Goal: Obtain resource: Download file/media

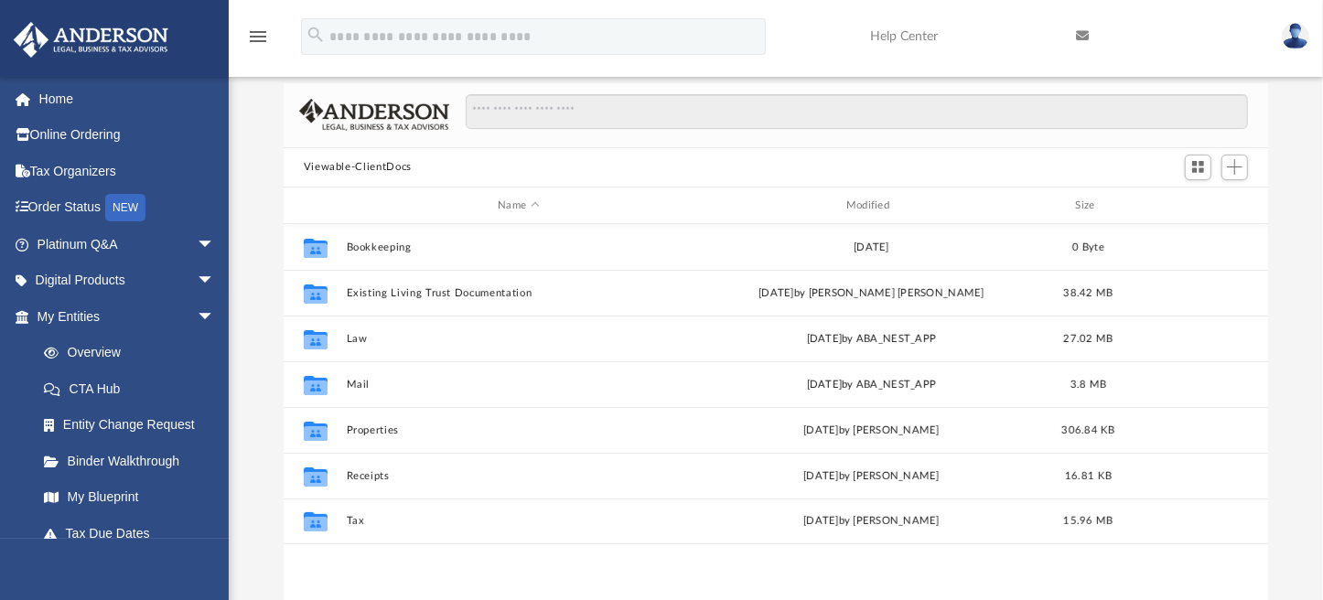
scroll to position [402, 971]
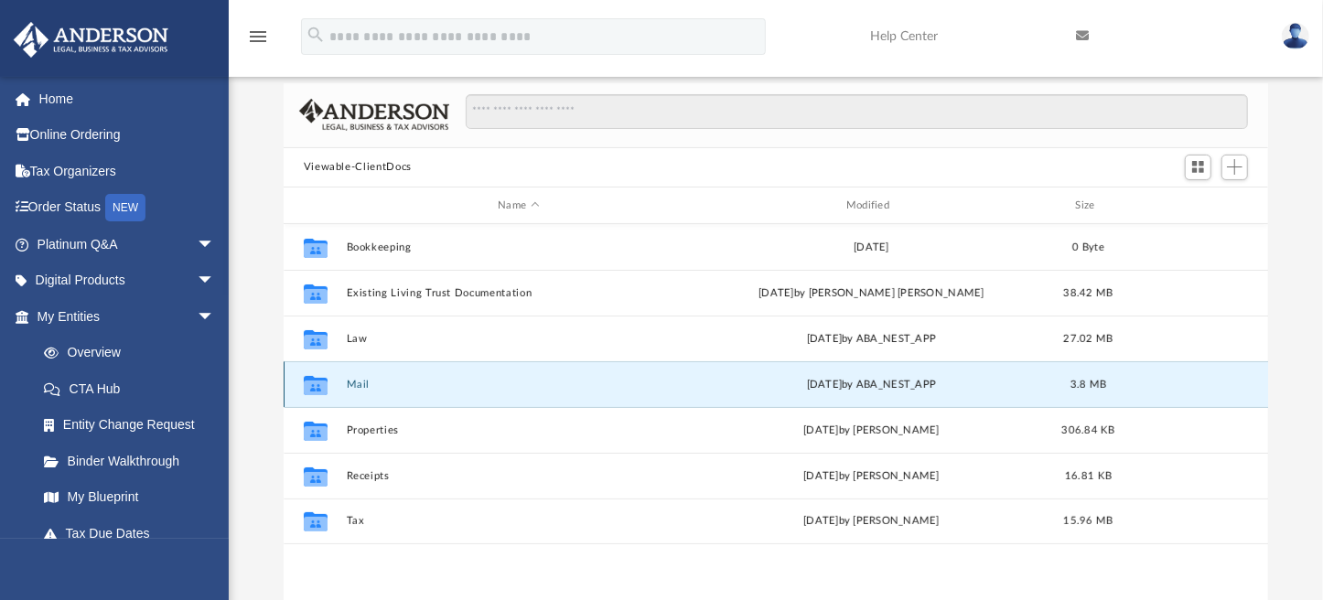
click at [360, 385] on button "Mail" at bounding box center [518, 385] width 345 height 12
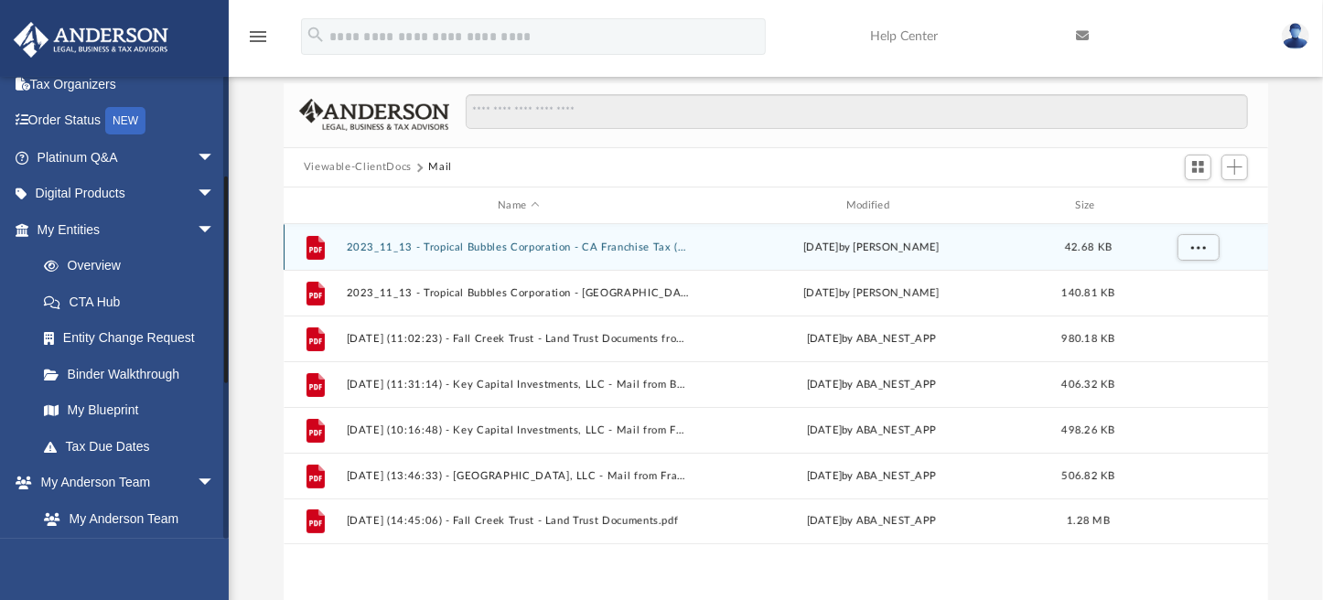
scroll to position [458, 0]
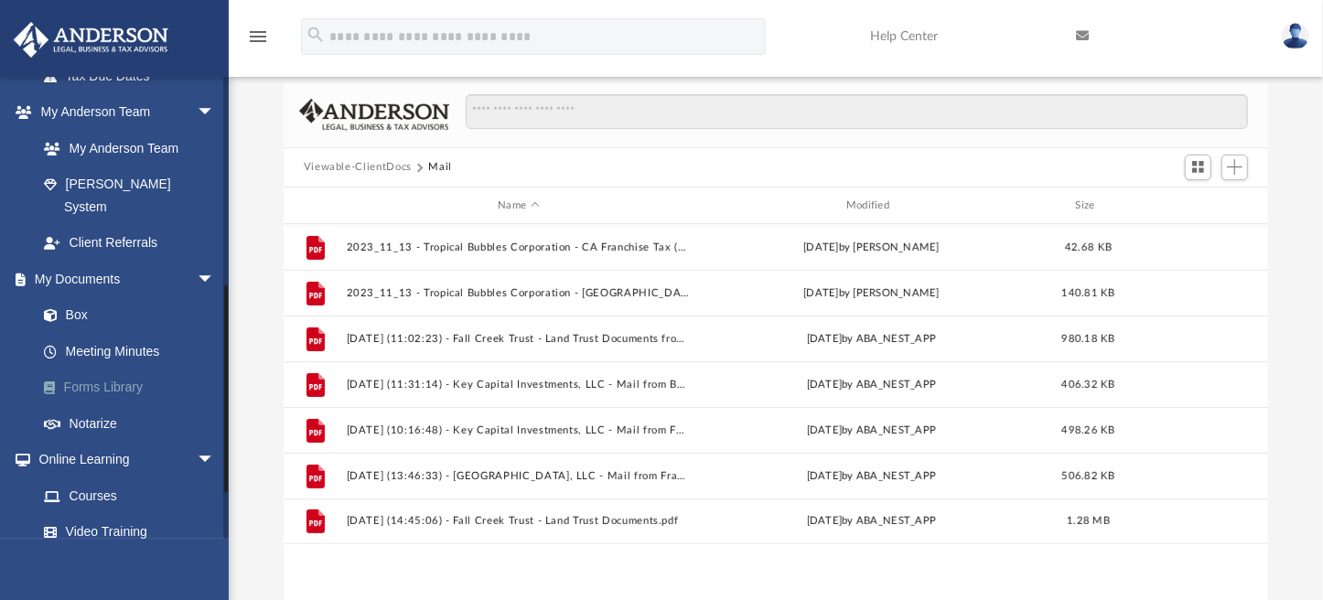
click at [75, 370] on link "Forms Library" at bounding box center [134, 388] width 217 height 37
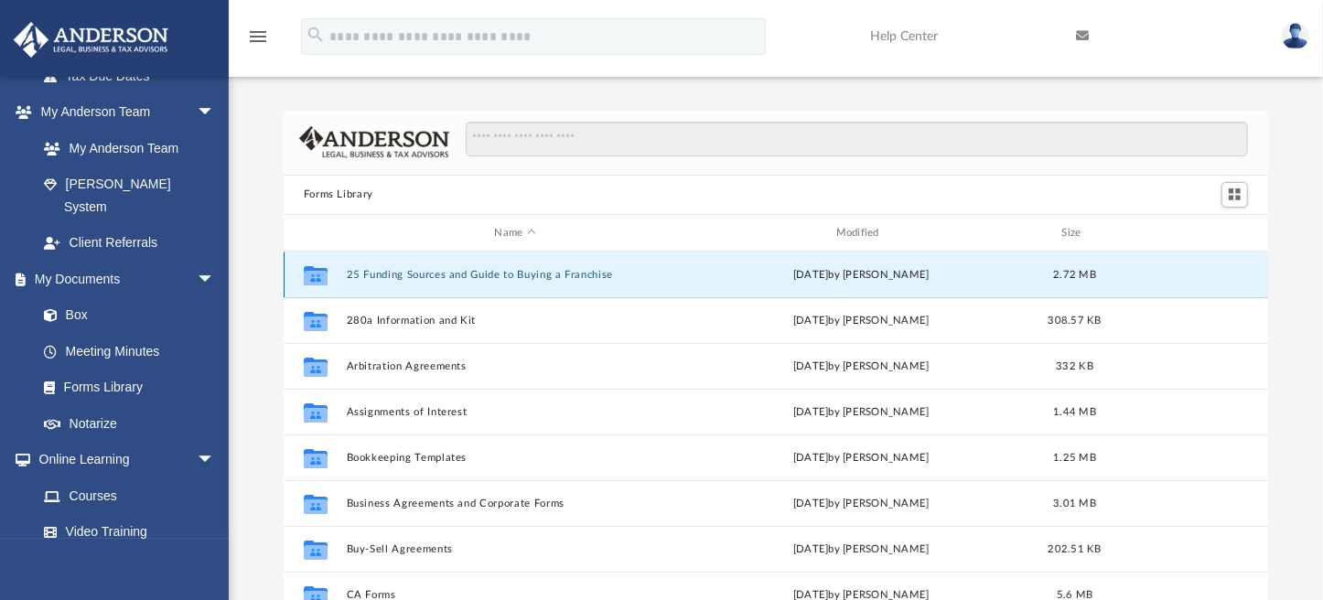
drag, startPoint x: 428, startPoint y: 272, endPoint x: 381, endPoint y: 275, distance: 47.7
click at [381, 275] on button "25 Funding Sources and Guide to Buying a Franchise" at bounding box center [515, 275] width 338 height 12
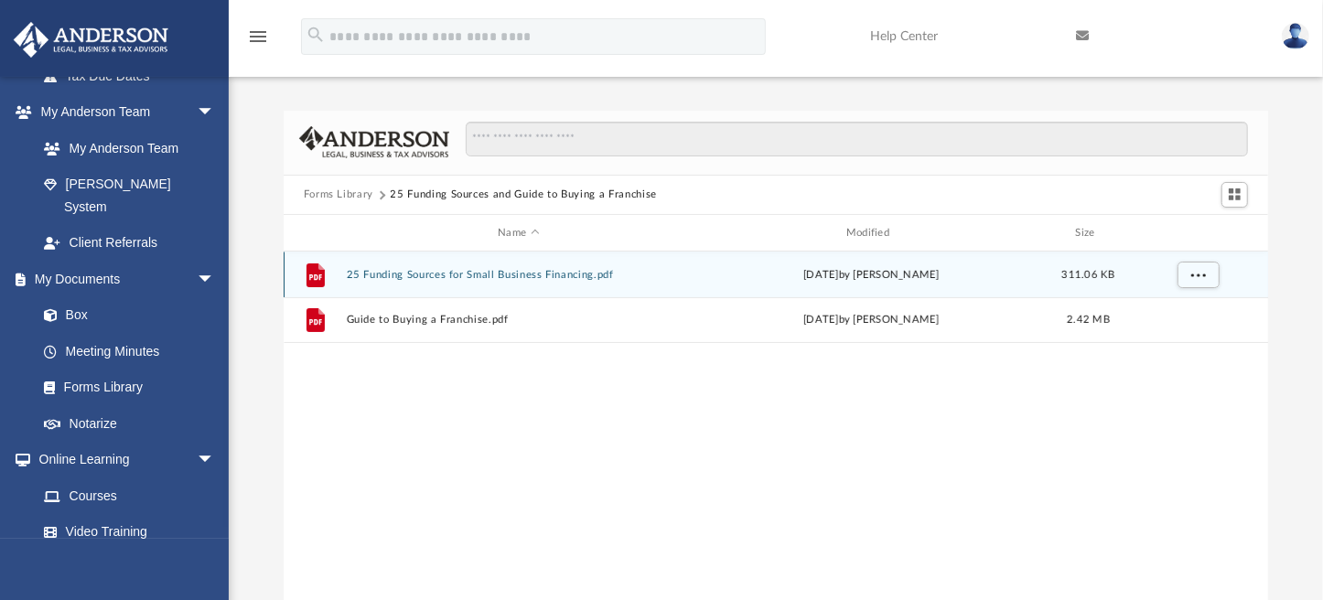
click at [419, 274] on button "25 Funding Sources for Small Business Financing.pdf" at bounding box center [518, 275] width 345 height 12
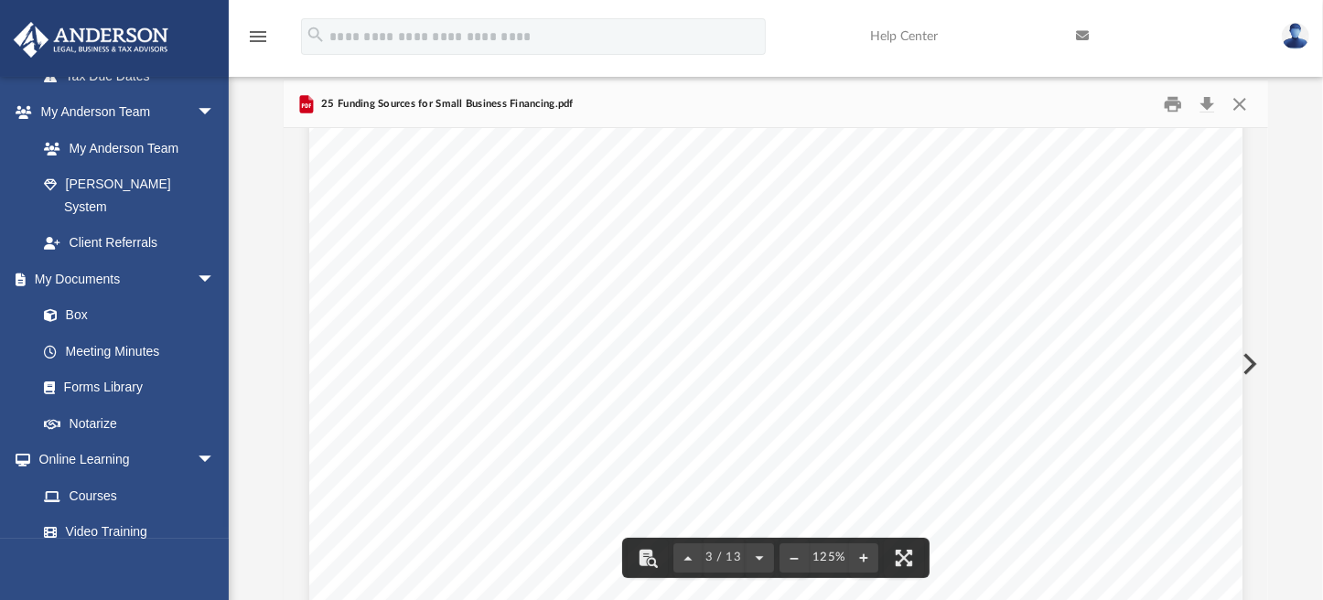
scroll to position [2105, 0]
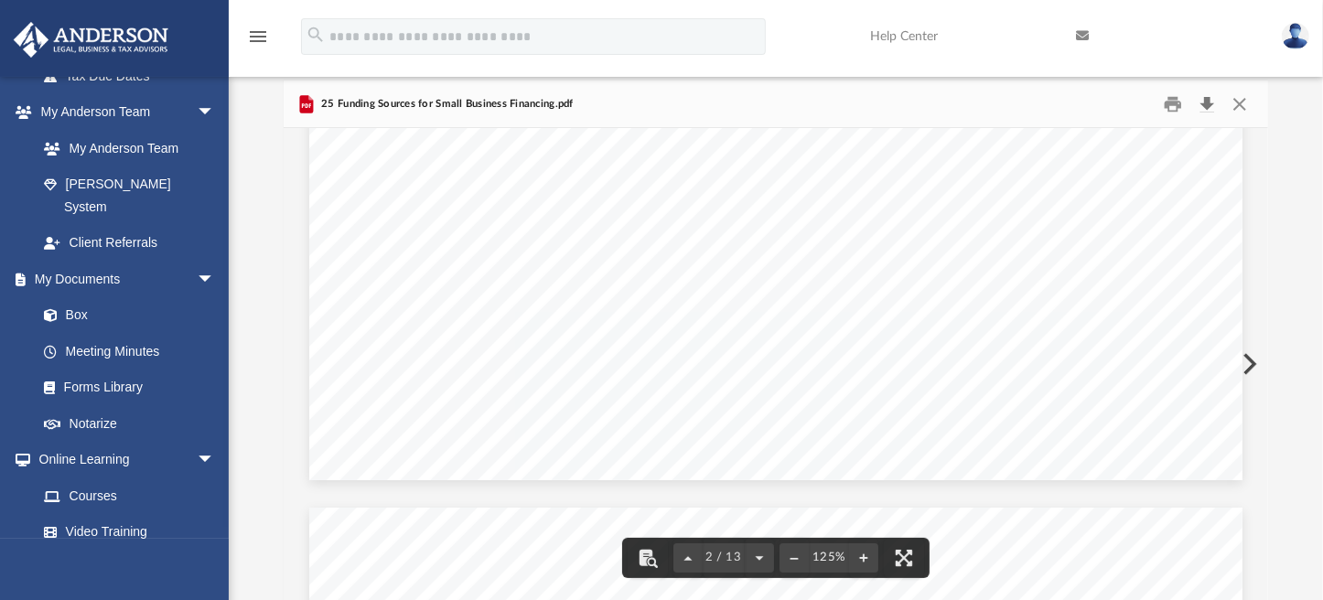
click at [1208, 103] on button "Download" at bounding box center [1207, 104] width 33 height 28
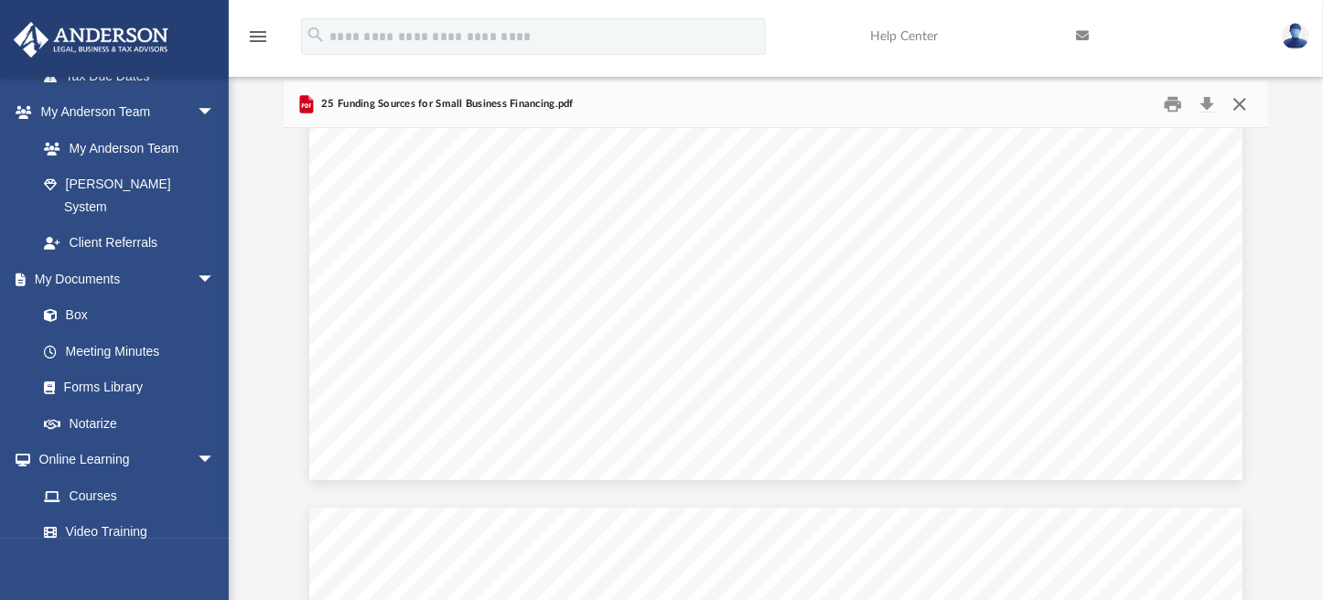
click at [1239, 99] on button "Close" at bounding box center [1240, 104] width 33 height 28
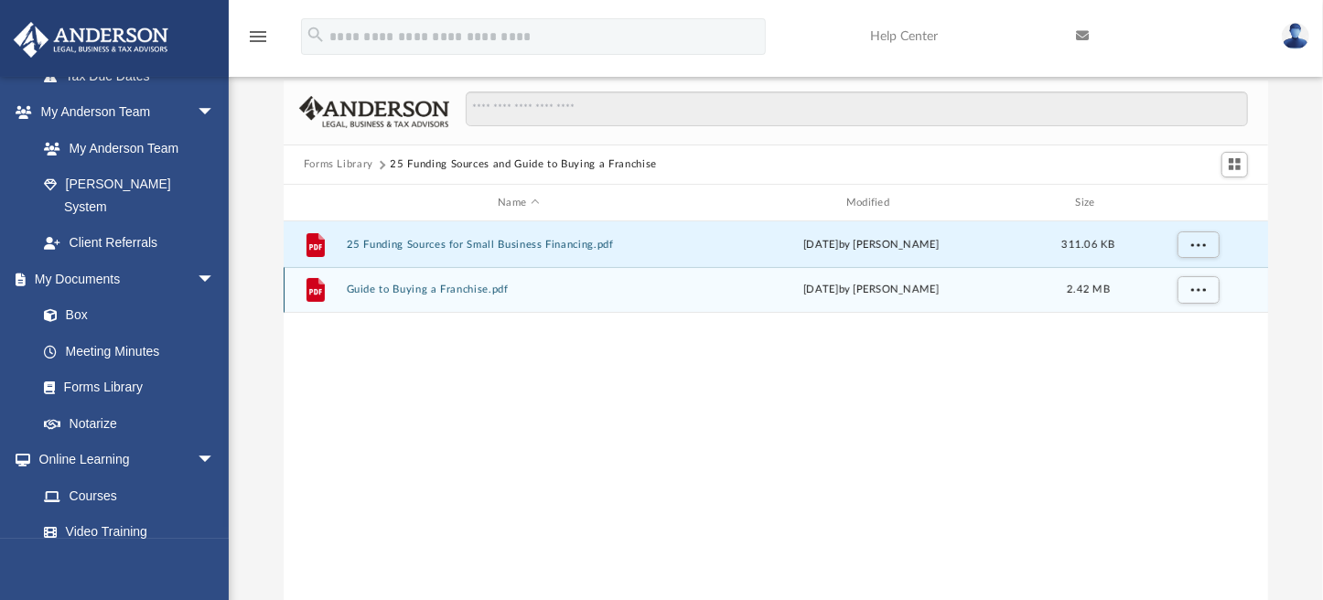
click at [459, 291] on button "Guide to Buying a Franchise.pdf" at bounding box center [518, 291] width 345 height 12
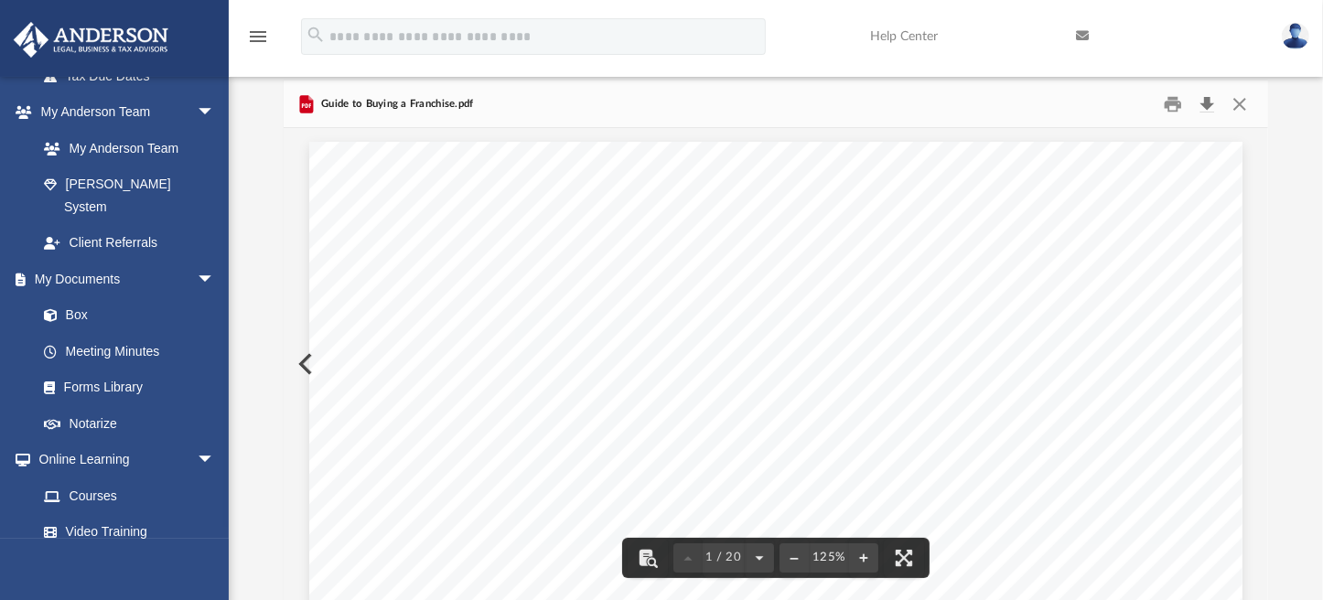
click at [1205, 103] on button "Download" at bounding box center [1207, 104] width 33 height 28
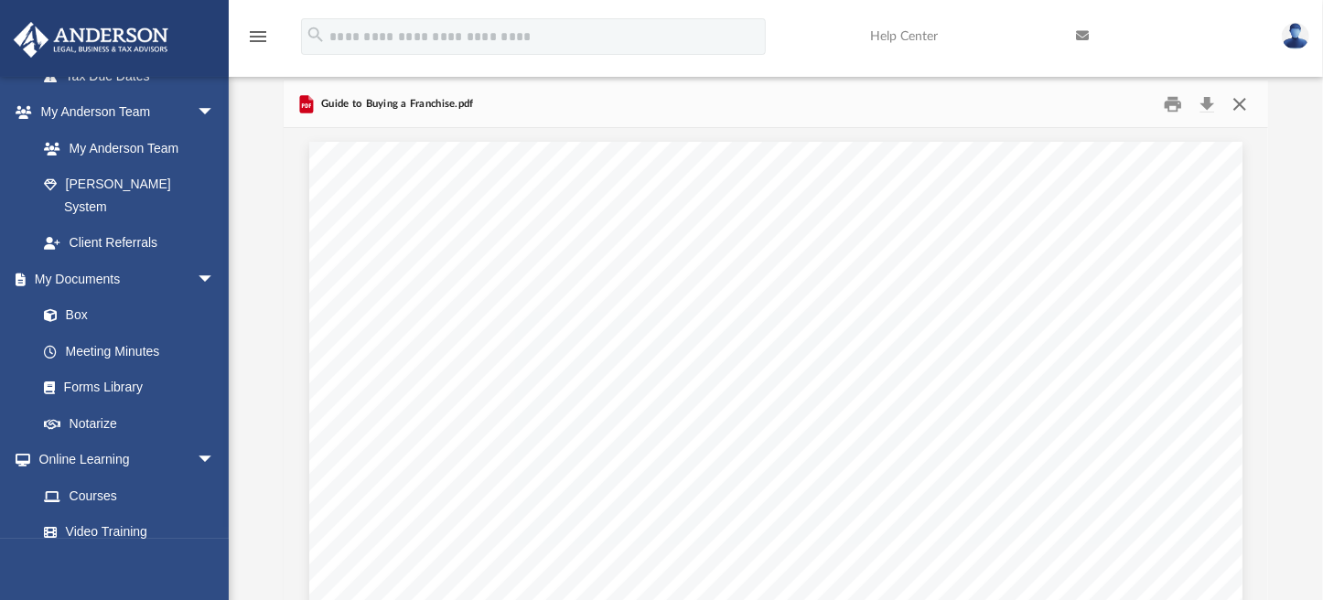
click at [1241, 103] on button "Close" at bounding box center [1240, 104] width 33 height 28
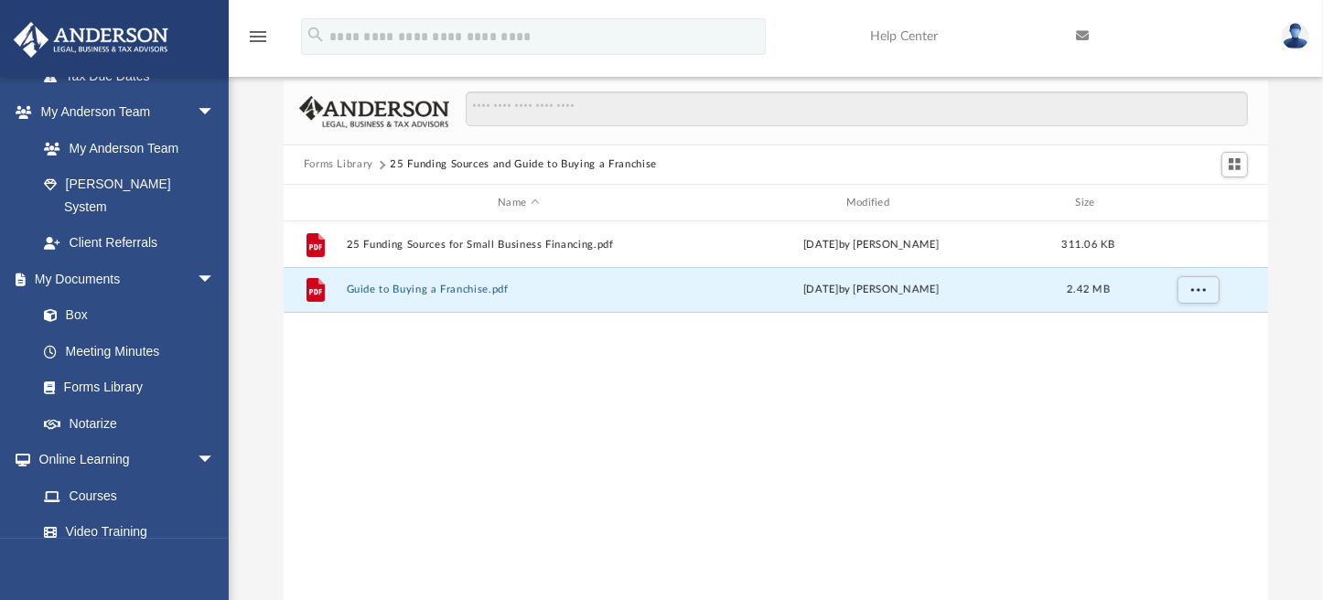
click at [352, 164] on button "Forms Library" at bounding box center [339, 165] width 70 height 16
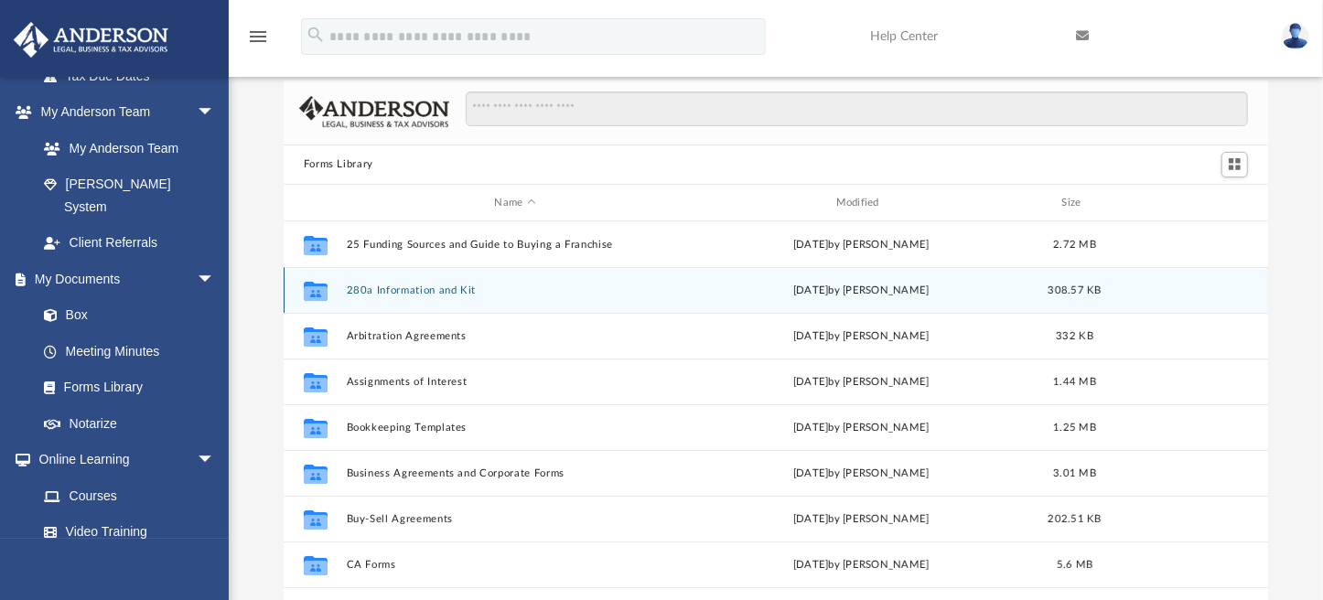
click at [407, 290] on button "280a Information and Kit" at bounding box center [515, 291] width 338 height 12
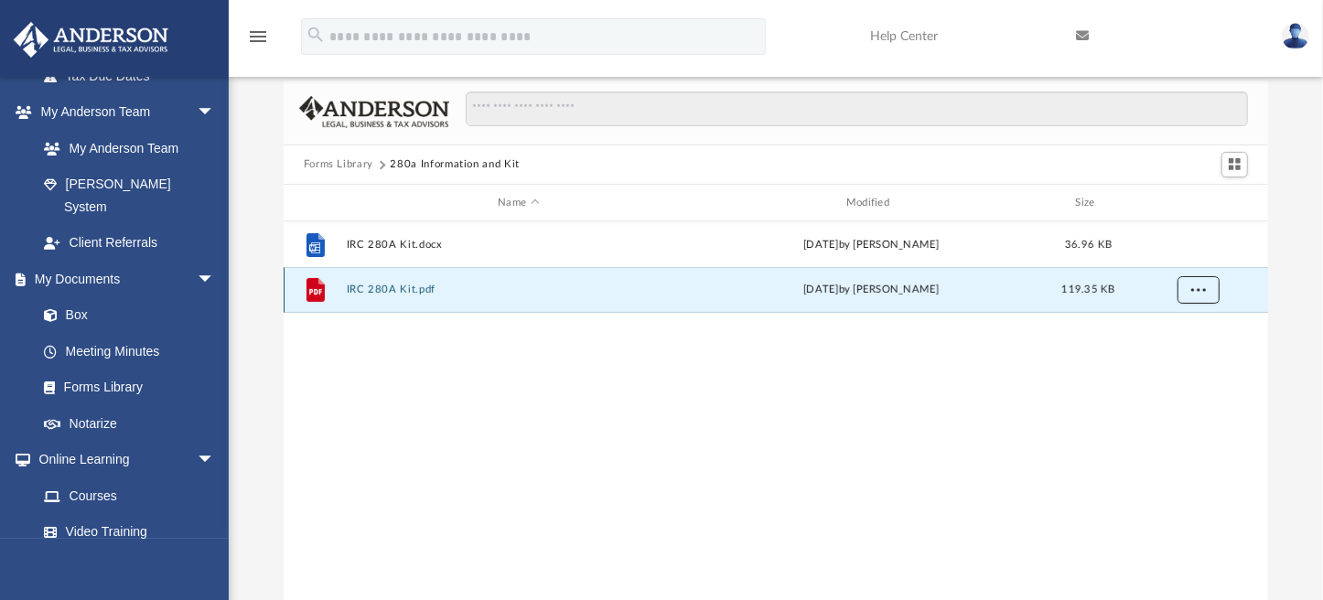
click at [1199, 289] on span "More options" at bounding box center [1198, 290] width 15 height 10
click at [1190, 359] on li "Download" at bounding box center [1181, 355] width 53 height 19
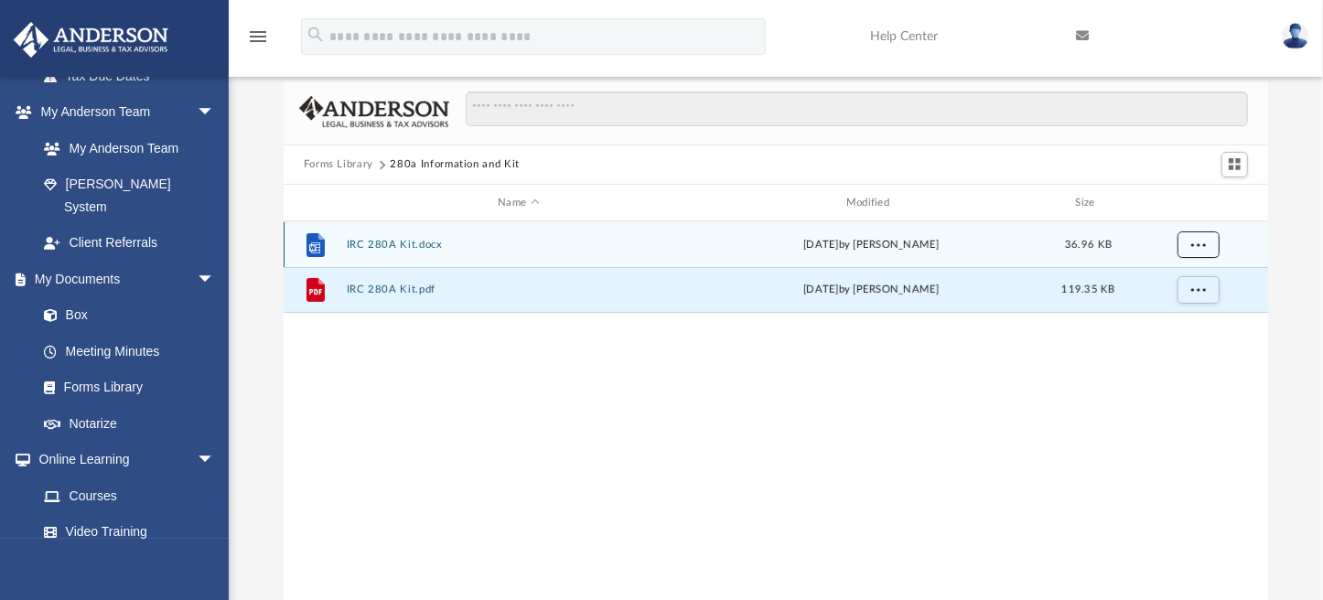
click at [1208, 243] on button "More options" at bounding box center [1198, 245] width 42 height 27
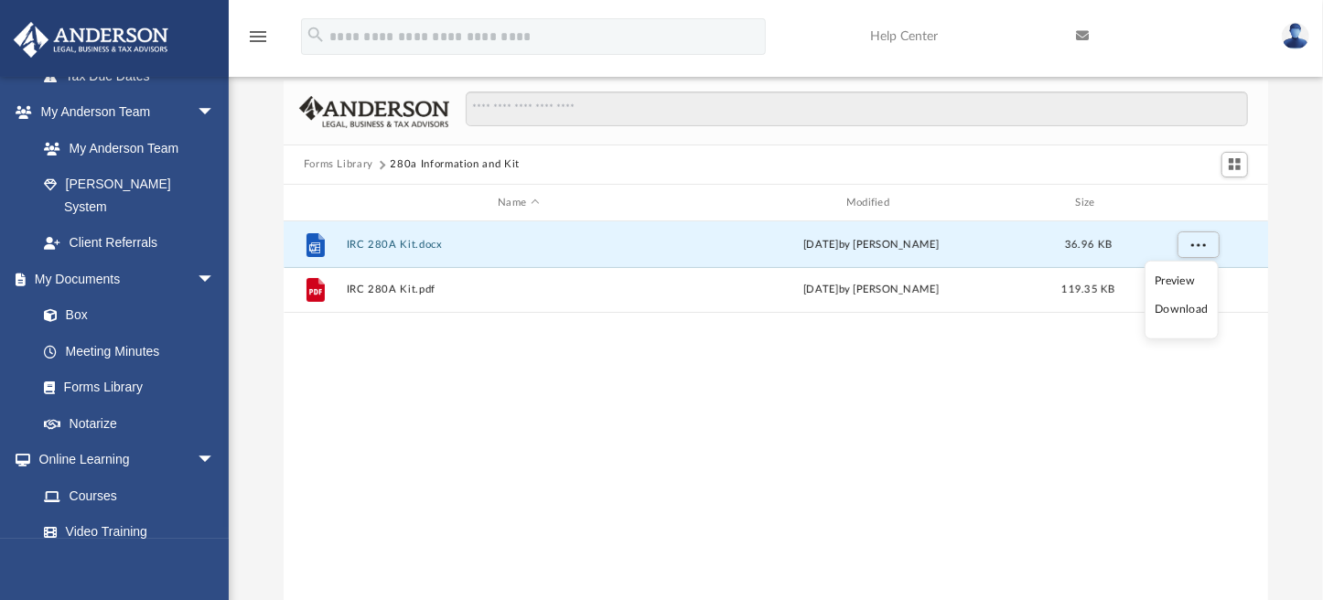
click at [1199, 313] on li "Download" at bounding box center [1181, 309] width 53 height 19
drag, startPoint x: 553, startPoint y: 523, endPoint x: 541, endPoint y: 479, distance: 45.5
click at [553, 521] on div "File IRC 280A Kit.docx [DATE] by [PERSON_NAME] 36.96 KB File IRC 280A Kit.pdf […" at bounding box center [777, 411] width 986 height 380
click at [352, 161] on button "Forms Library" at bounding box center [339, 165] width 70 height 16
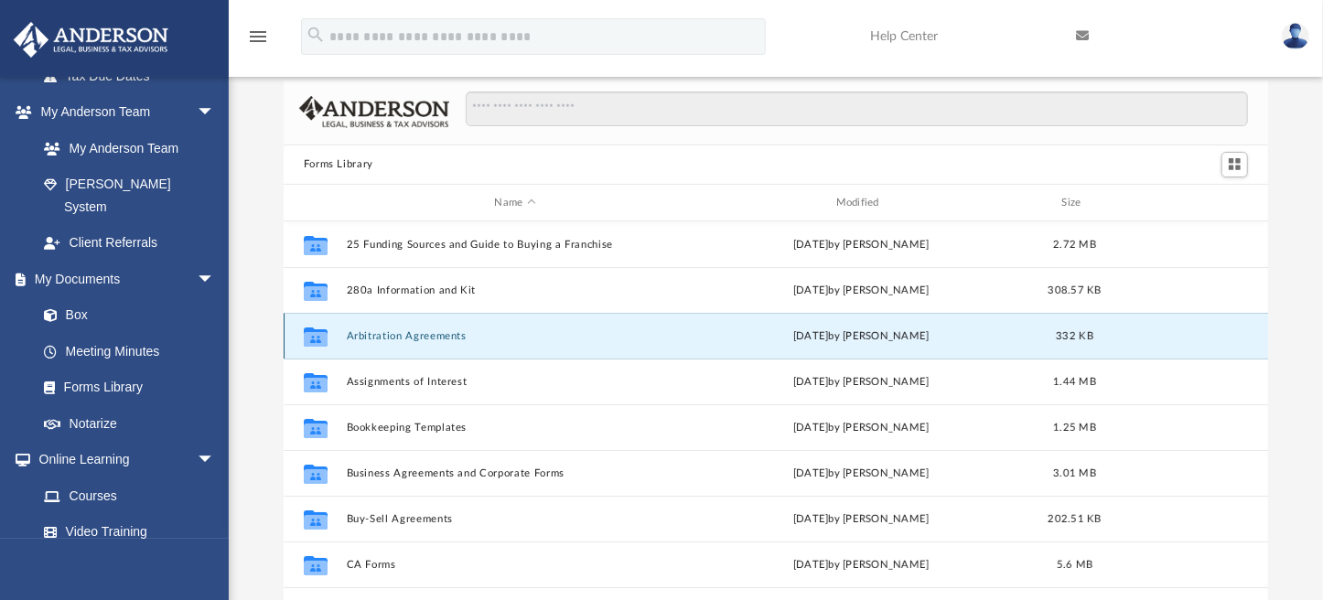
click at [436, 331] on button "Arbitration Agreements" at bounding box center [515, 336] width 338 height 12
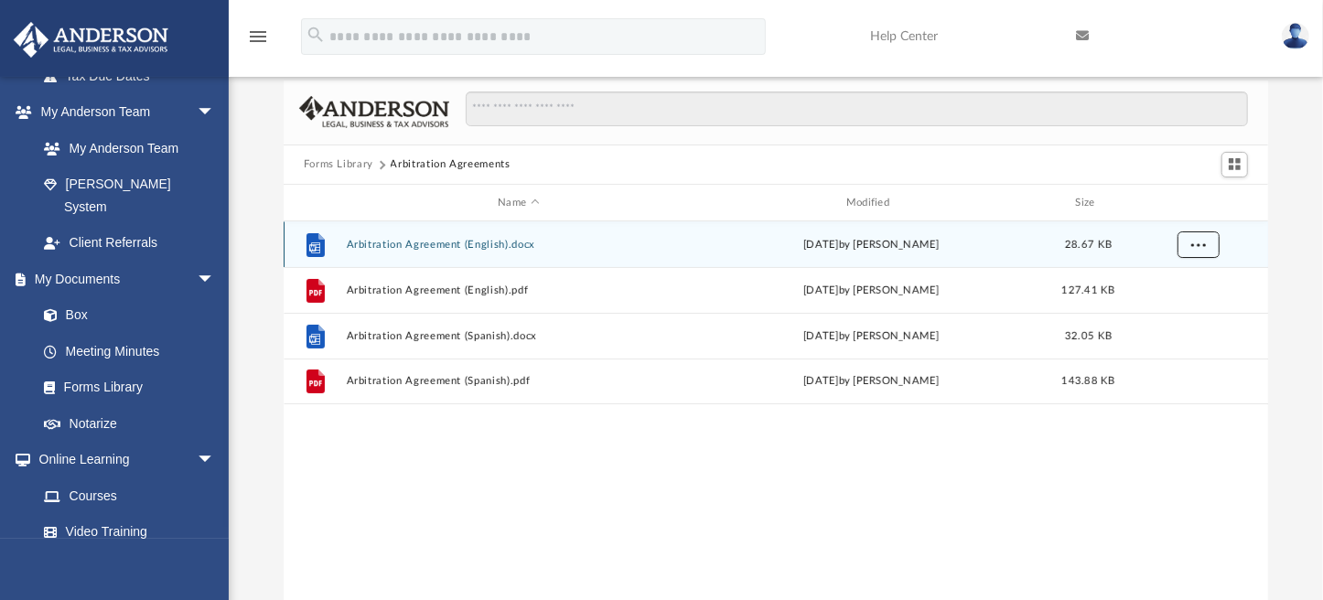
click at [1208, 247] on button "More options" at bounding box center [1198, 245] width 42 height 27
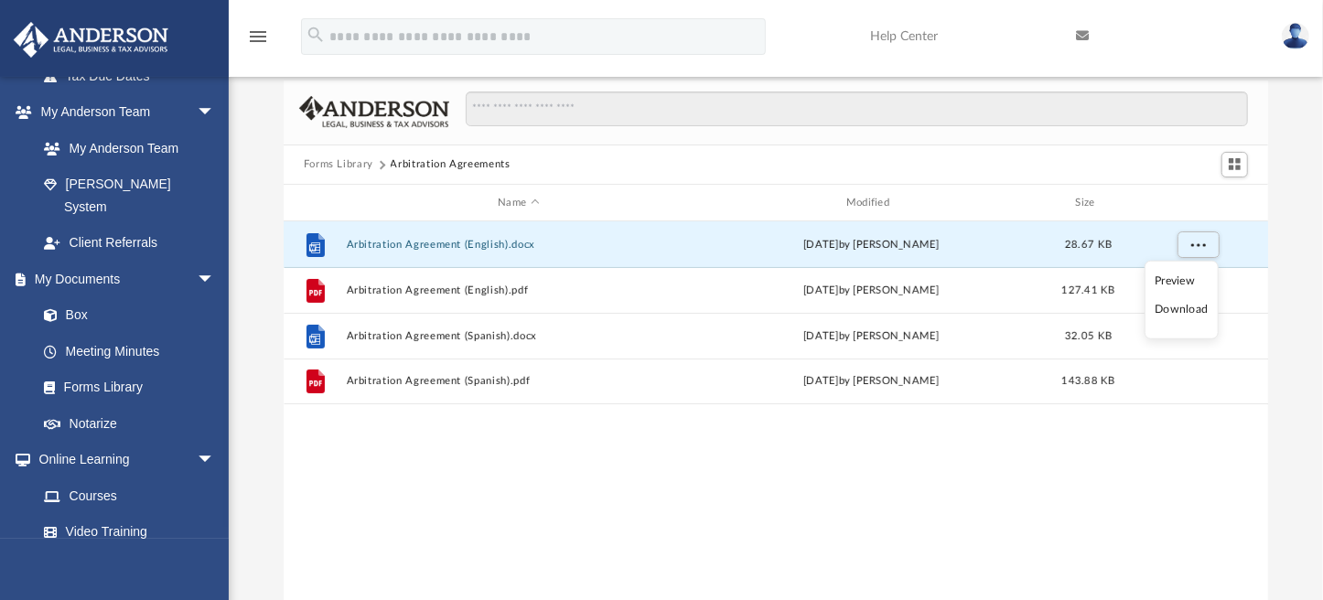
click at [1202, 318] on li "Download" at bounding box center [1181, 309] width 53 height 19
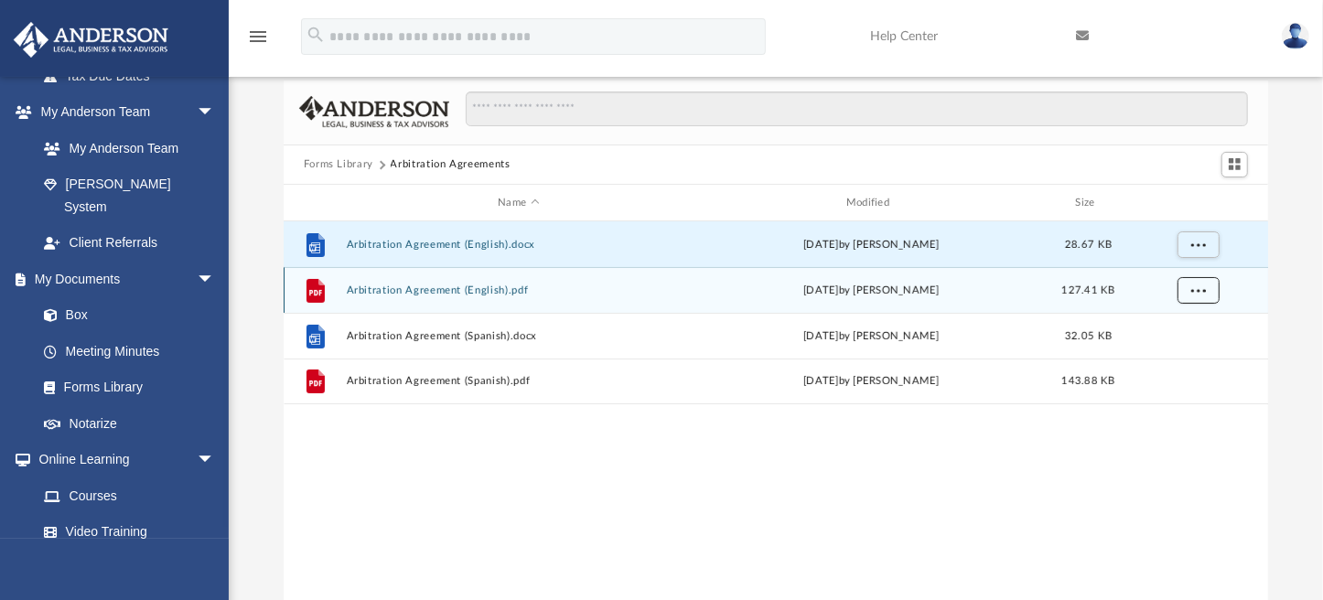
click at [1208, 290] on button "More options" at bounding box center [1198, 290] width 42 height 27
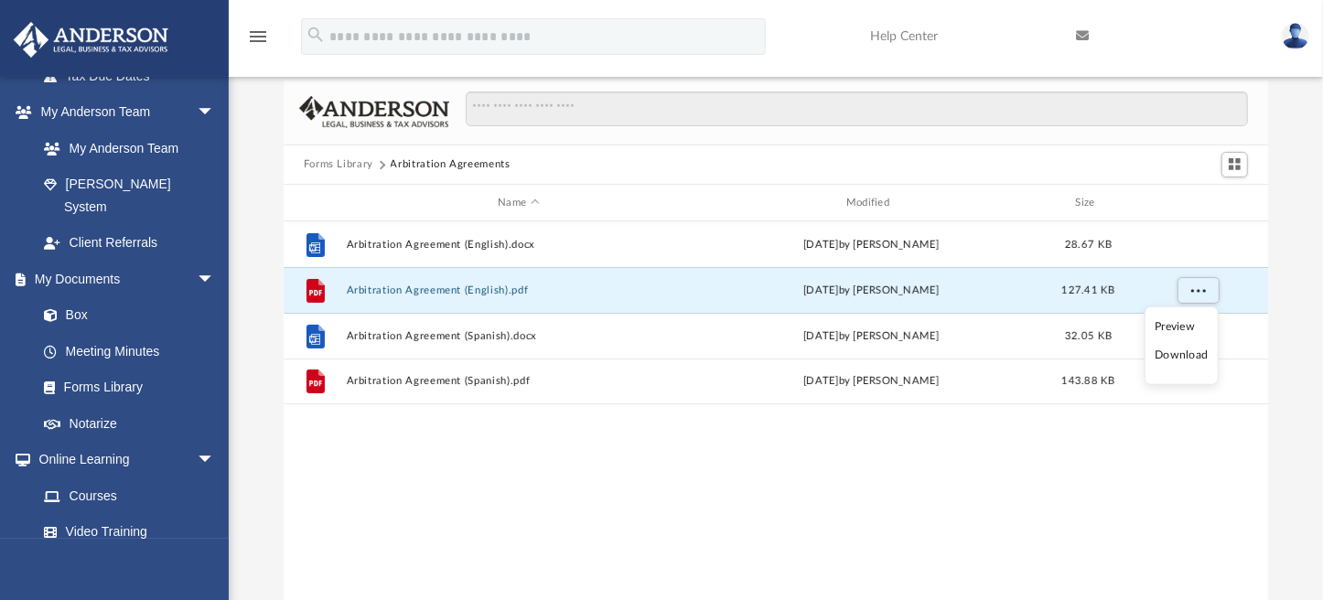
click at [1199, 355] on li "Download" at bounding box center [1181, 355] width 53 height 19
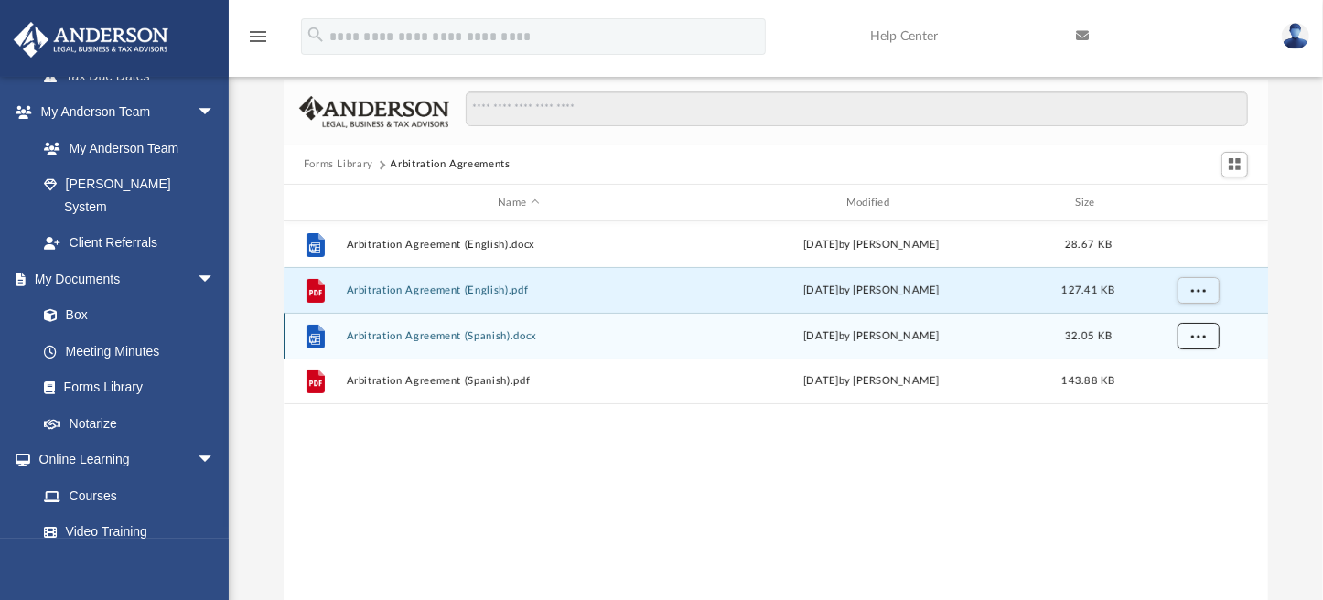
click at [1205, 338] on button "More options" at bounding box center [1198, 336] width 42 height 27
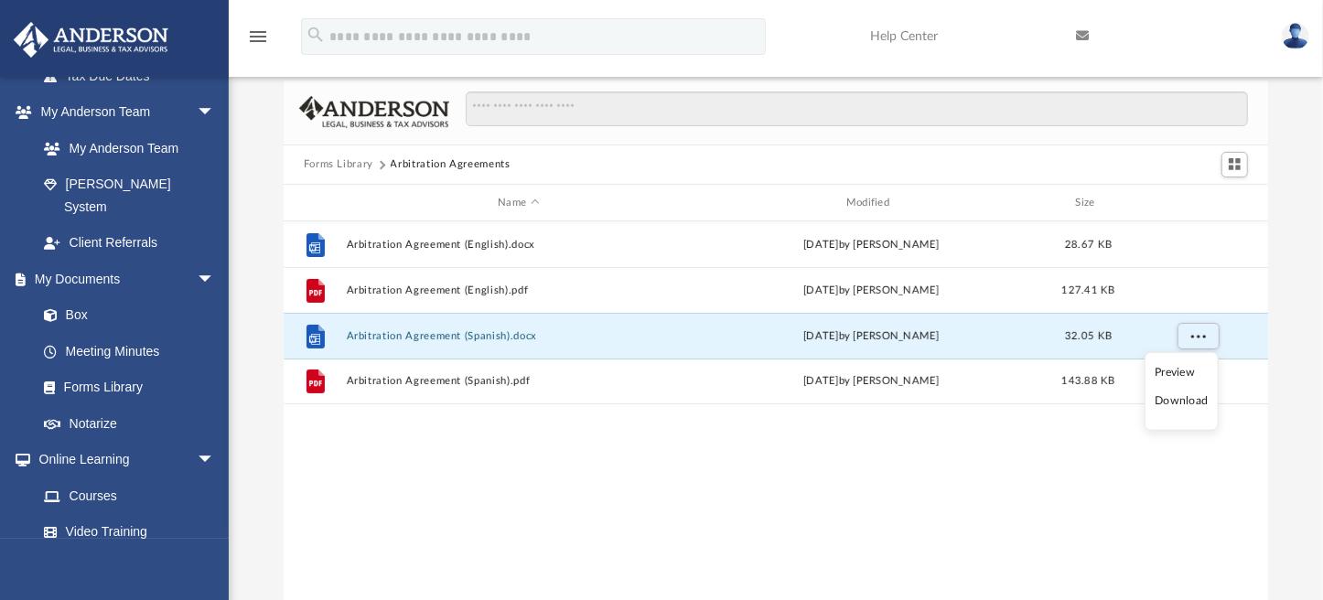
click at [1192, 405] on li "Download" at bounding box center [1181, 401] width 53 height 19
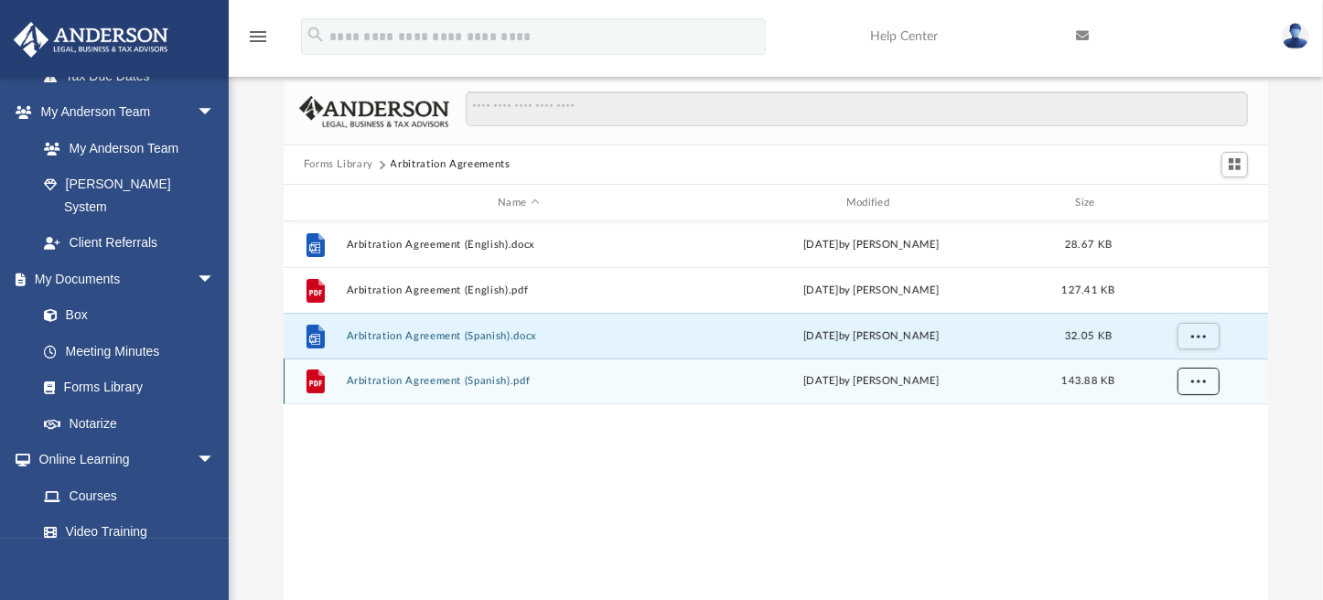
click at [1199, 383] on span "More options" at bounding box center [1198, 381] width 15 height 10
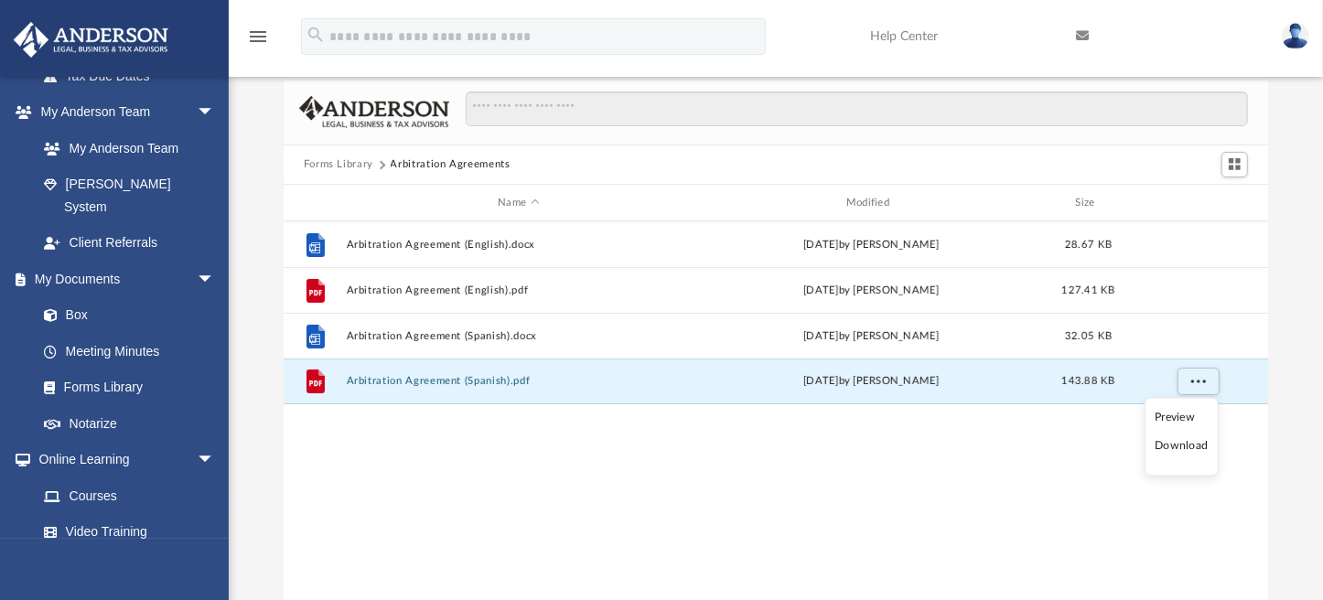
click at [1192, 449] on li "Download" at bounding box center [1181, 446] width 53 height 19
click at [363, 164] on button "Forms Library" at bounding box center [339, 165] width 70 height 16
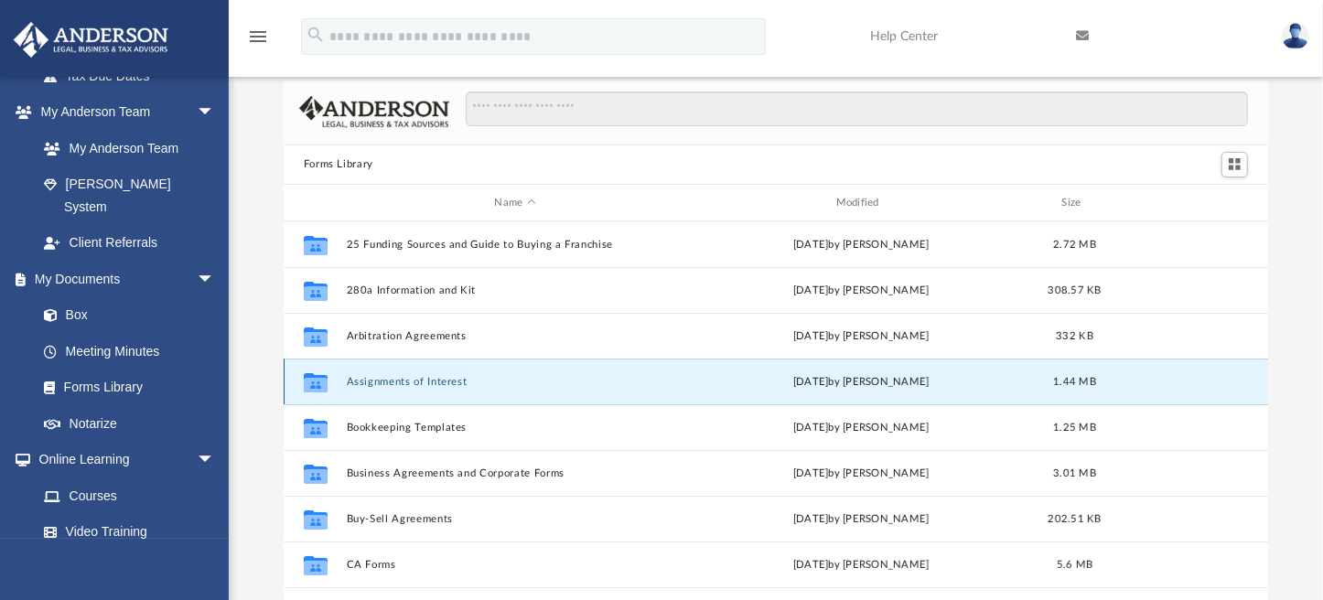
click at [437, 383] on button "Assignments of Interest" at bounding box center [515, 382] width 338 height 12
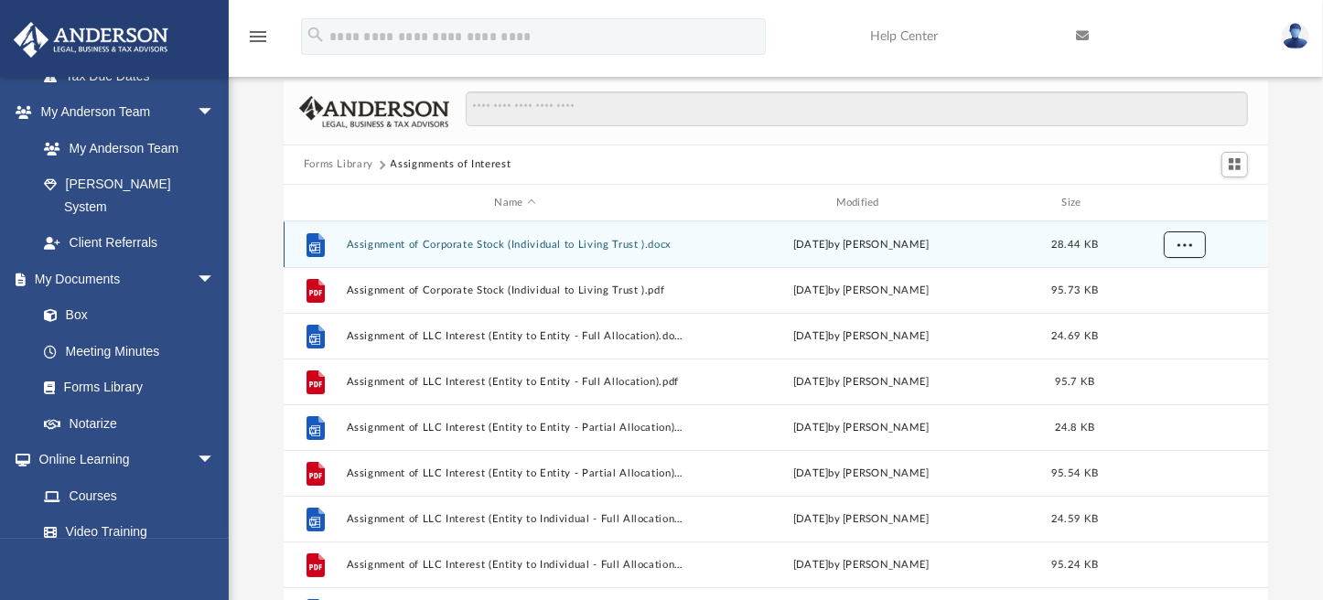
click at [1192, 249] on button "More options" at bounding box center [1184, 245] width 42 height 27
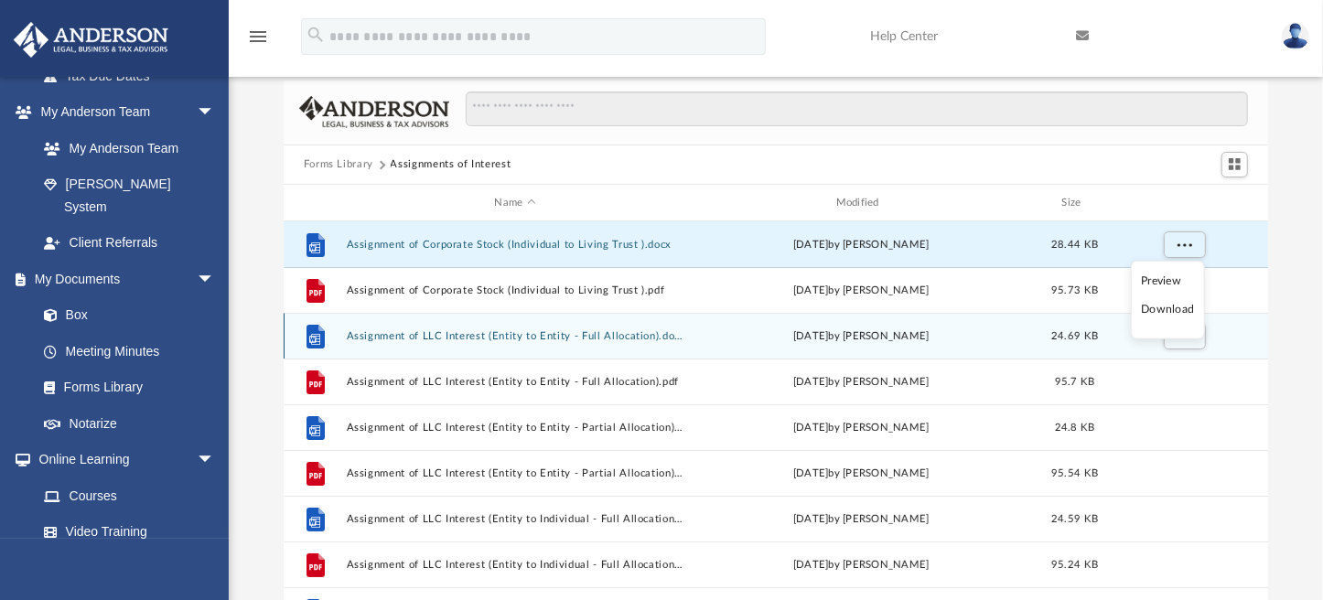
click at [1190, 312] on li "Download" at bounding box center [1167, 309] width 53 height 19
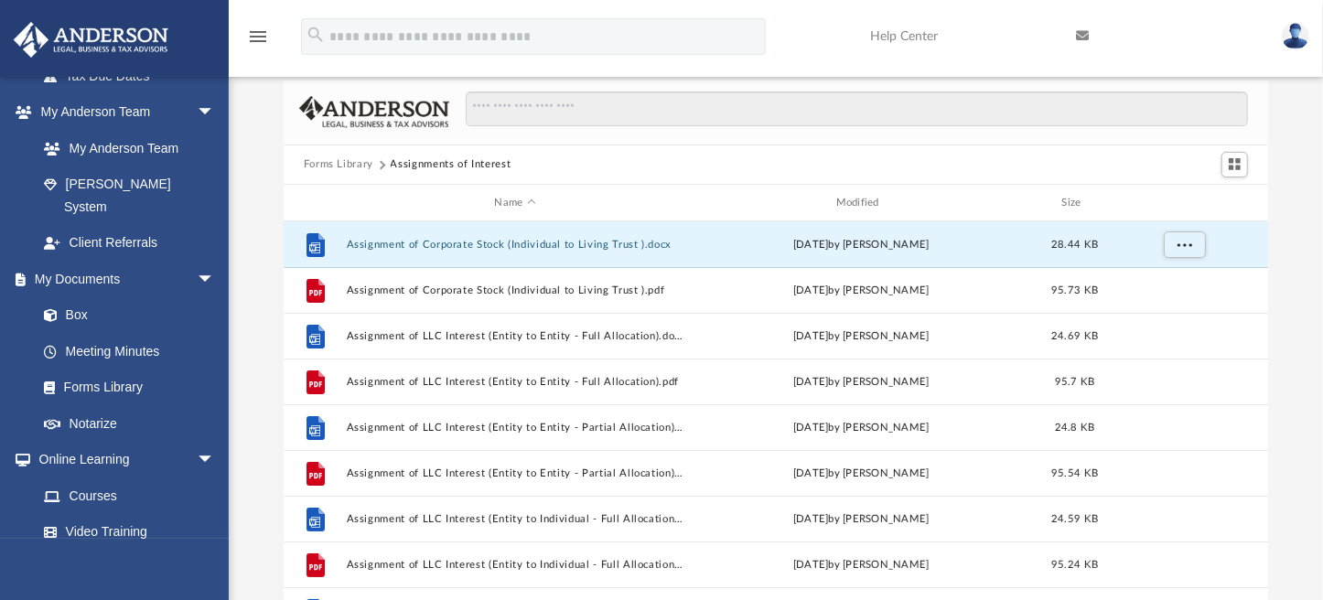
click at [1294, 378] on div "Forms Library Assignments of Interest Name Modified Size File Assignment of Cor…" at bounding box center [776, 341] width 1095 height 521
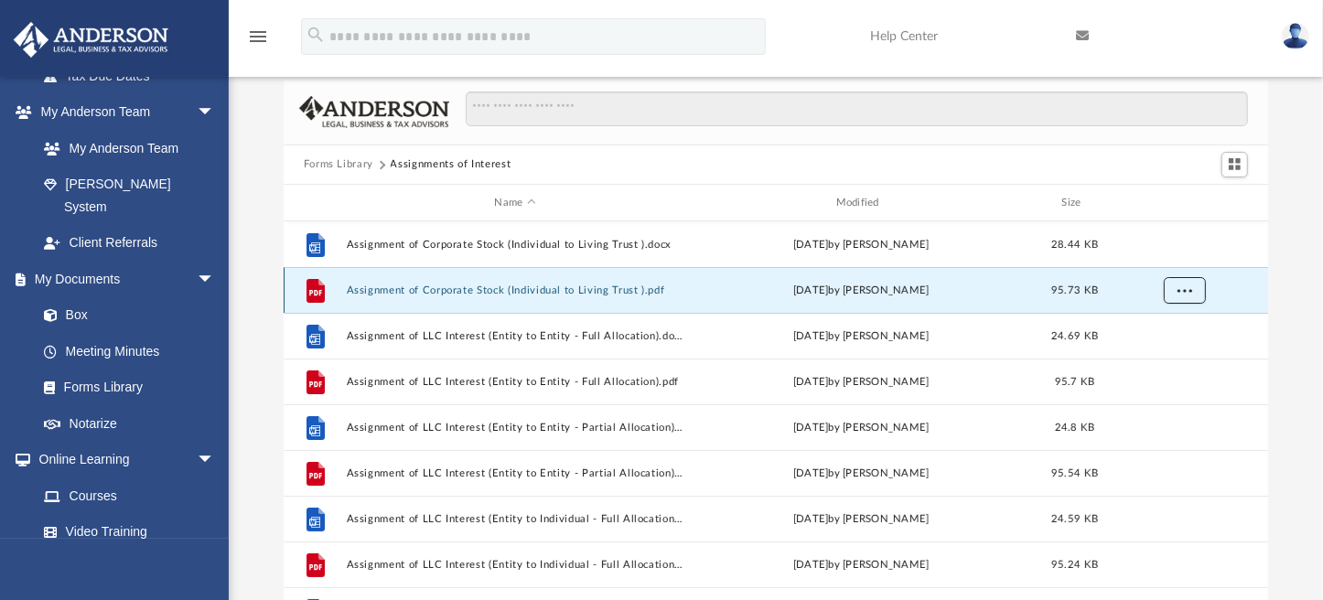
click at [1194, 292] on button "More options" at bounding box center [1184, 290] width 42 height 27
click at [1183, 357] on li "Download" at bounding box center [1167, 355] width 53 height 19
click at [1296, 376] on div "Forms Library Assignments of Interest Name Modified Size File Assignment of Cor…" at bounding box center [776, 341] width 1095 height 521
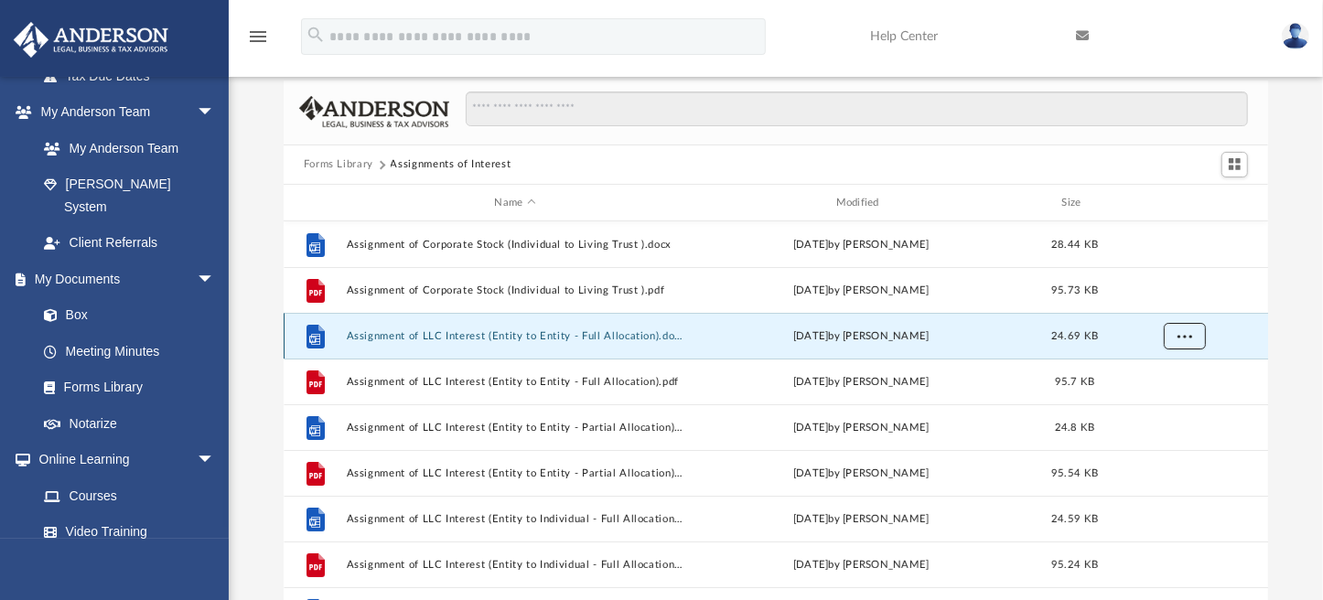
click at [1195, 341] on button "More options" at bounding box center [1184, 336] width 42 height 27
click at [1175, 402] on li "Download" at bounding box center [1167, 401] width 53 height 19
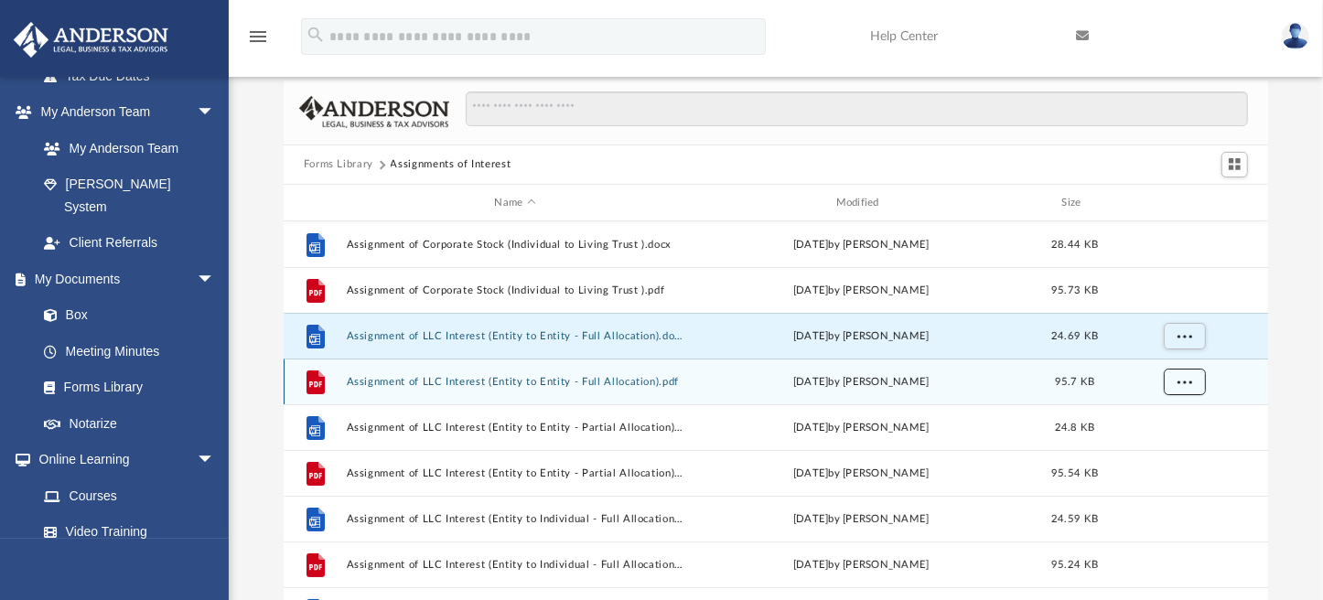
click at [1192, 386] on button "More options" at bounding box center [1184, 382] width 42 height 27
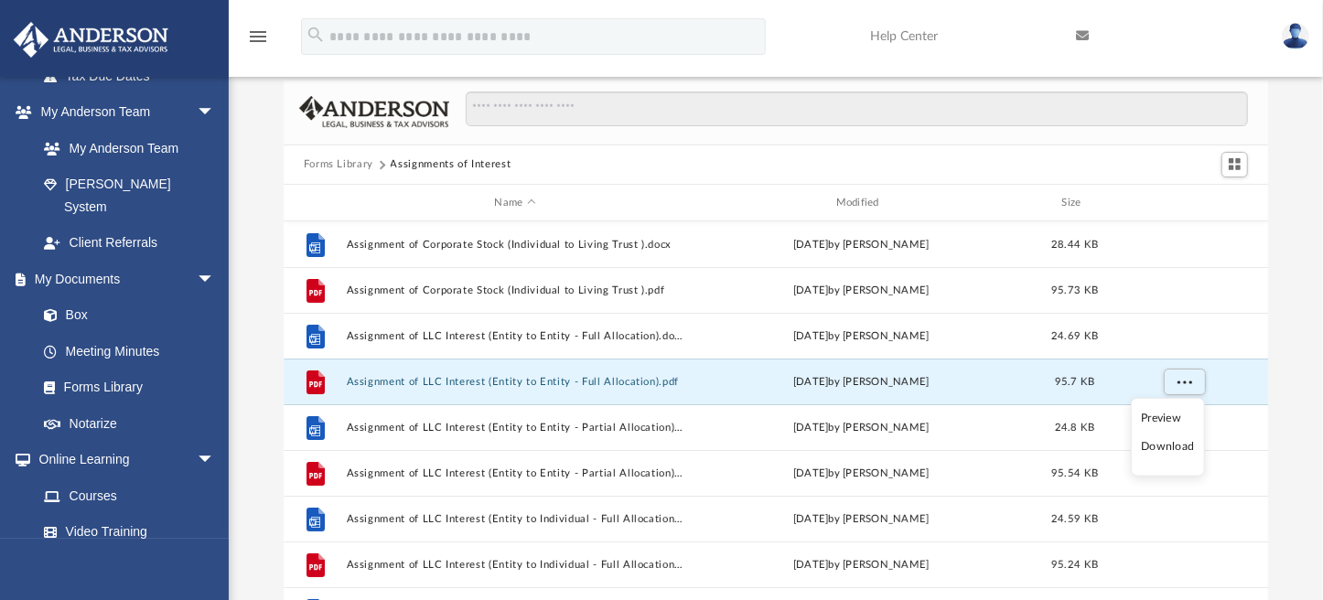
click at [1177, 448] on li "Download" at bounding box center [1167, 446] width 53 height 19
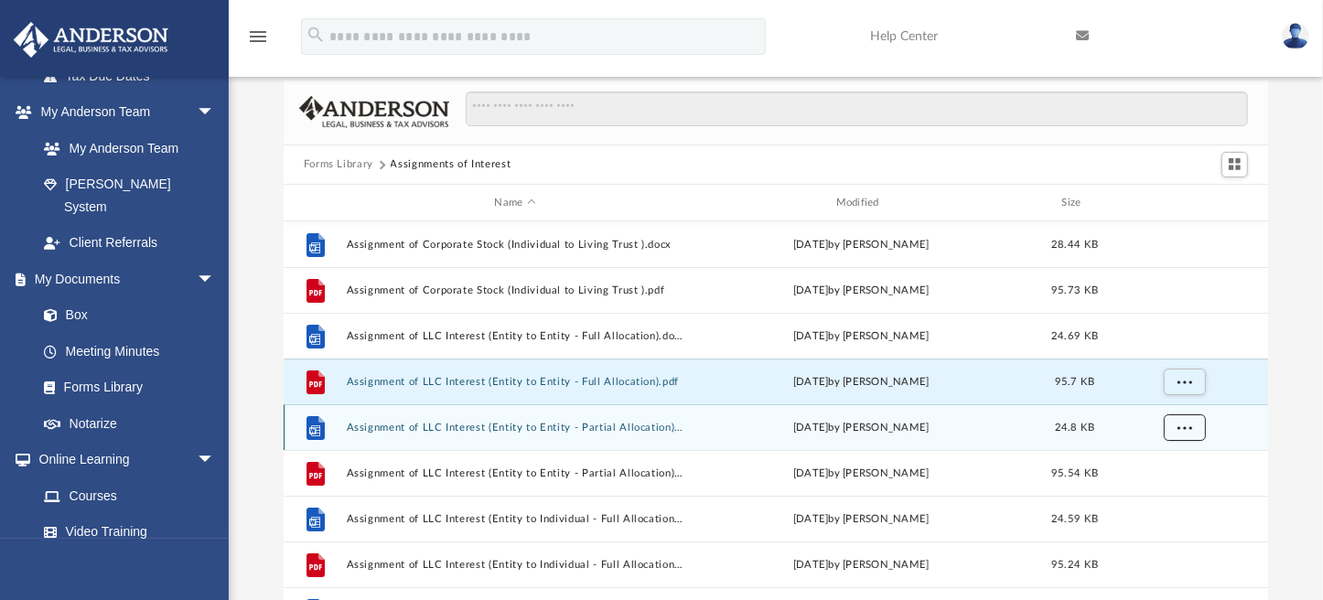
click at [1188, 432] on button "More options" at bounding box center [1184, 428] width 42 height 27
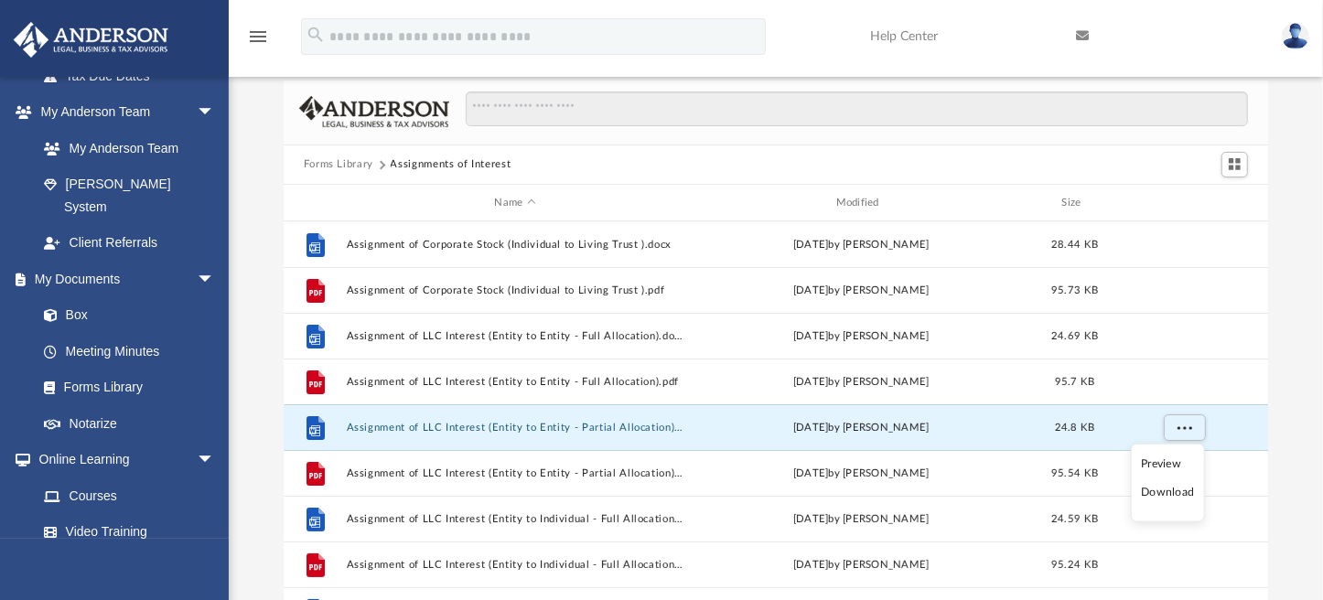
click at [1172, 494] on li "Download" at bounding box center [1167, 492] width 53 height 19
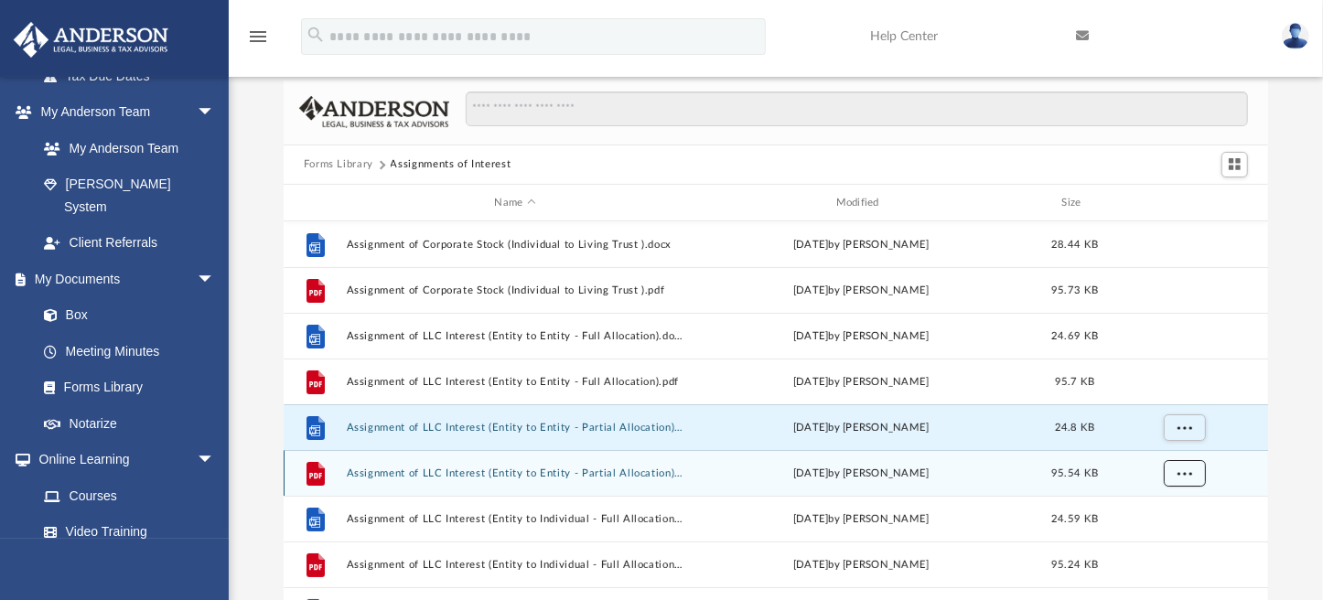
click at [1192, 481] on button "More options" at bounding box center [1184, 473] width 42 height 27
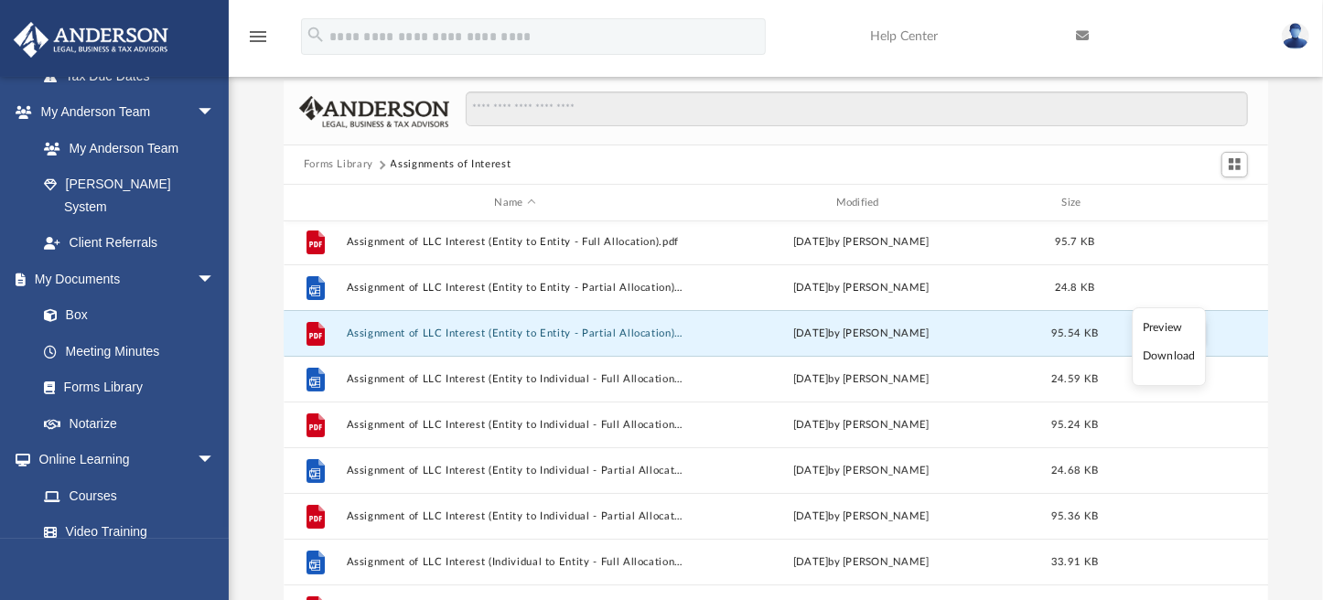
scroll to position [183, 0]
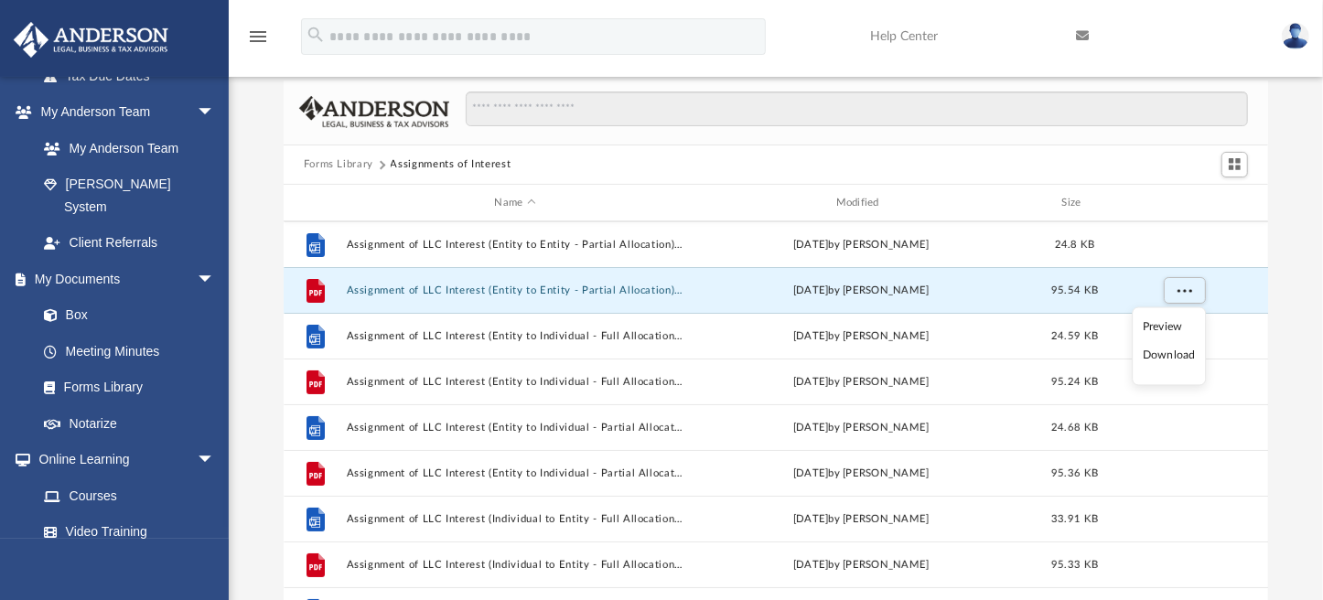
click at [1175, 360] on li "Download" at bounding box center [1169, 356] width 53 height 19
click at [1312, 391] on div "Forms Library Assignments of Interest Name Modified Size File Assignment of LLC…" at bounding box center [776, 341] width 1095 height 521
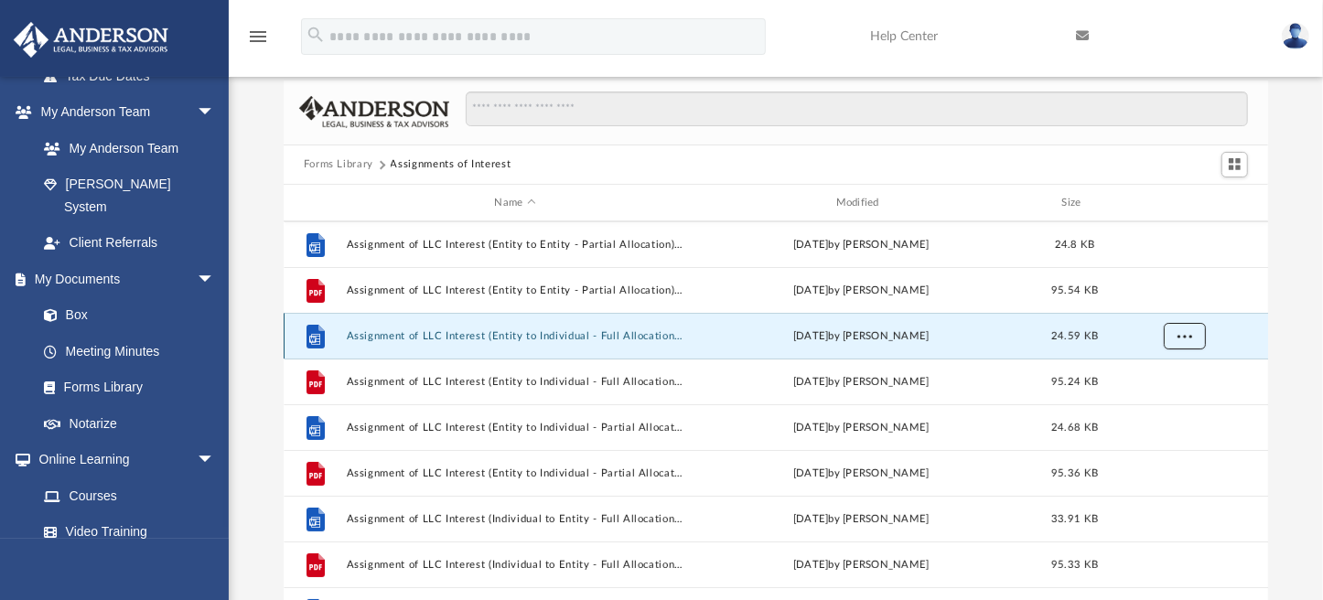
click at [1183, 343] on button "More options" at bounding box center [1184, 336] width 42 height 27
click at [1175, 404] on li "Download" at bounding box center [1167, 401] width 53 height 19
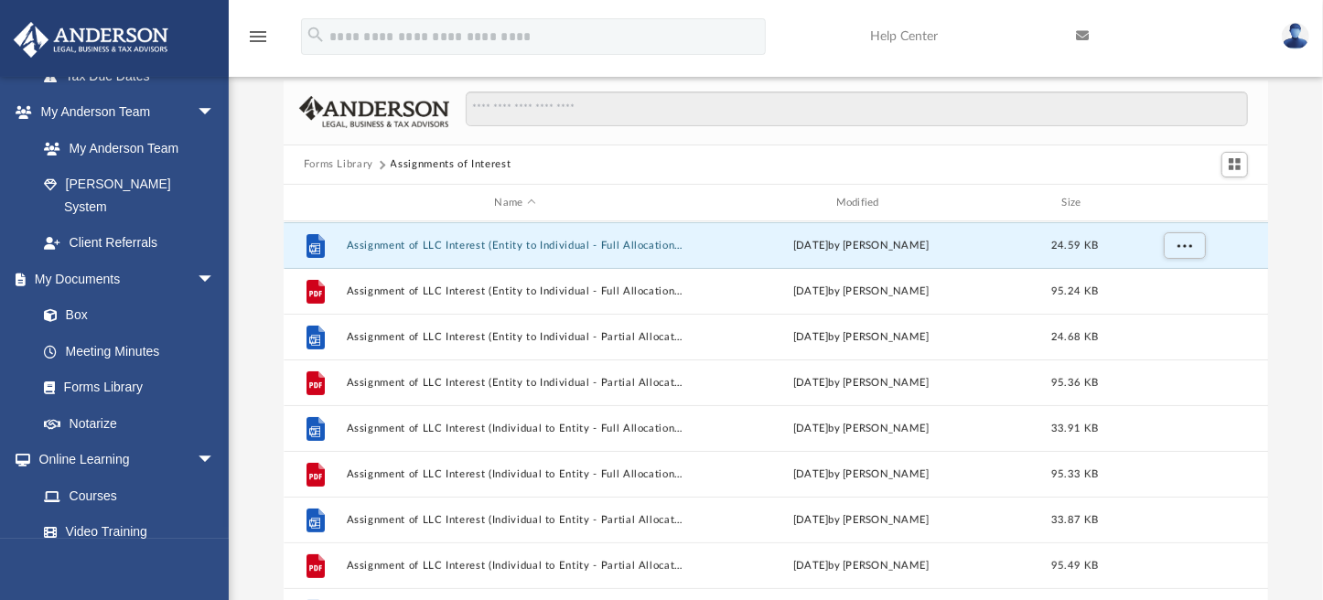
scroll to position [275, 0]
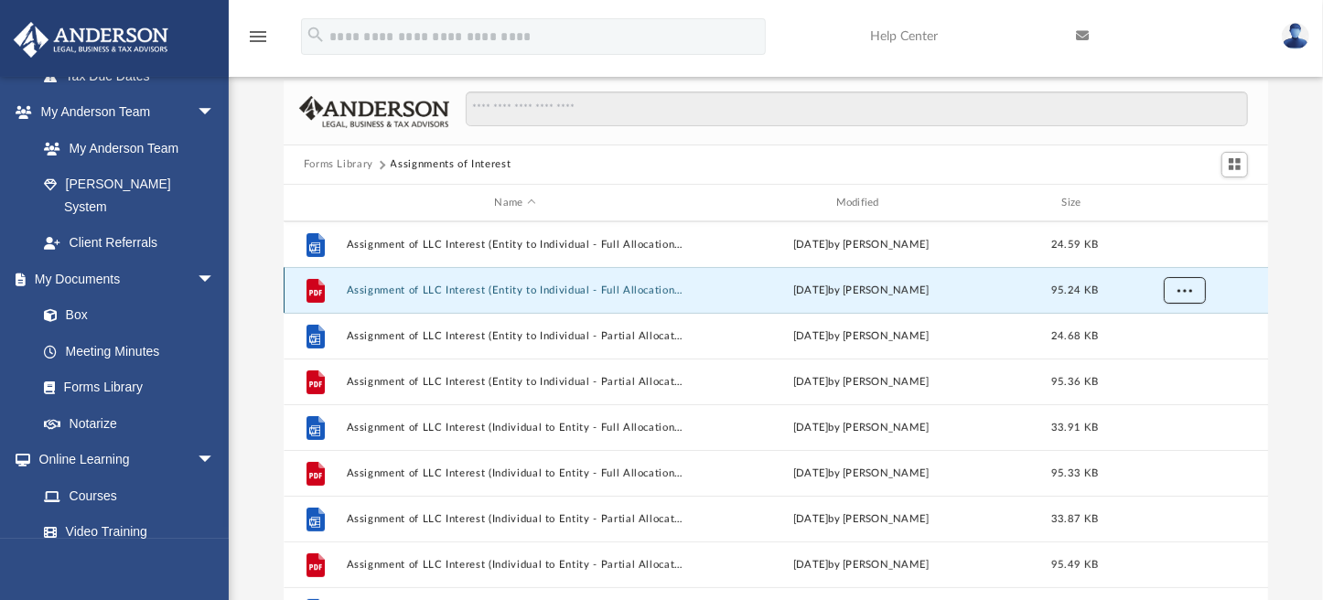
click at [1195, 297] on button "More options" at bounding box center [1184, 290] width 42 height 27
click at [1186, 357] on li "Download" at bounding box center [1167, 355] width 53 height 19
click at [1287, 394] on div "Forms Library Assignments of Interest Name Modified Size File Assignment of LLC…" at bounding box center [776, 341] width 1095 height 521
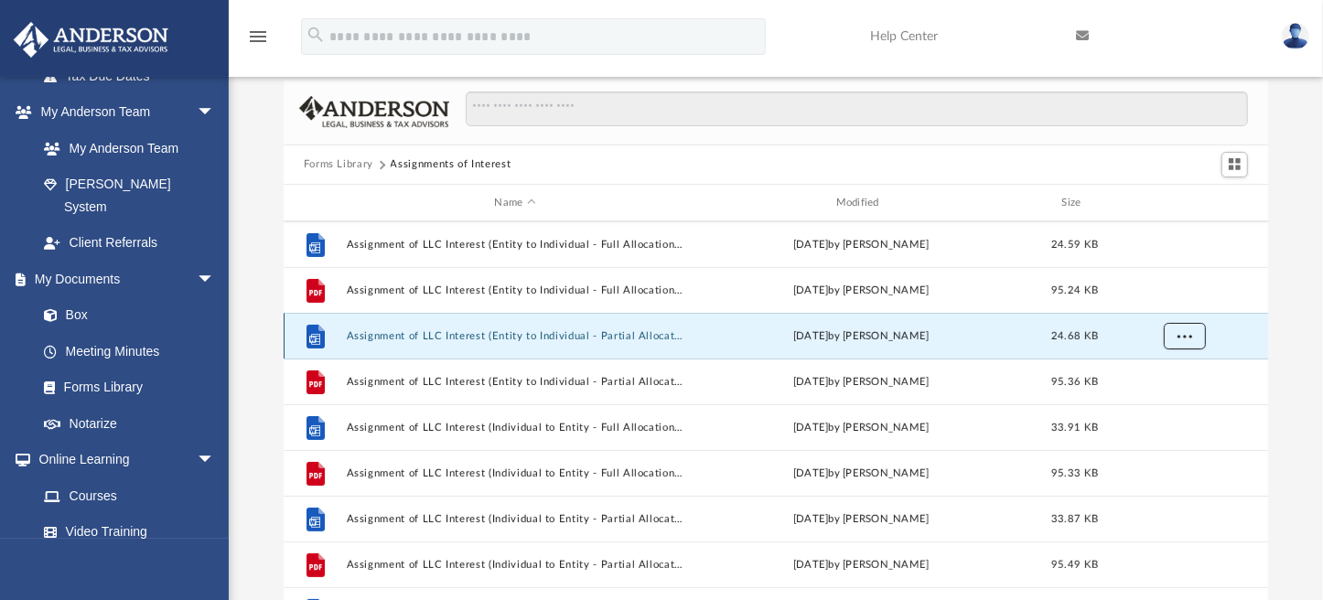
click at [1195, 340] on button "More options" at bounding box center [1184, 336] width 42 height 27
click at [1184, 400] on li "Download" at bounding box center [1167, 401] width 53 height 19
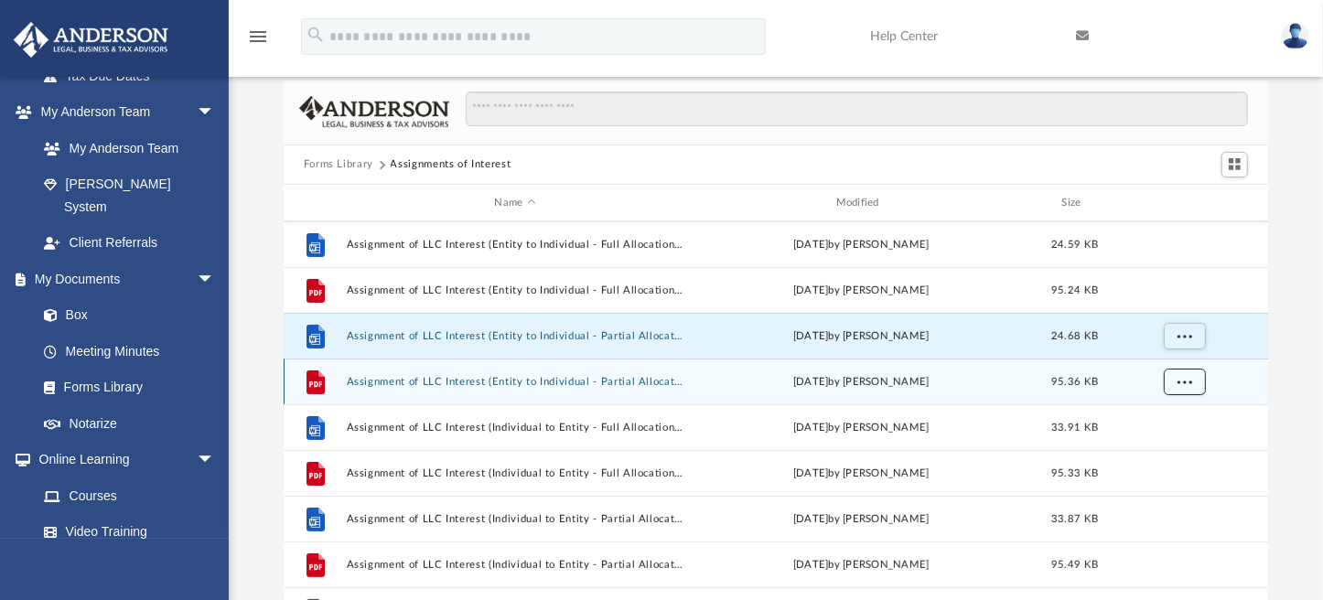
click at [1194, 387] on button "More options" at bounding box center [1184, 382] width 42 height 27
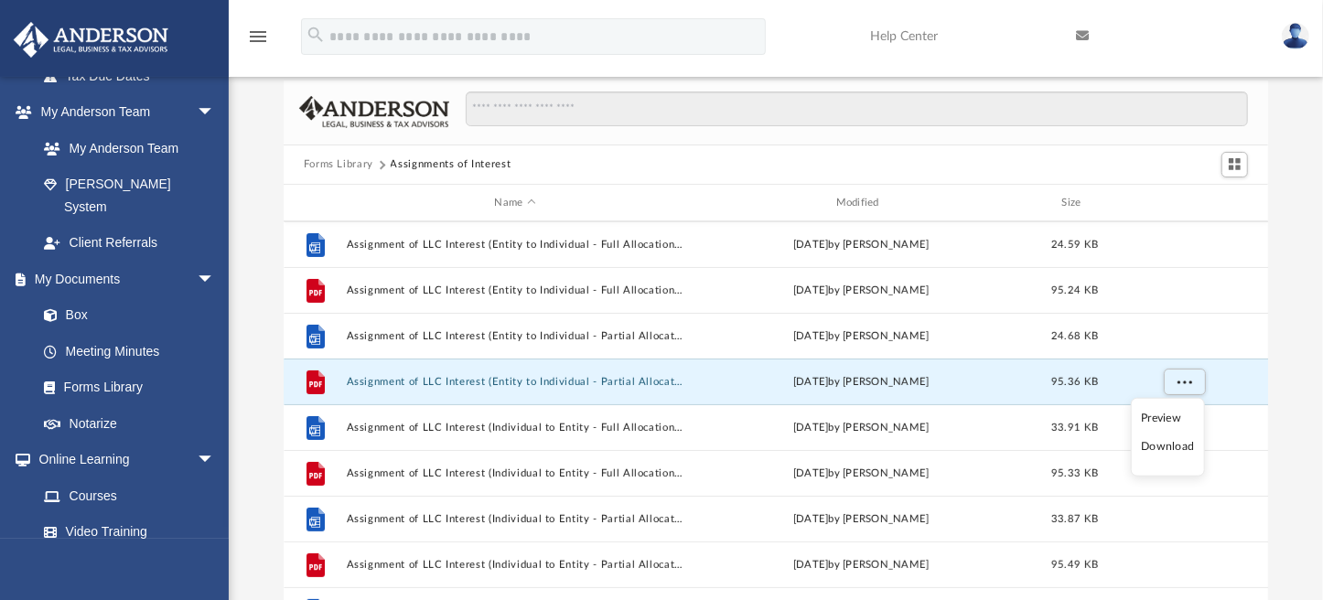
click at [1173, 450] on li "Download" at bounding box center [1167, 446] width 53 height 19
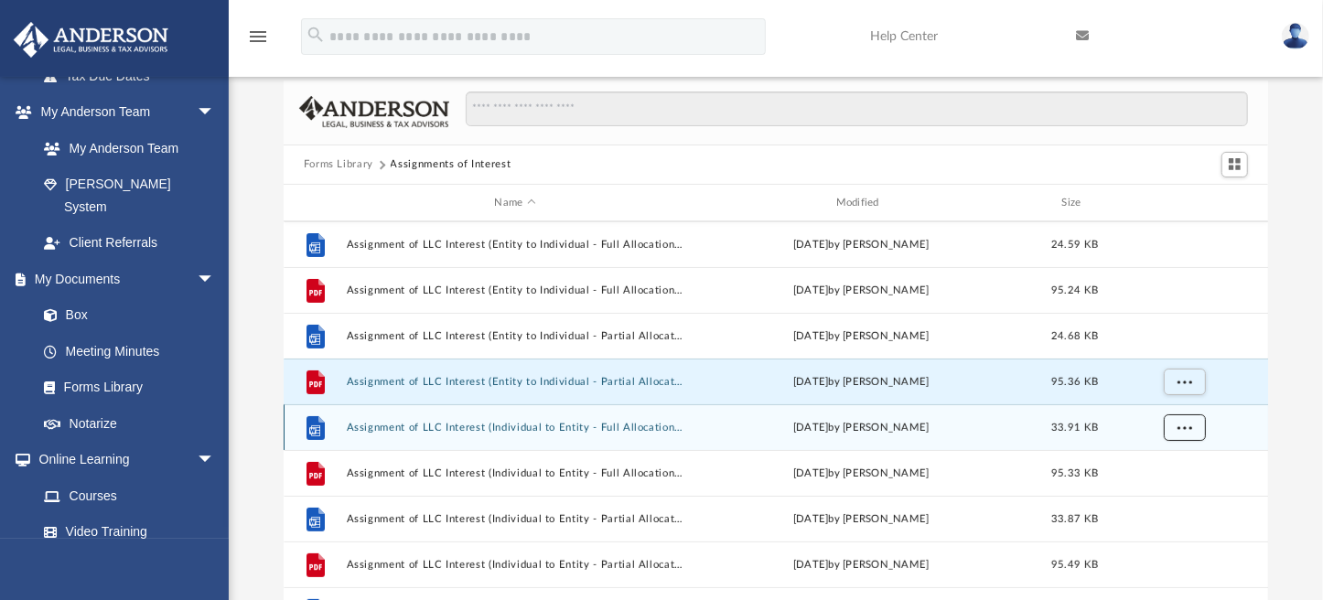
click at [1188, 429] on span "More options" at bounding box center [1184, 428] width 15 height 10
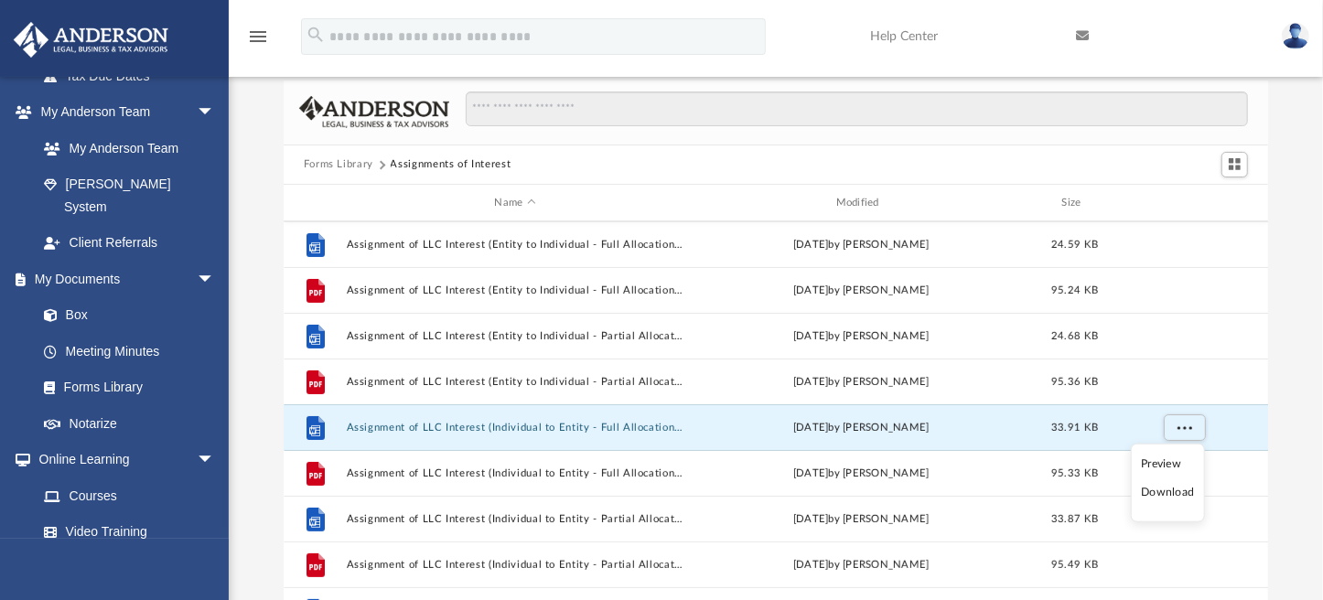
click at [1173, 494] on li "Download" at bounding box center [1167, 492] width 53 height 19
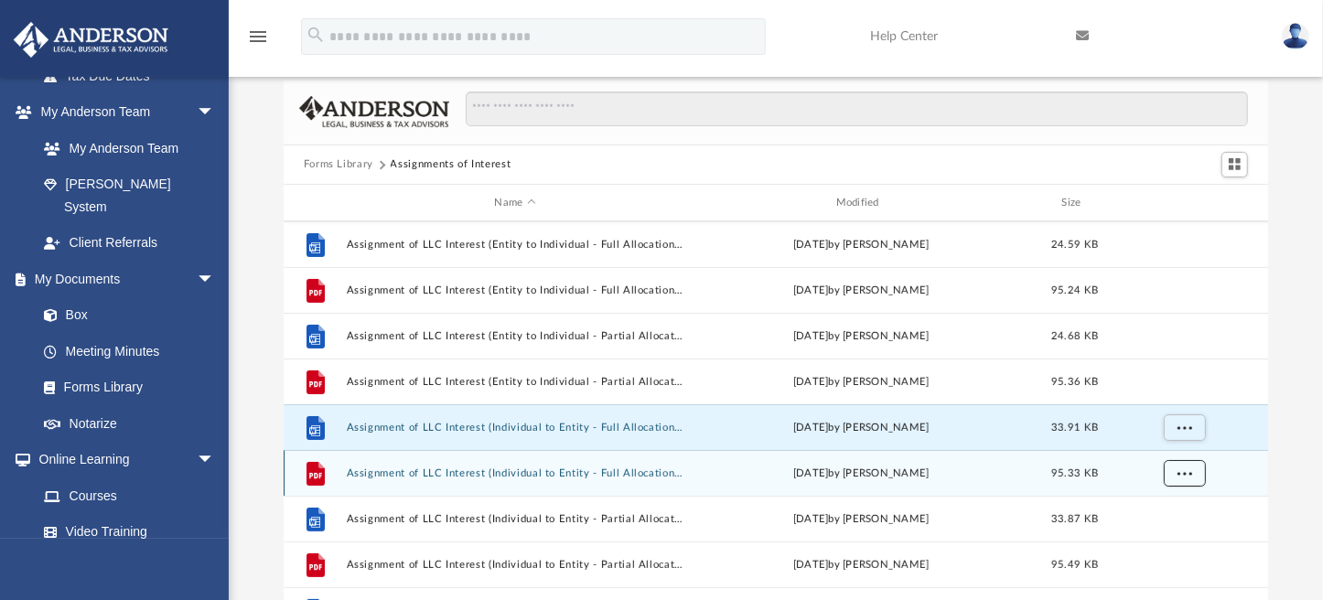
click at [1192, 477] on button "More options" at bounding box center [1184, 473] width 42 height 27
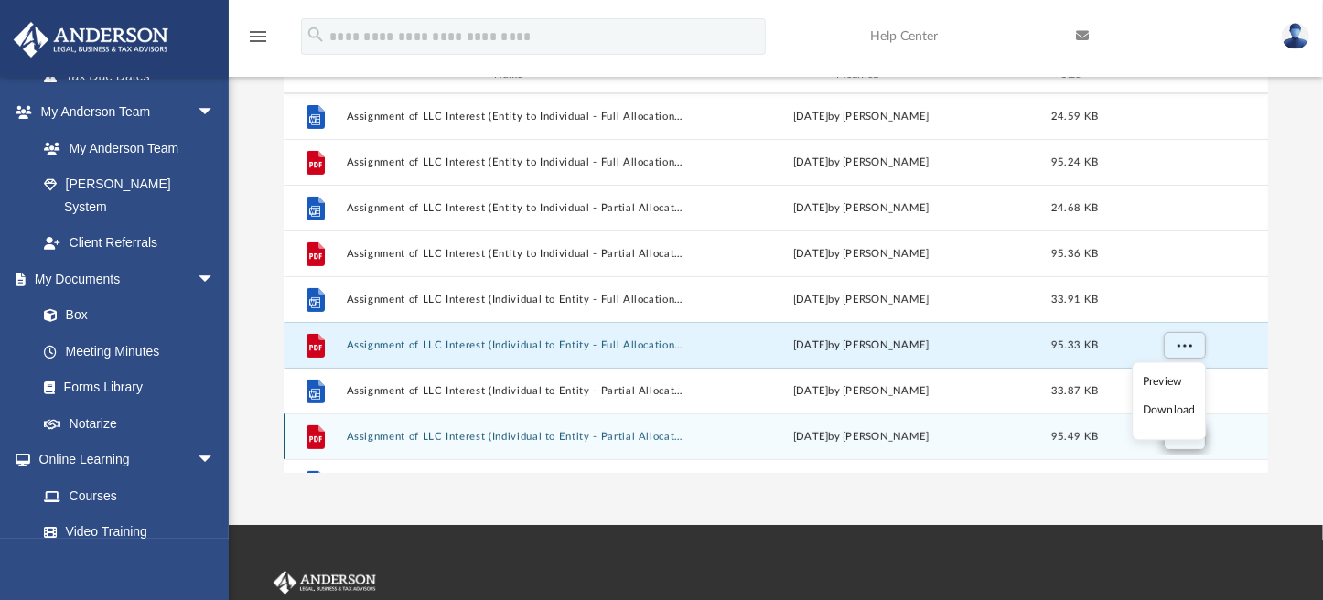
scroll to position [213, 0]
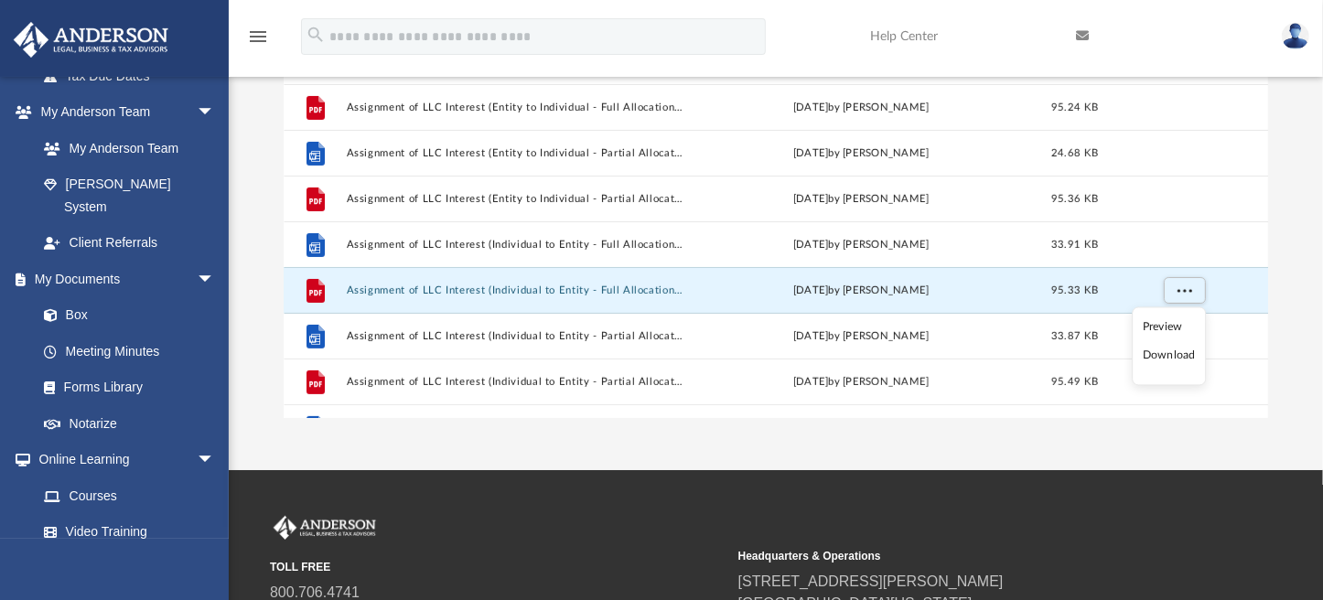
click at [1181, 360] on li "Download" at bounding box center [1169, 356] width 53 height 19
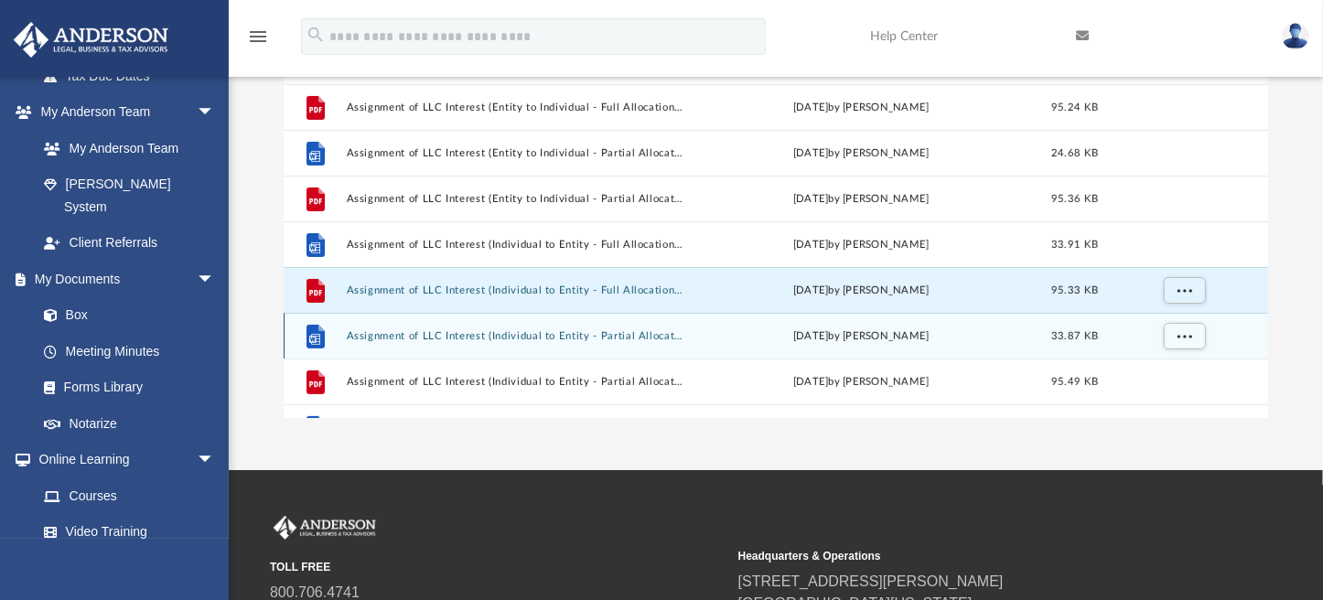
click at [1248, 338] on div "File Assignment of LLC Interest (Individual to Entity - Partial Allocation).doc…" at bounding box center [777, 336] width 986 height 46
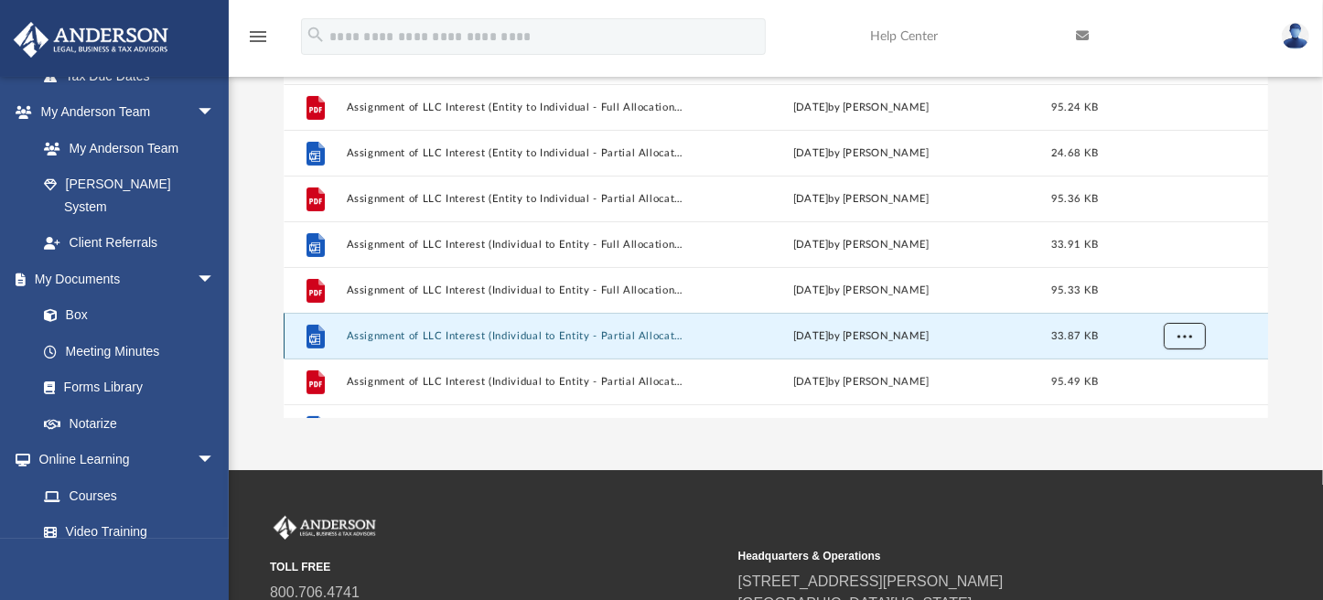
click at [1187, 338] on span "More options" at bounding box center [1184, 336] width 15 height 10
click at [1187, 298] on li "Download" at bounding box center [1167, 296] width 53 height 19
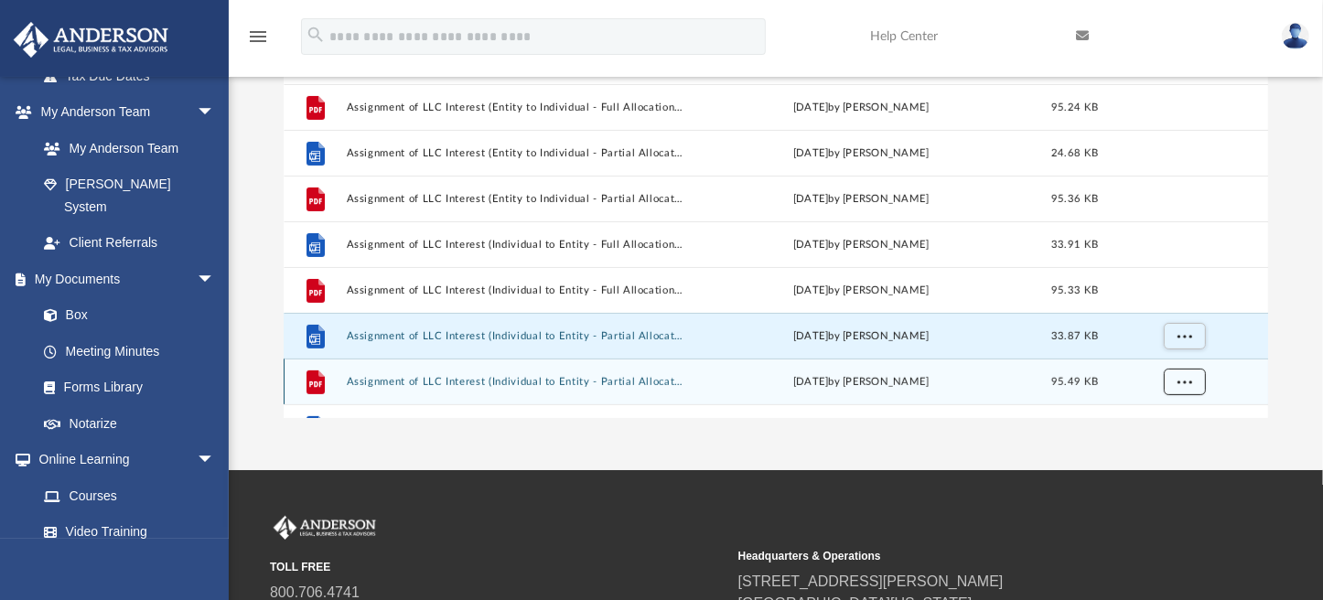
click at [1188, 382] on span "More options" at bounding box center [1184, 382] width 15 height 10
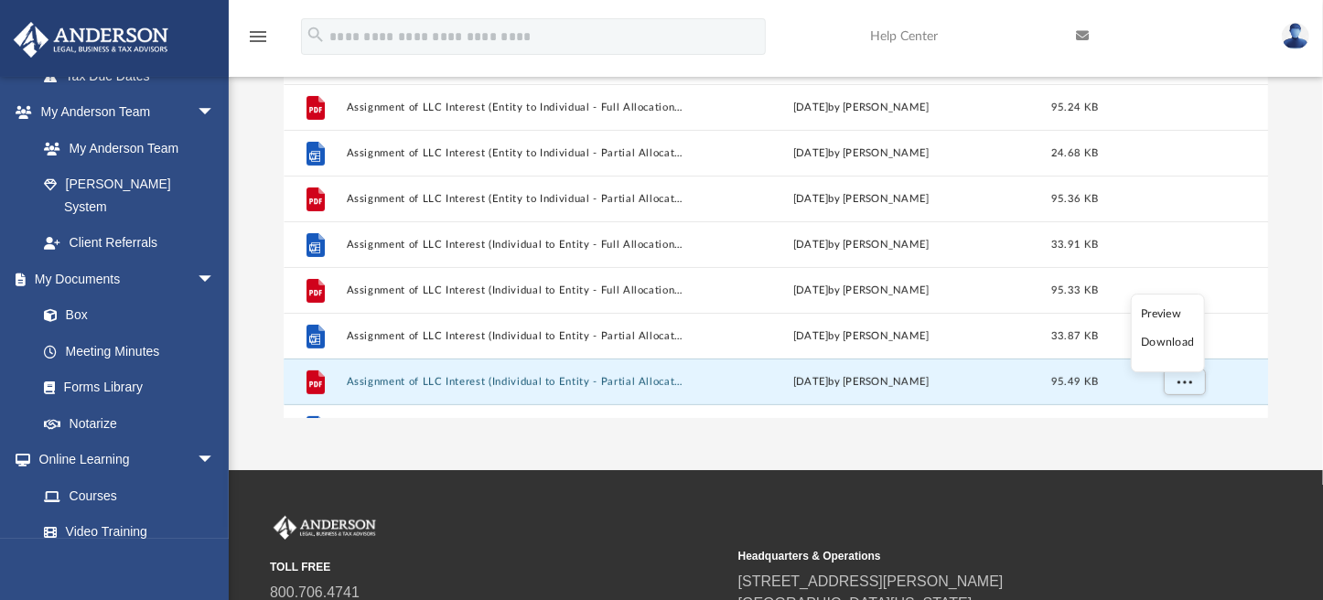
click at [1176, 343] on li "Download" at bounding box center [1167, 342] width 53 height 19
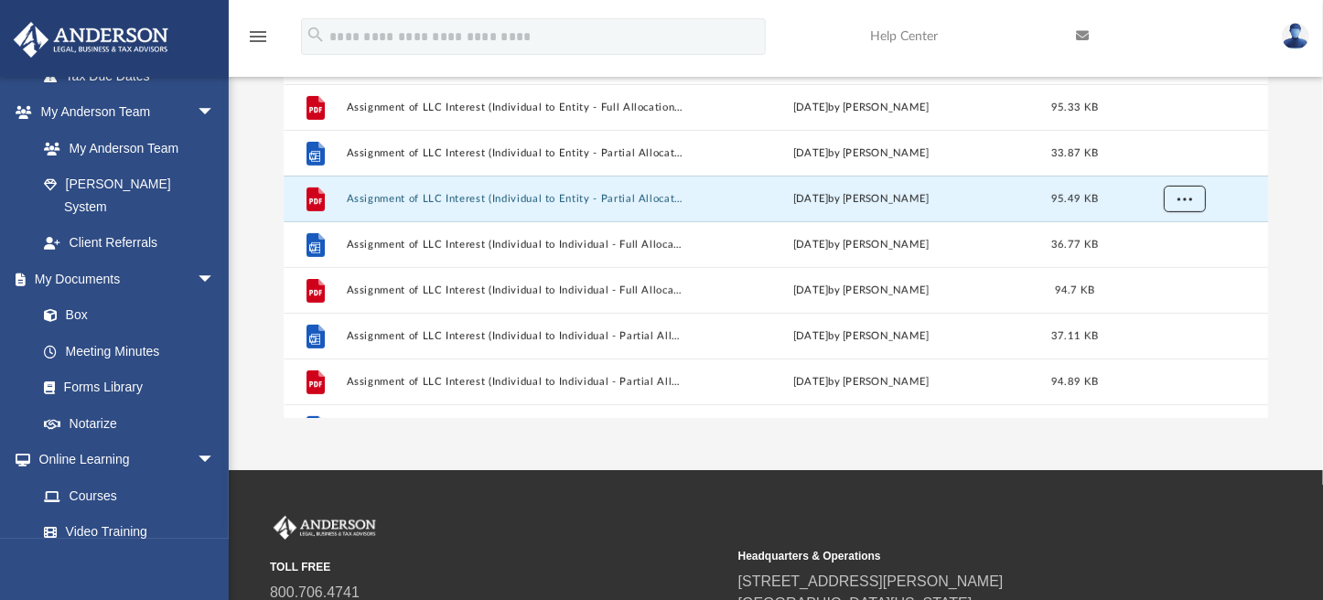
scroll to position [549, 0]
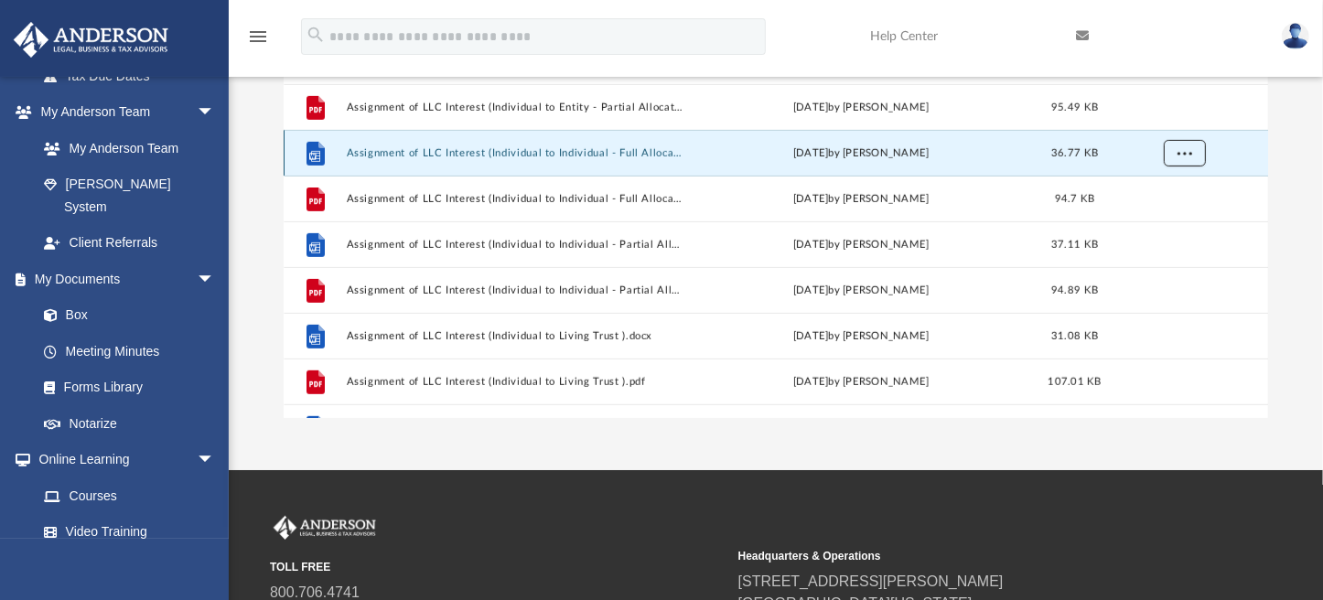
click at [1194, 151] on button "More options" at bounding box center [1184, 153] width 42 height 27
click at [1182, 217] on li "Download" at bounding box center [1167, 218] width 53 height 19
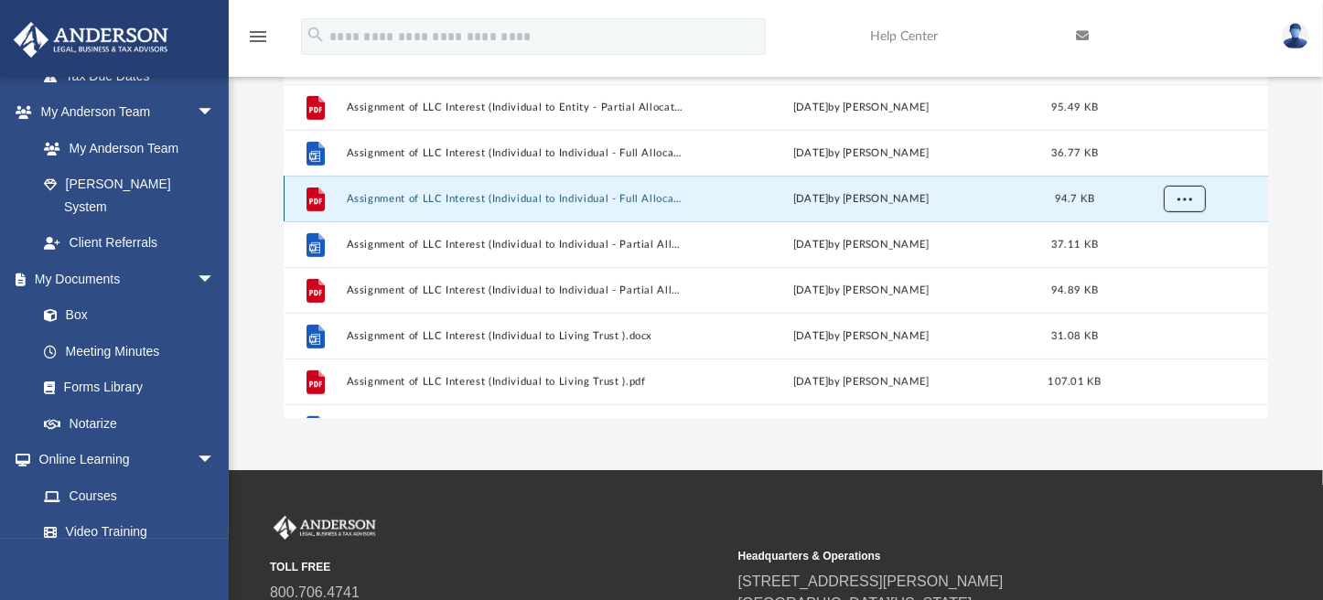
click at [1190, 197] on span "More options" at bounding box center [1184, 199] width 15 height 10
click at [1179, 260] on li "Download" at bounding box center [1167, 263] width 53 height 19
click at [1295, 260] on div "Forms Library Assignments of Interest Name Modified Size File Assignment of LLC…" at bounding box center [776, 157] width 1095 height 521
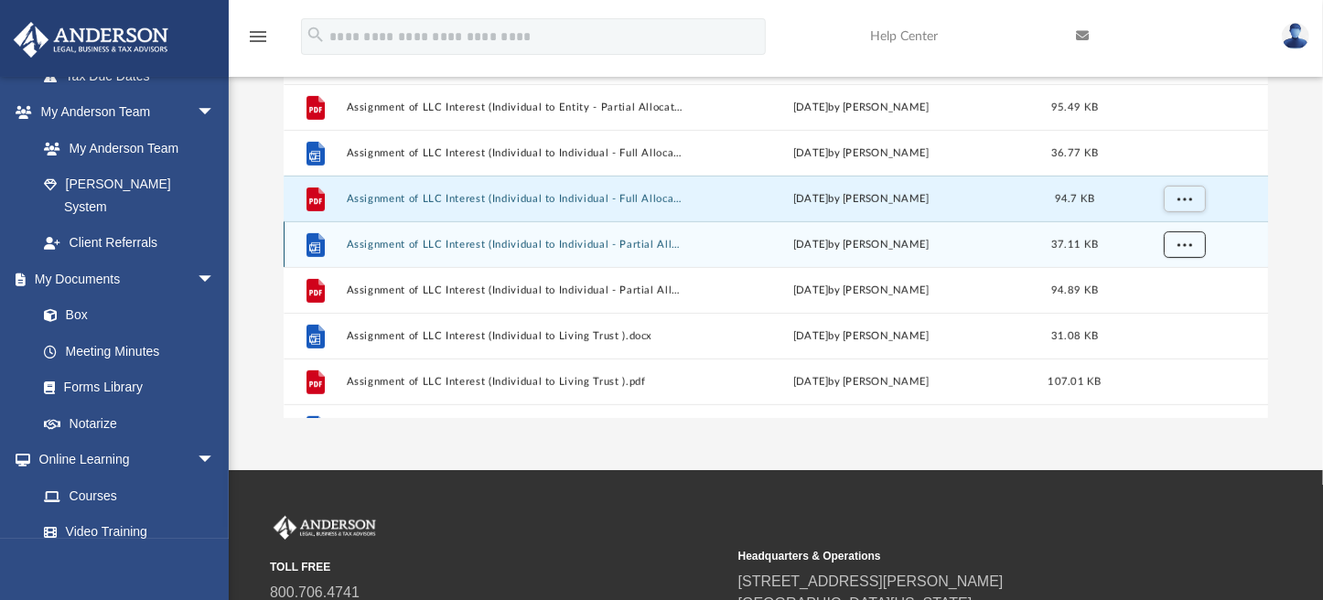
click at [1192, 245] on button "More options" at bounding box center [1184, 245] width 42 height 27
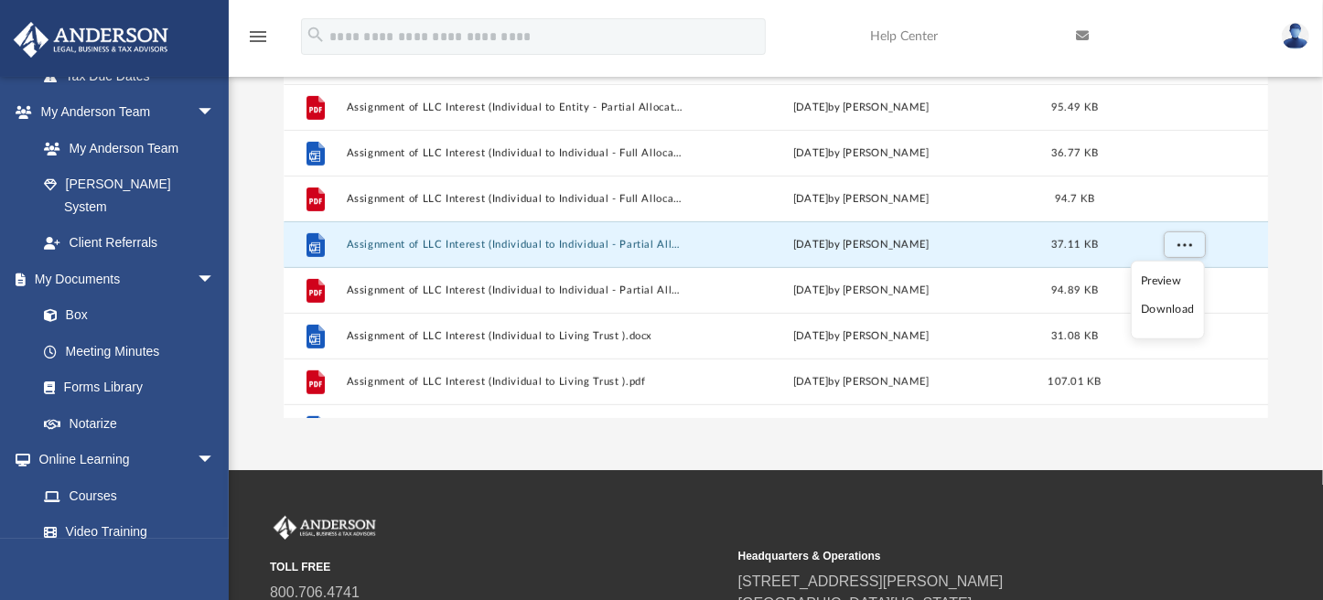
click at [1175, 312] on li "Download" at bounding box center [1167, 309] width 53 height 19
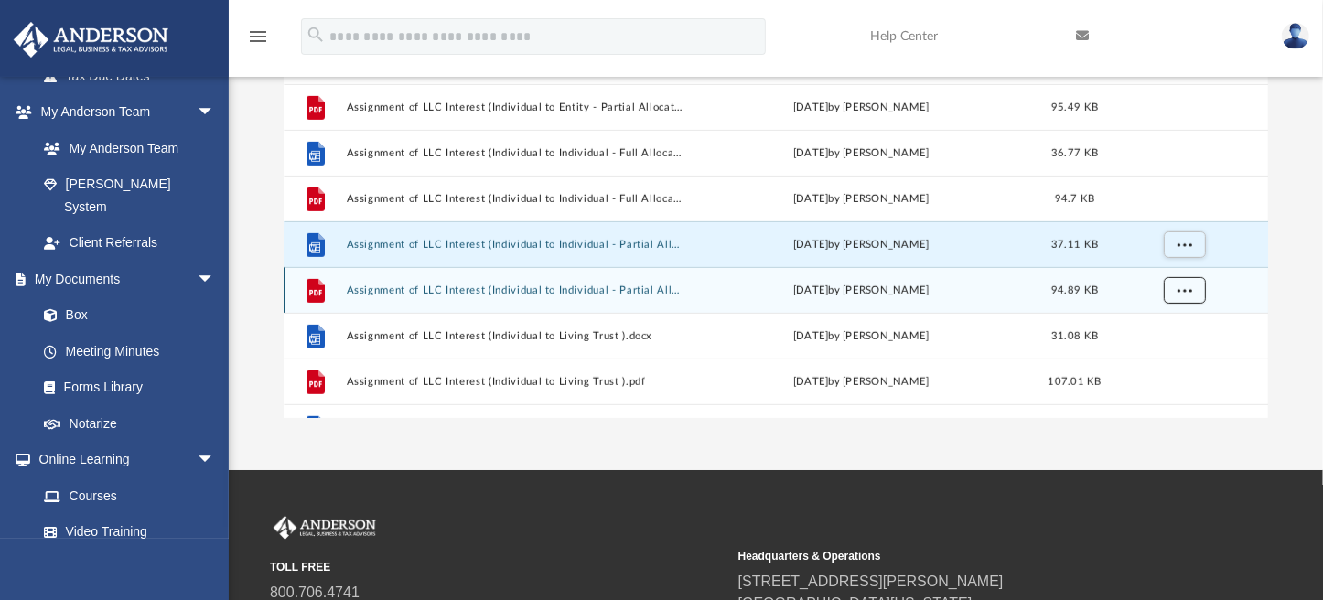
click at [1191, 294] on span "More options" at bounding box center [1184, 291] width 15 height 10
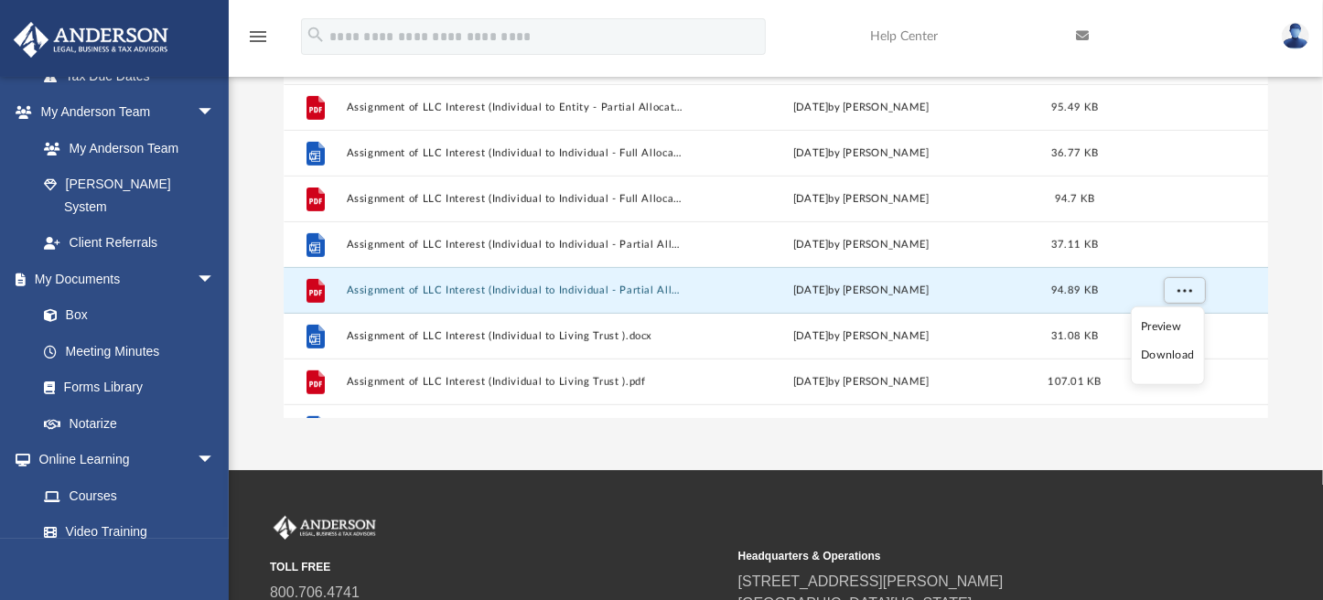
click at [1189, 355] on li "Download" at bounding box center [1167, 355] width 53 height 19
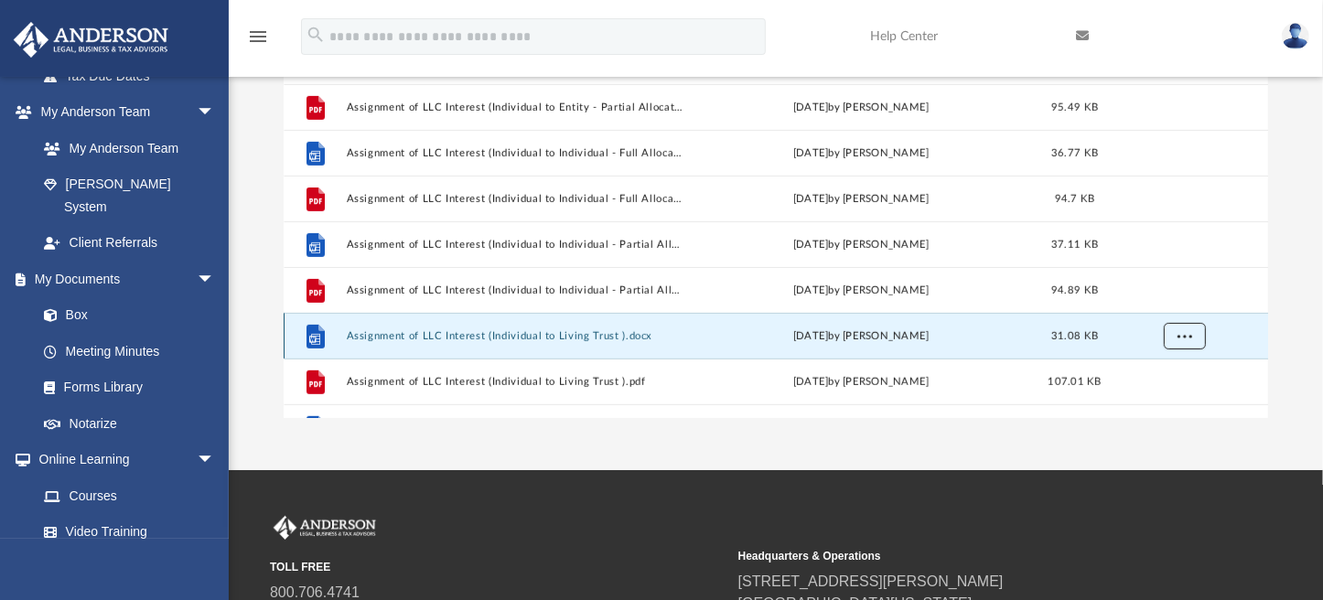
click at [1191, 338] on span "More options" at bounding box center [1184, 336] width 15 height 10
click at [1175, 296] on li "Download" at bounding box center [1167, 296] width 53 height 19
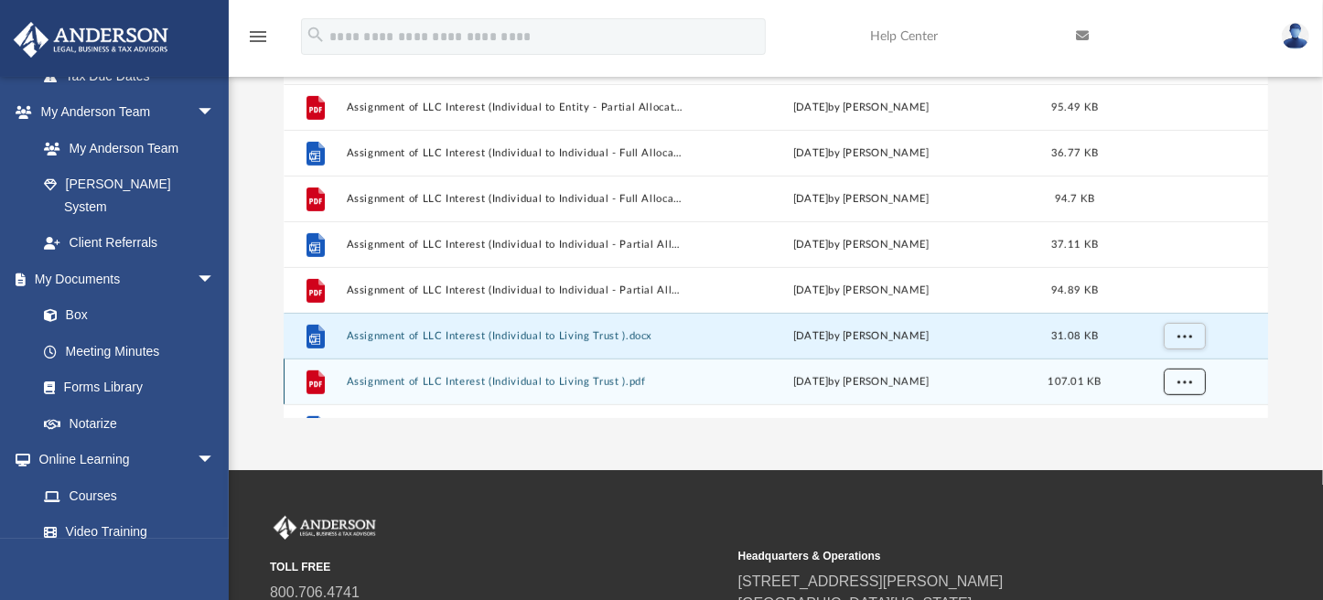
click at [1198, 387] on button "More options" at bounding box center [1184, 382] width 42 height 27
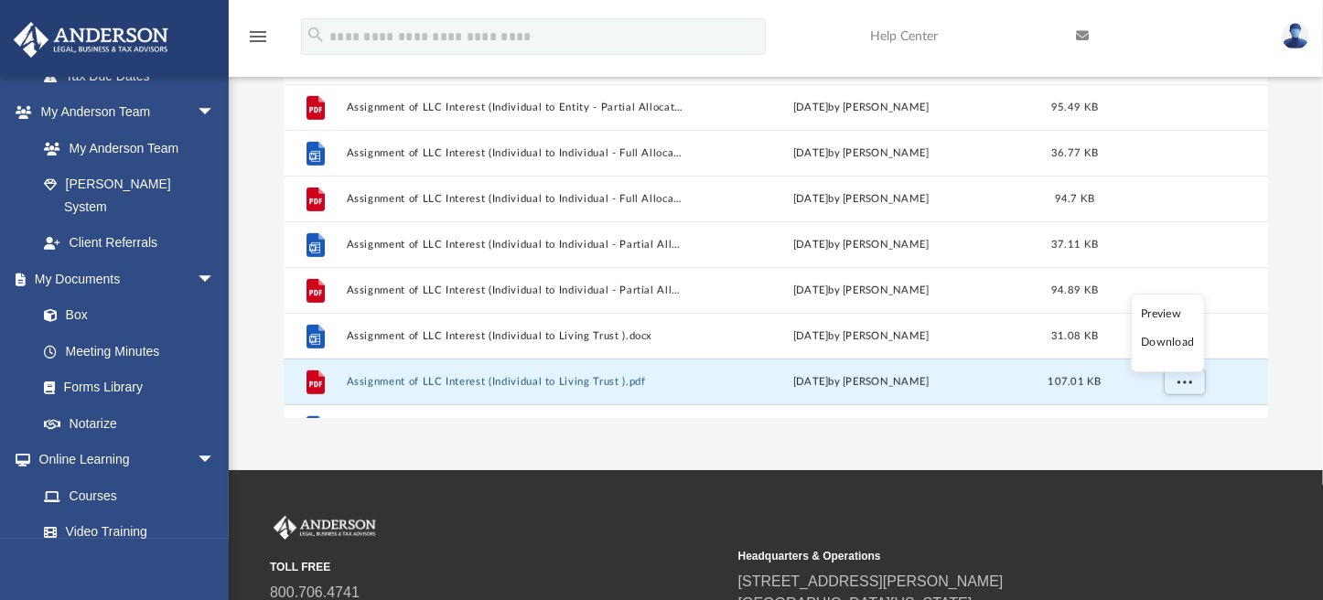
click at [1188, 341] on li "Download" at bounding box center [1167, 342] width 53 height 19
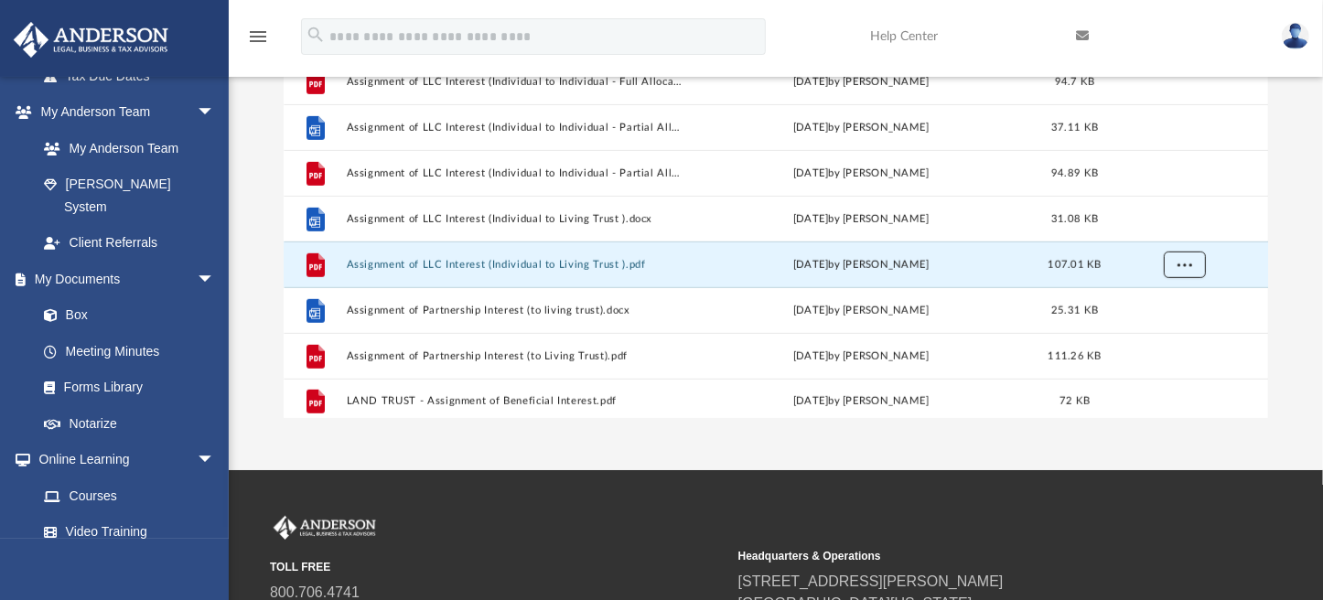
scroll to position [673, 0]
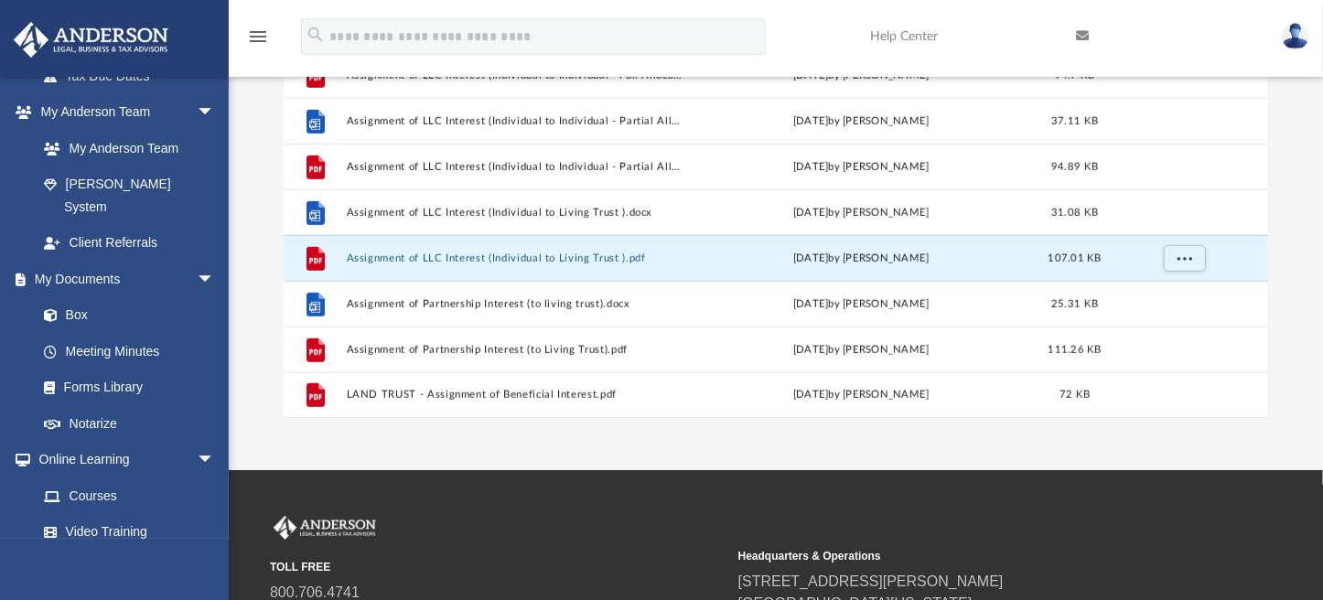
click at [1291, 344] on div "Forms Library Assignments of Interest Name Modified Size File Assignment of LLC…" at bounding box center [776, 157] width 1095 height 521
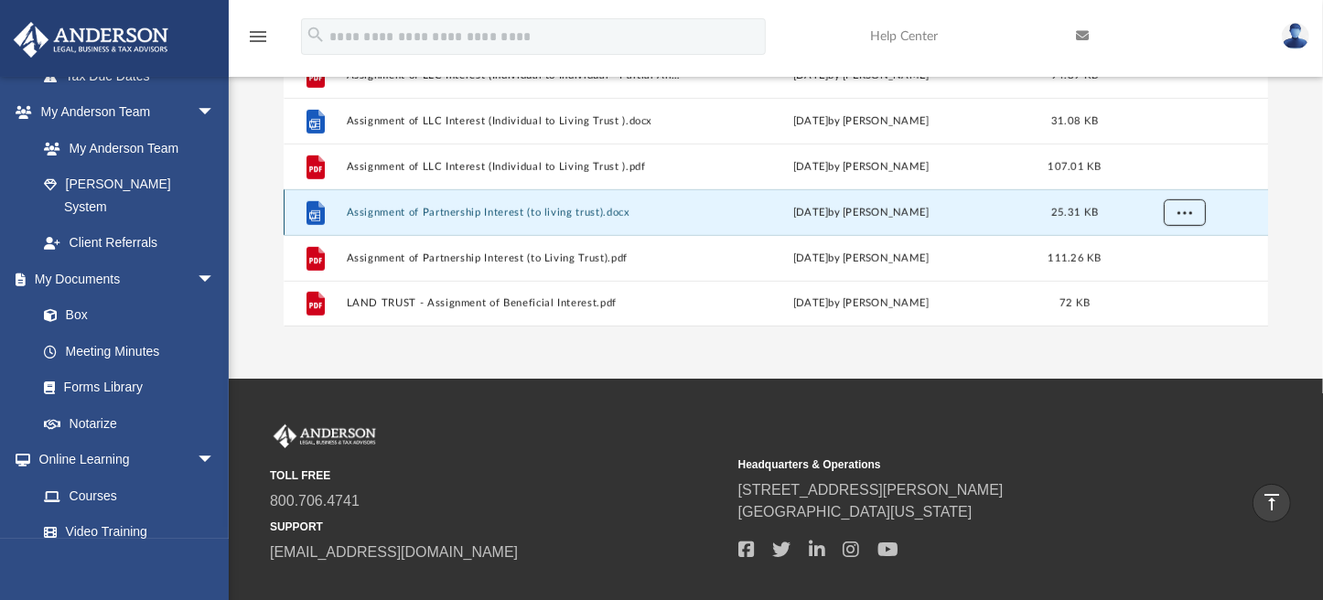
scroll to position [672, 0]
click at [1187, 212] on div "File Assignment of LLC Interest (Entity to Entity - Partial Allocation).docx [D…" at bounding box center [777, 137] width 986 height 380
click at [1186, 212] on span "More options" at bounding box center [1184, 214] width 15 height 10
click at [1179, 277] on li "Download" at bounding box center [1167, 277] width 53 height 19
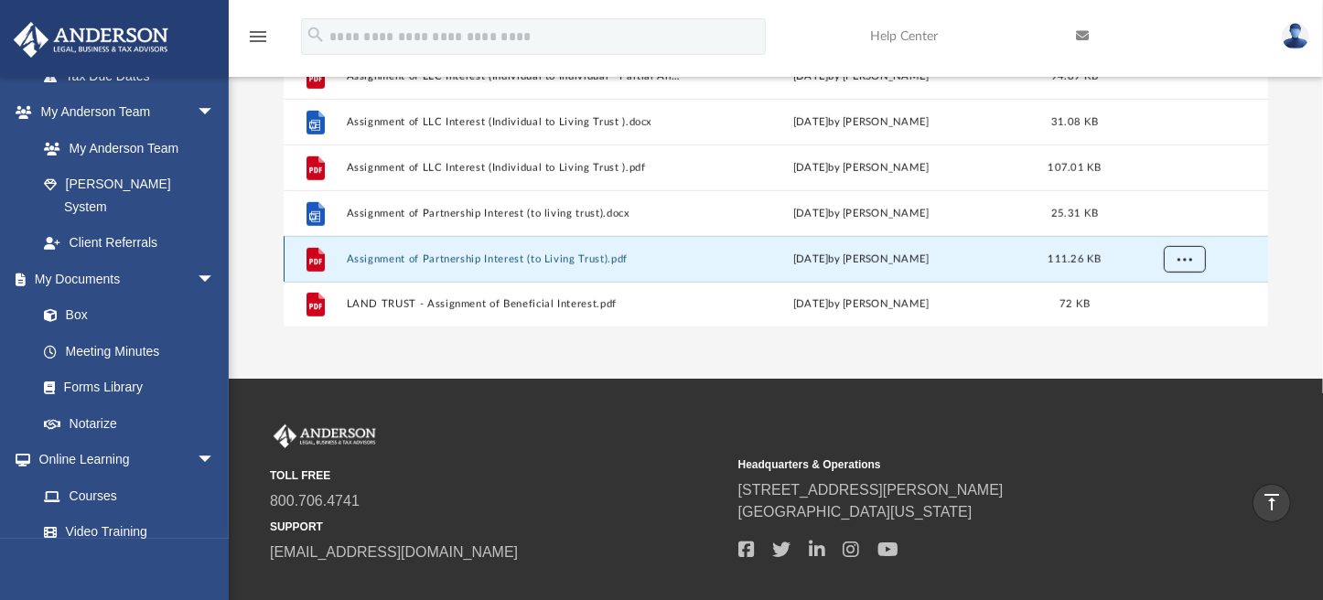
click at [1194, 261] on button "More options" at bounding box center [1184, 259] width 42 height 27
click at [1174, 217] on li "Download" at bounding box center [1167, 220] width 53 height 19
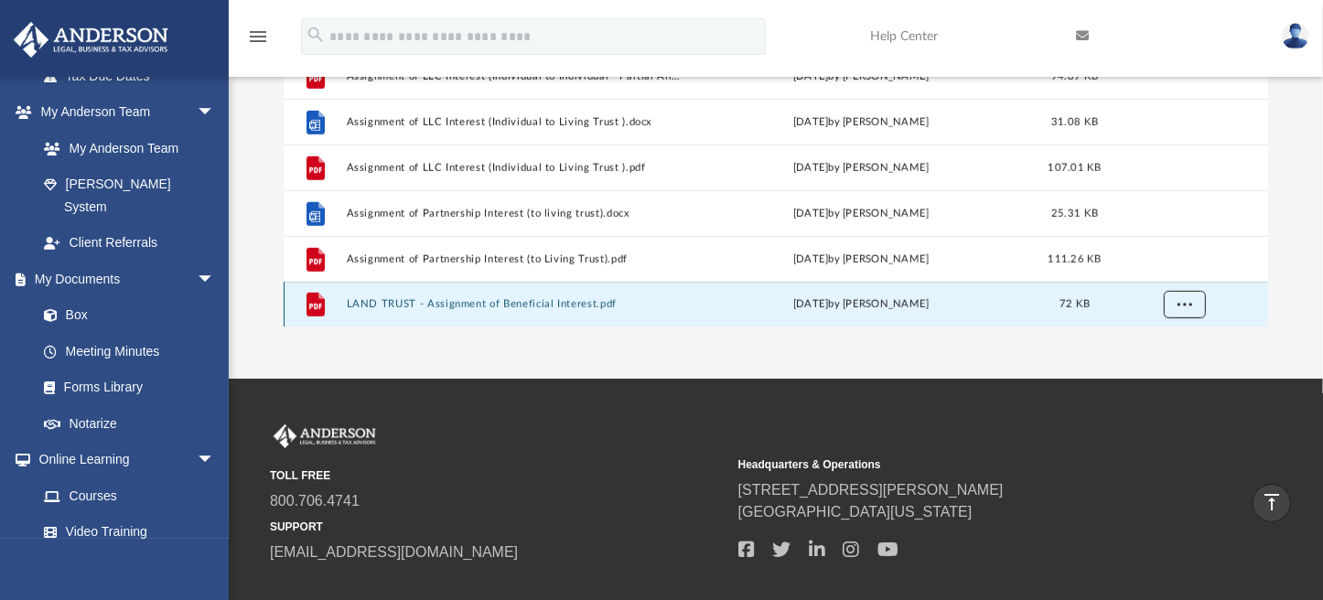
click at [1183, 303] on span "More options" at bounding box center [1184, 304] width 15 height 10
click at [1182, 264] on li "Download" at bounding box center [1167, 264] width 53 height 19
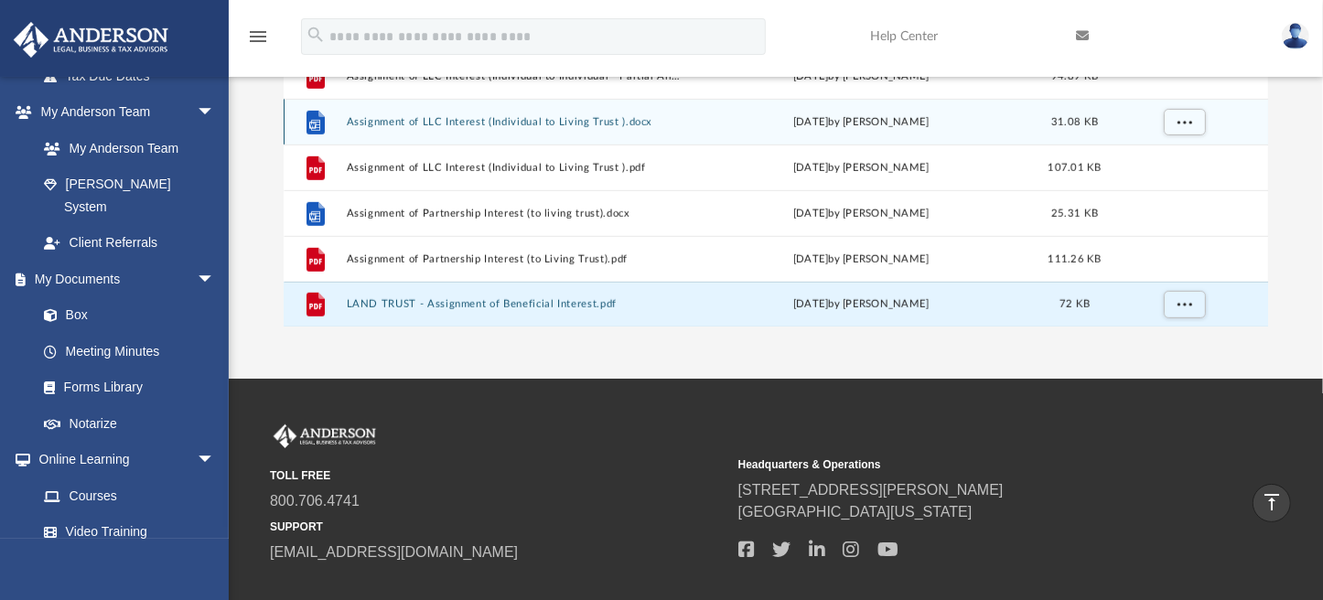
click at [571, 117] on div "File Assignment of LLC Interest (Individual to Entity - Partial Allocation).pdf…" at bounding box center [777, 137] width 986 height 380
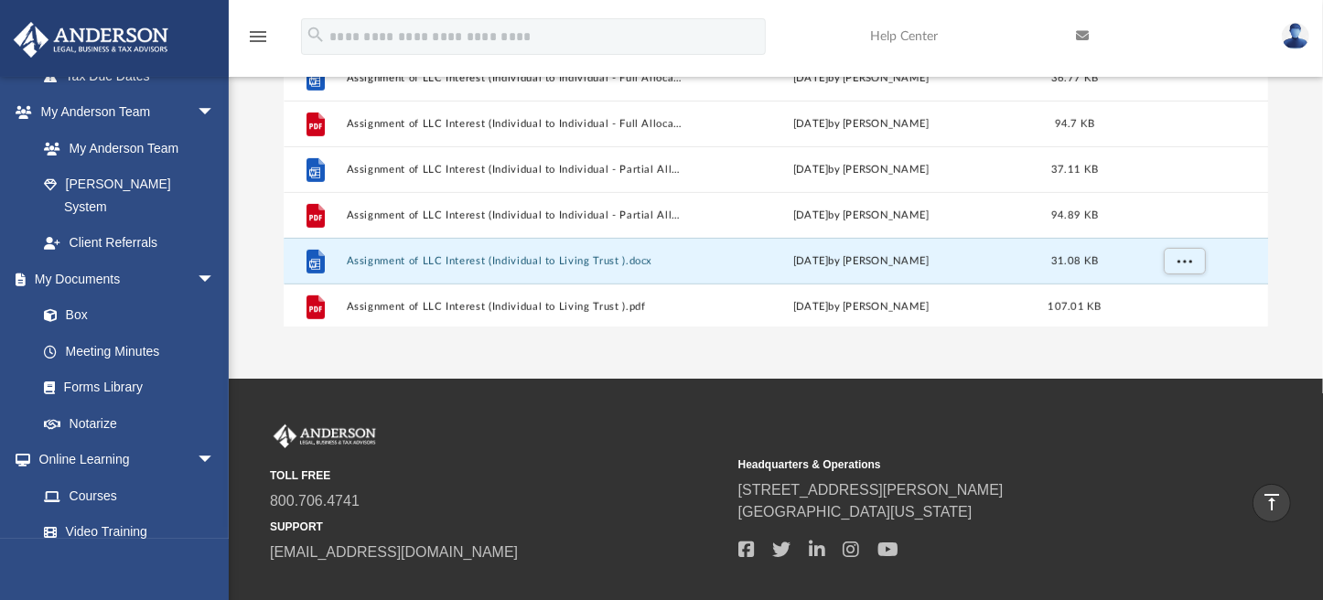
scroll to position [489, 0]
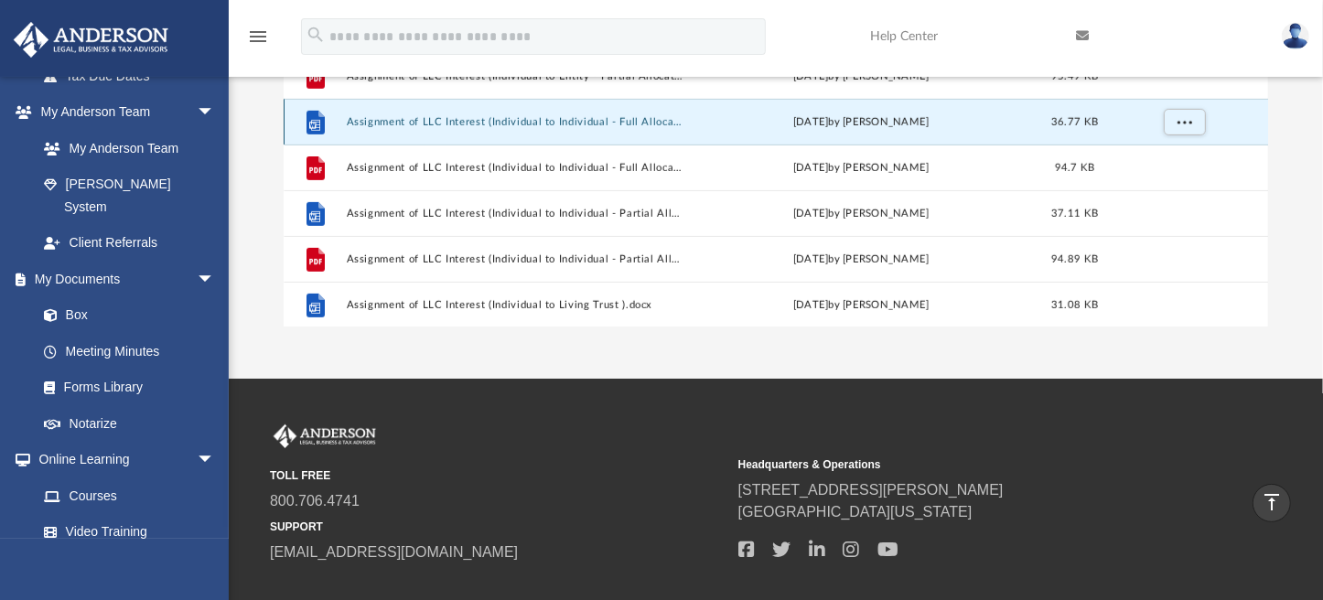
click at [564, 116] on button "Assignment of LLC Interest (Individual to Individual - Full Allocation).docx" at bounding box center [515, 122] width 338 height 12
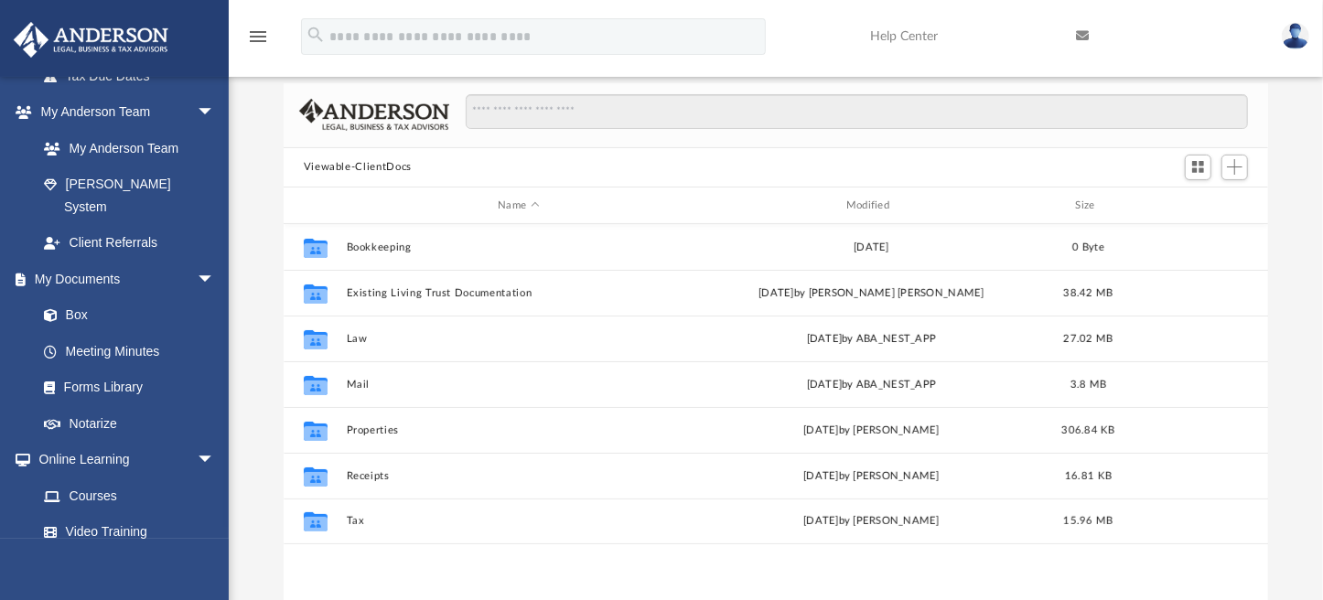
scroll to position [402, 971]
click at [106, 370] on link "Forms Library" at bounding box center [134, 388] width 217 height 37
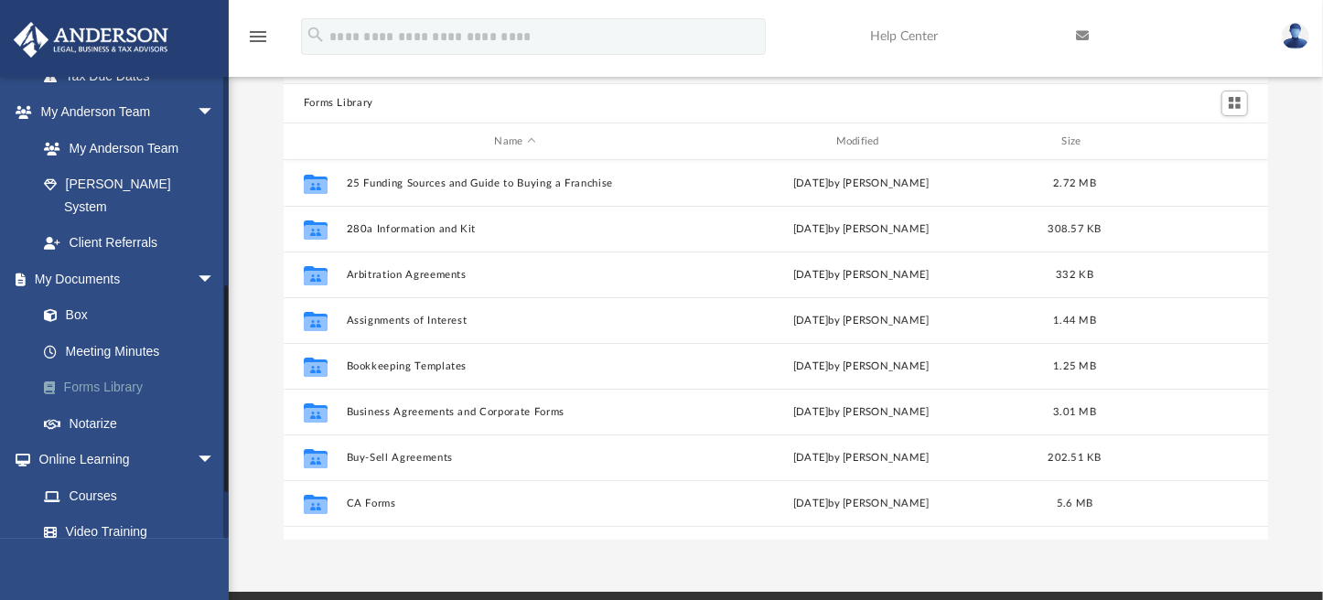
scroll to position [402, 971]
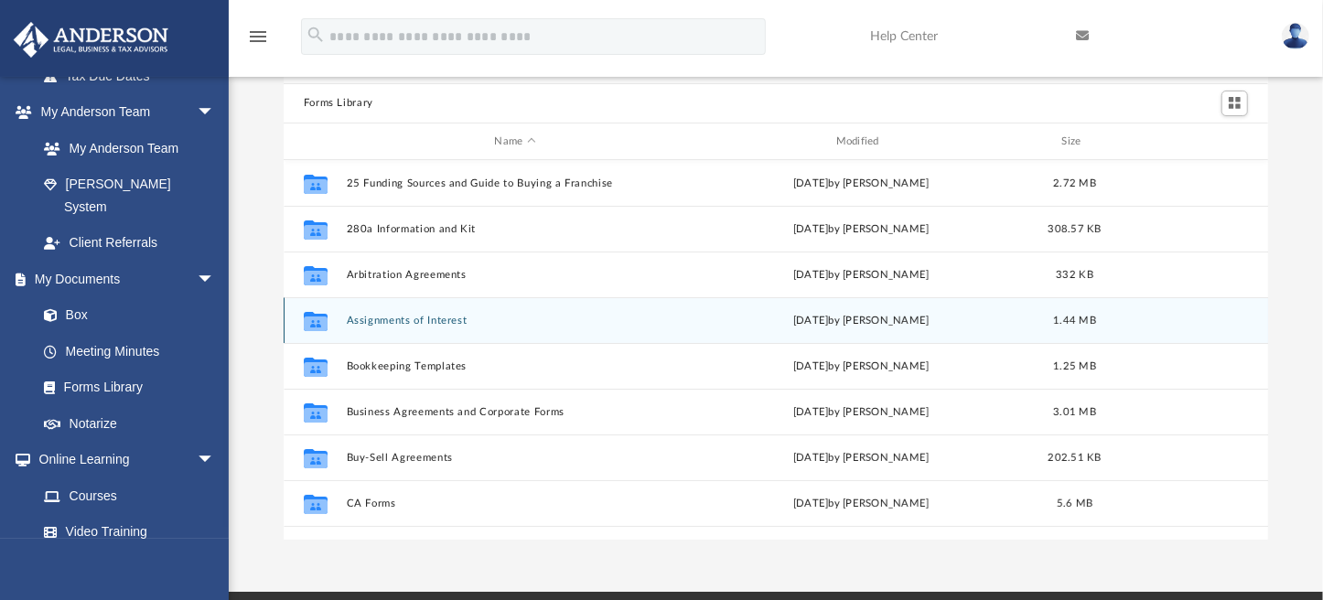
click at [414, 322] on button "Assignments of Interest" at bounding box center [515, 321] width 338 height 12
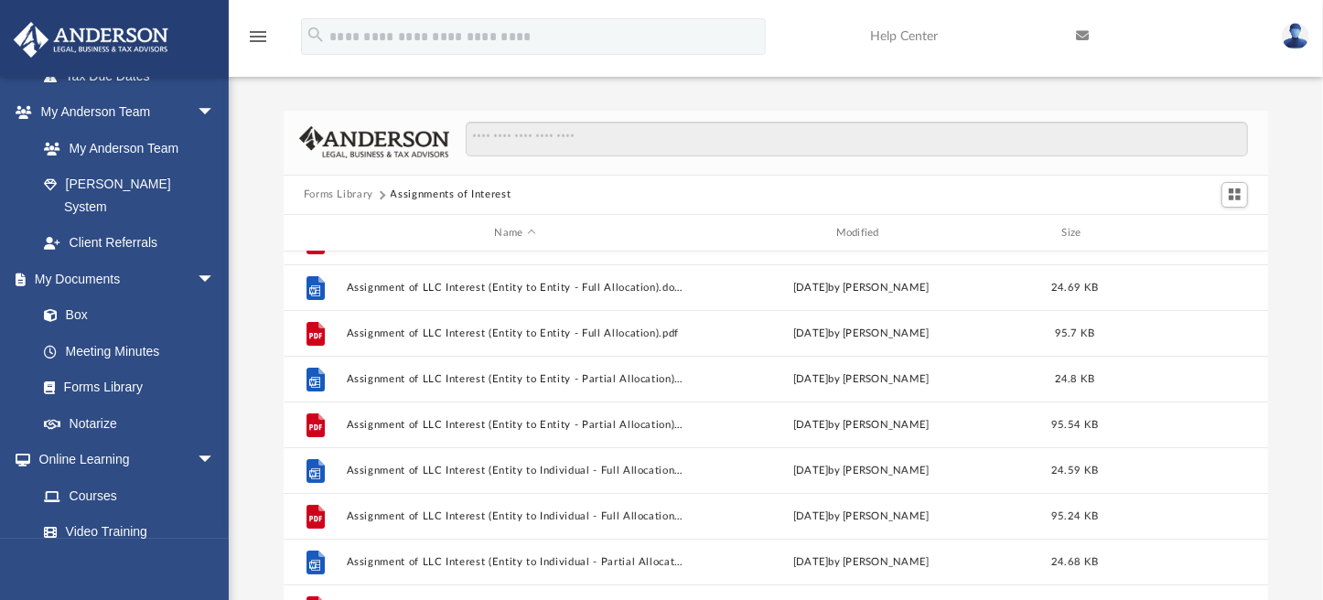
scroll to position [92, 0]
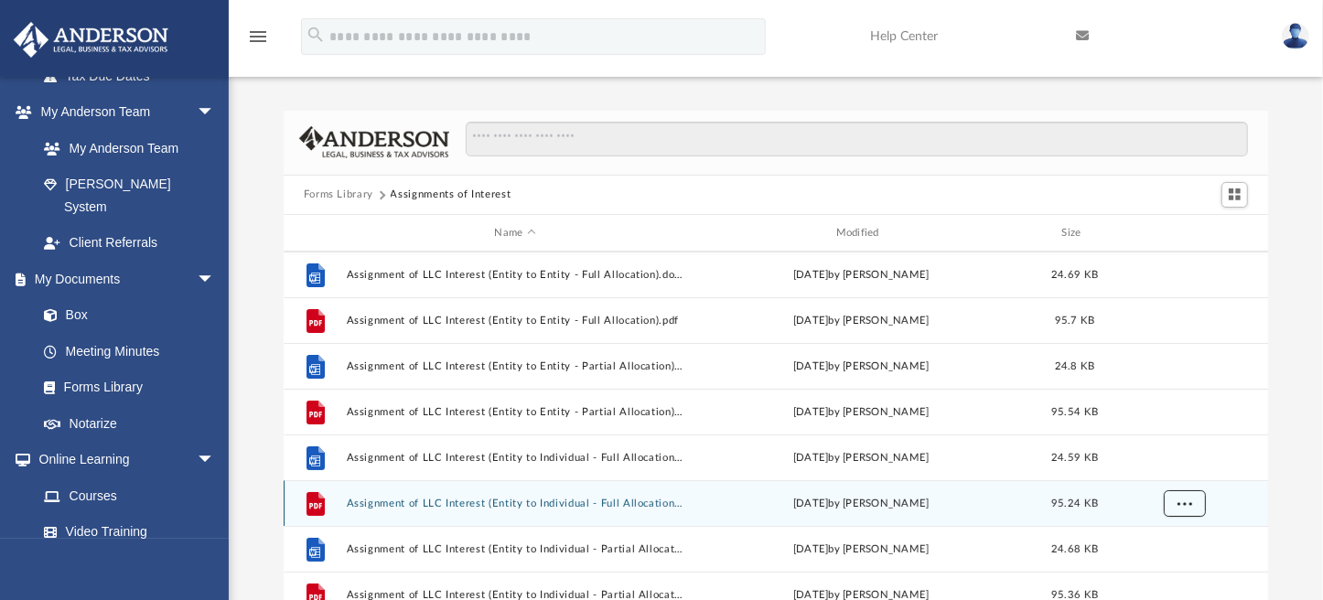
click at [1194, 502] on button "More options" at bounding box center [1184, 504] width 42 height 27
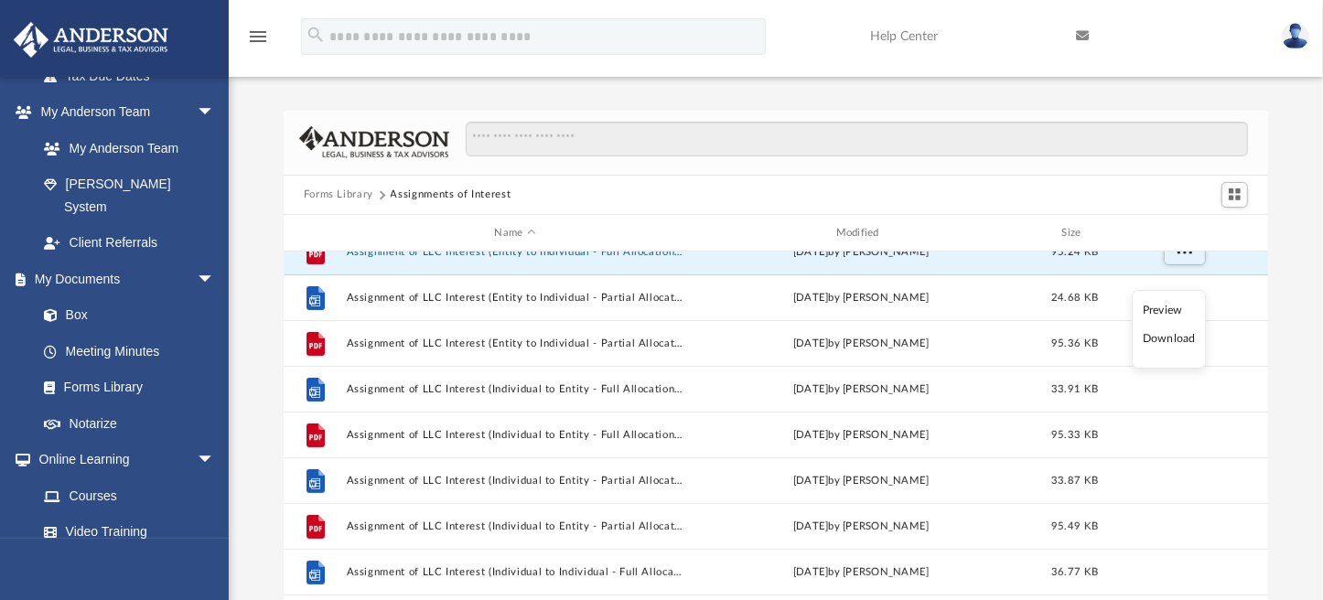
scroll to position [366, 0]
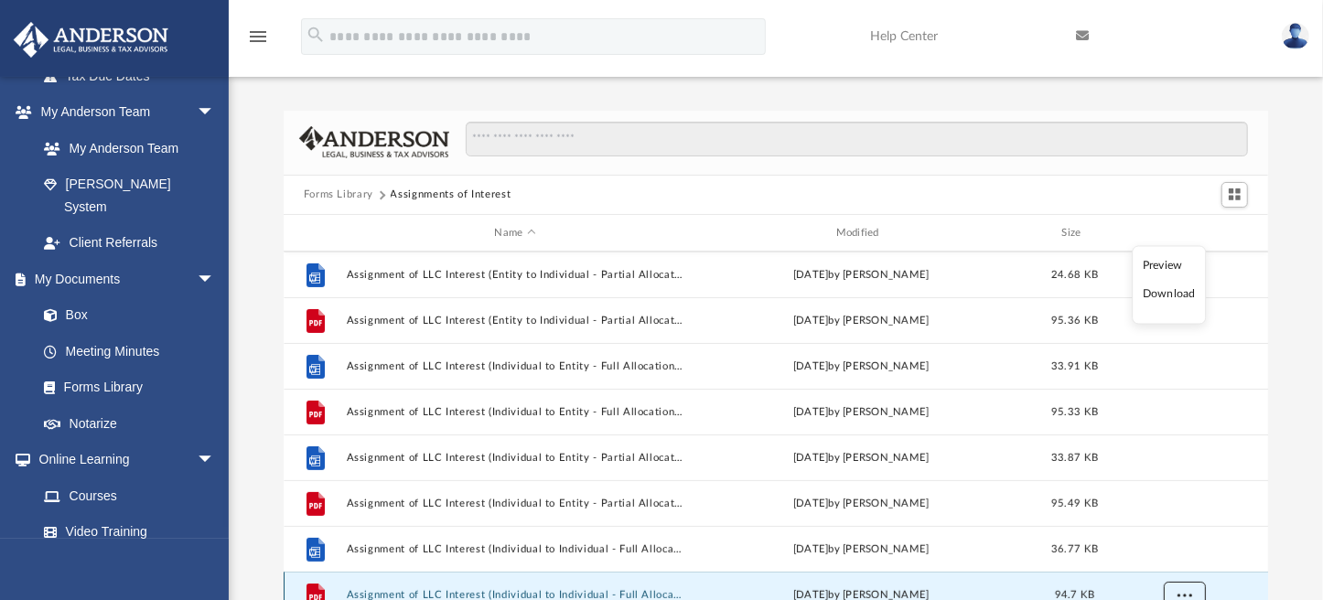
click at [1179, 590] on span "More options" at bounding box center [1184, 595] width 15 height 10
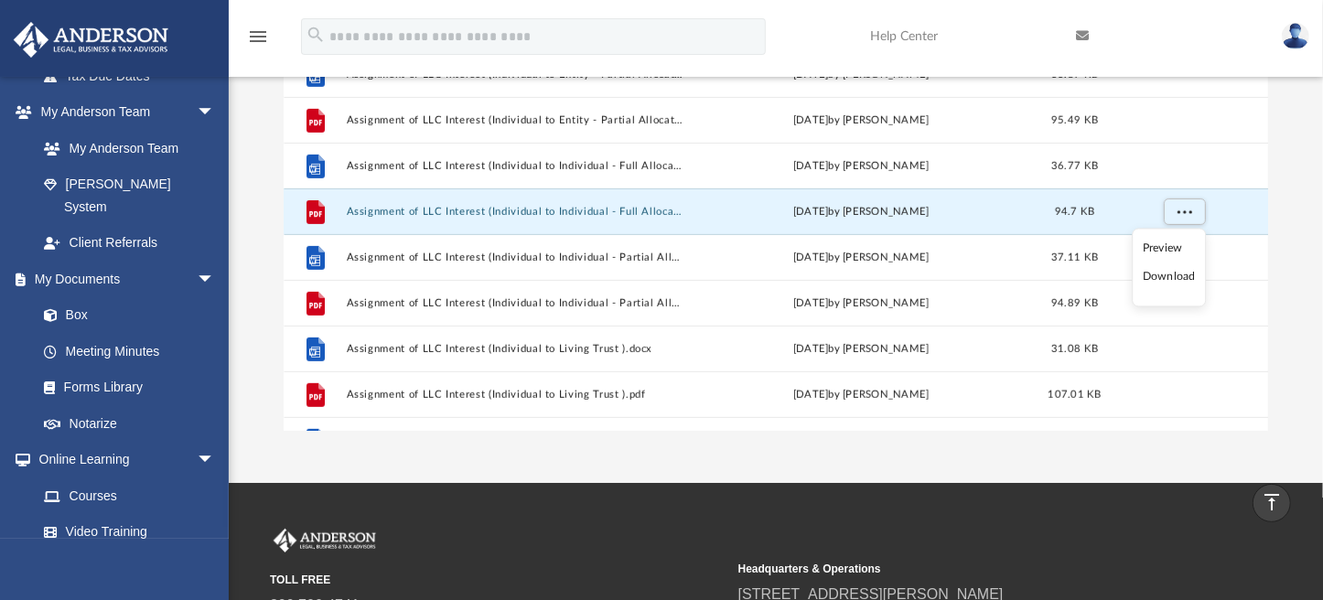
scroll to position [183, 0]
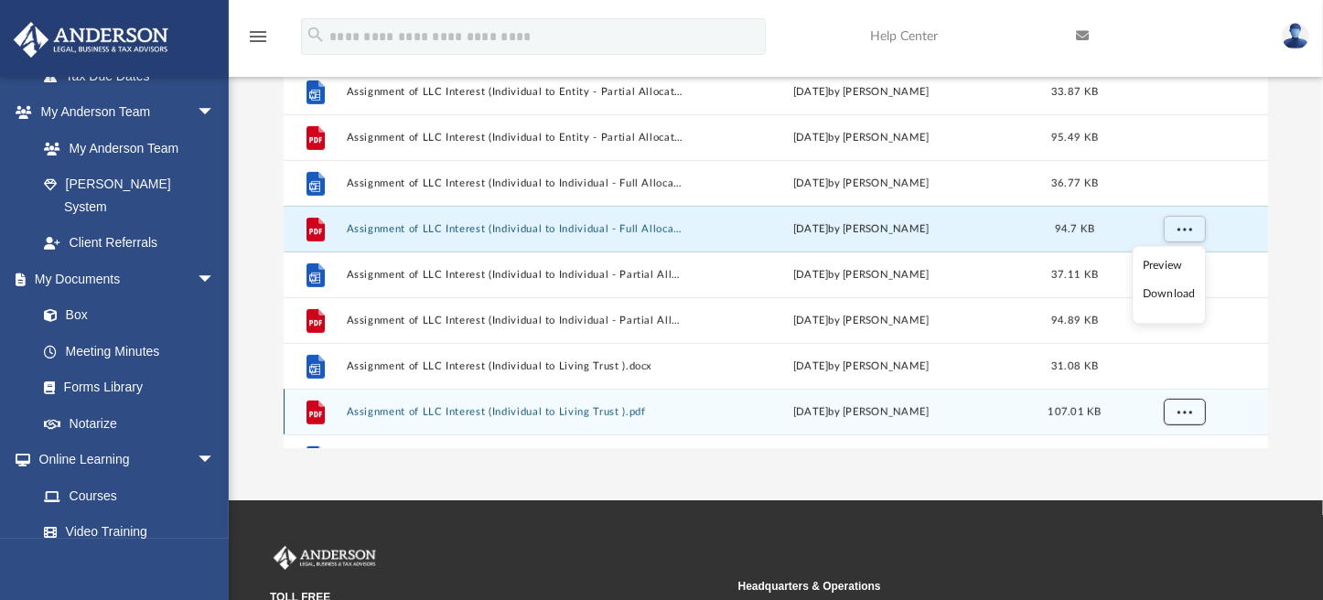
click at [1183, 415] on span "More options" at bounding box center [1184, 412] width 15 height 10
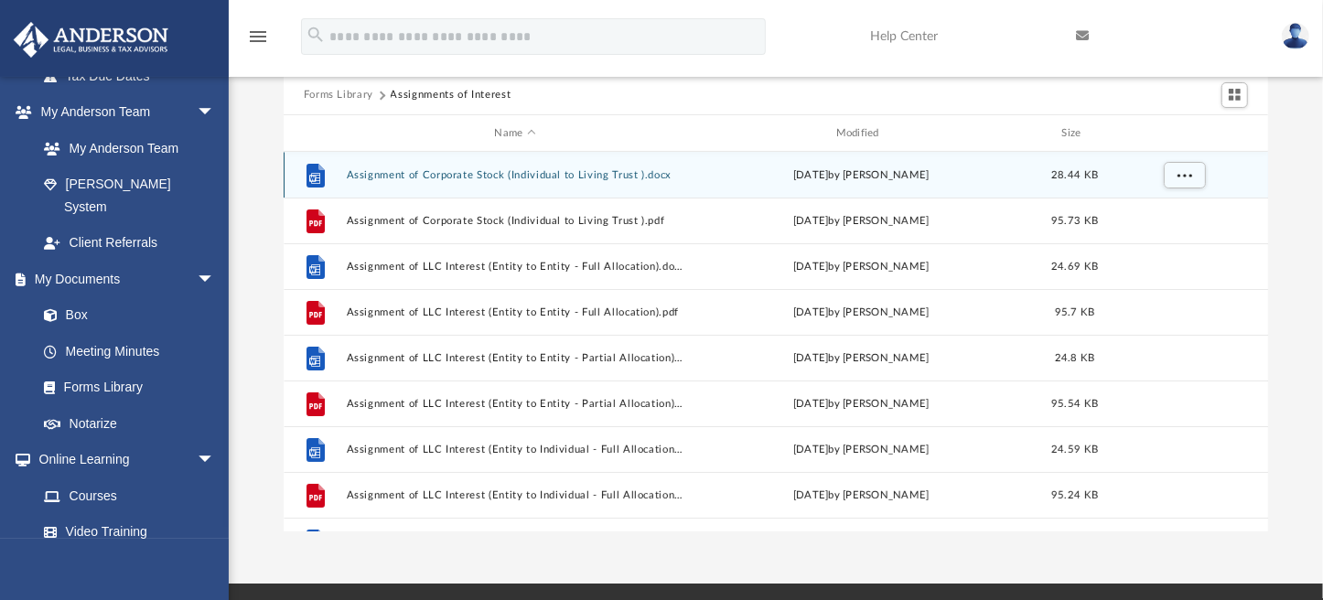
scroll to position [0, 0]
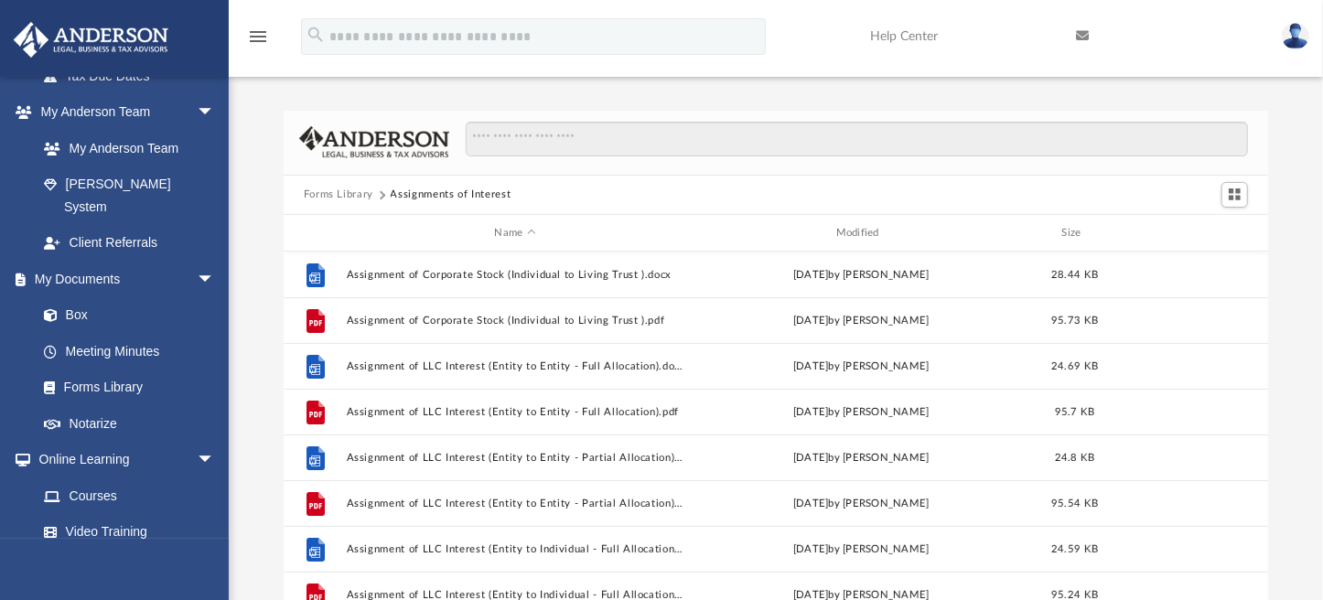
click at [360, 193] on button "Forms Library" at bounding box center [339, 195] width 70 height 16
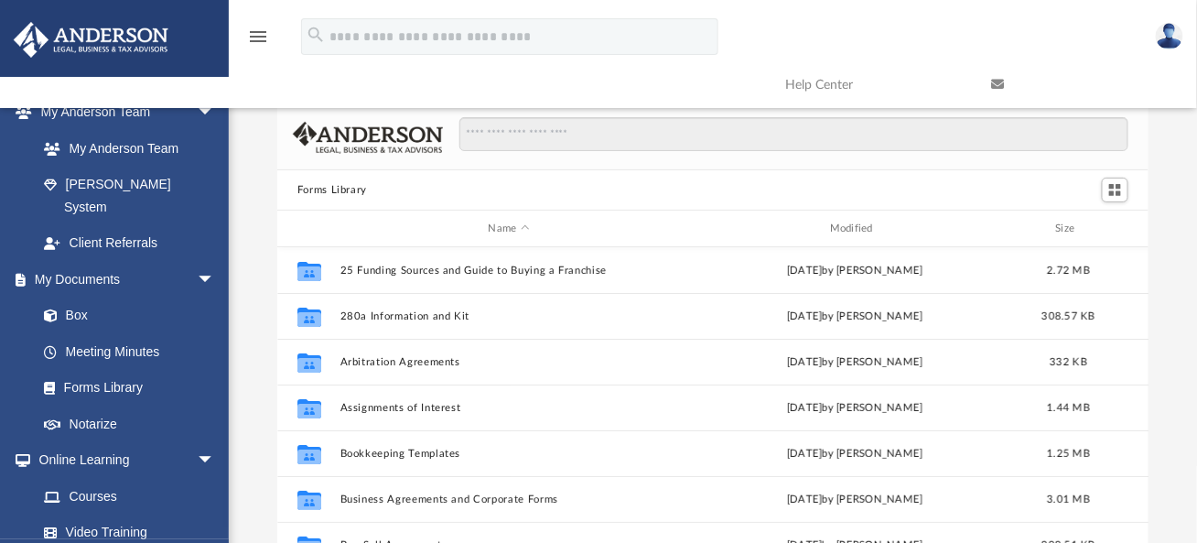
scroll to position [402, 859]
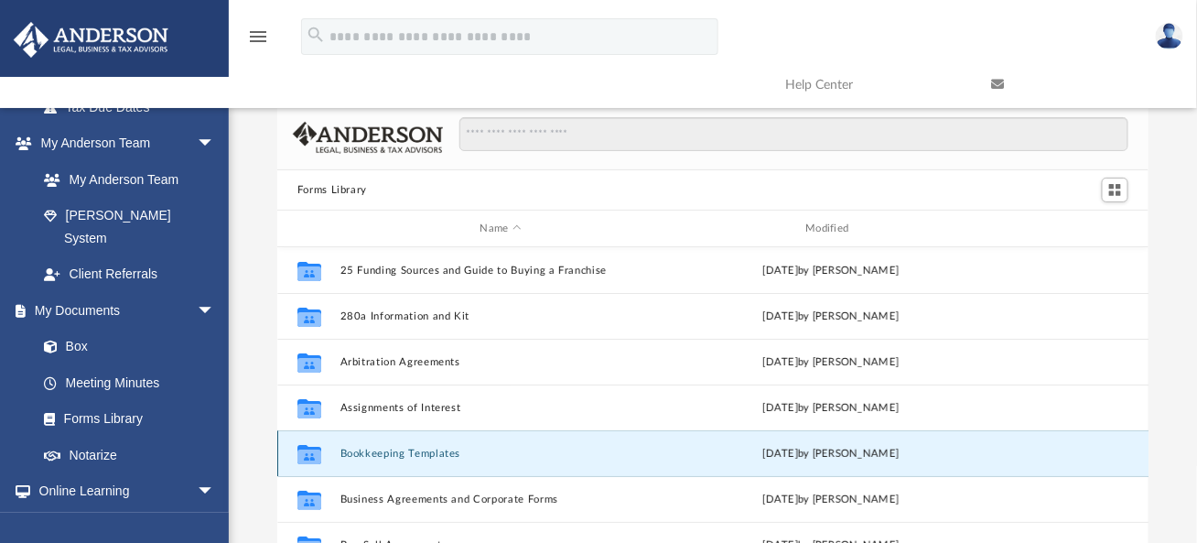
click at [405, 448] on button "Bookkeeping Templates" at bounding box center [501, 454] width 322 height 12
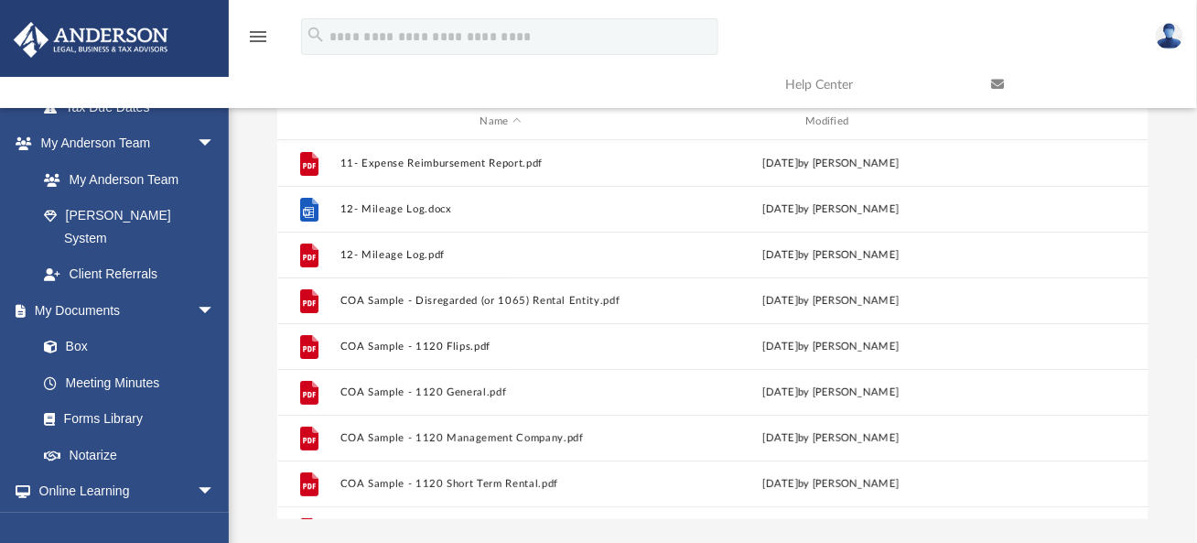
scroll to position [112, 0]
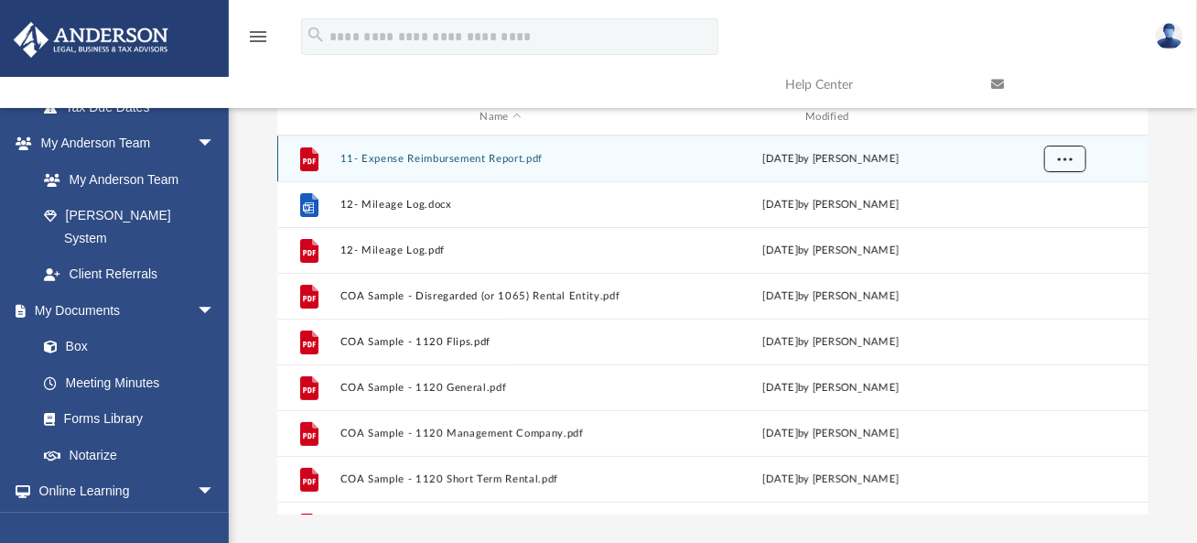
click at [1075, 162] on button "More options" at bounding box center [1064, 159] width 42 height 27
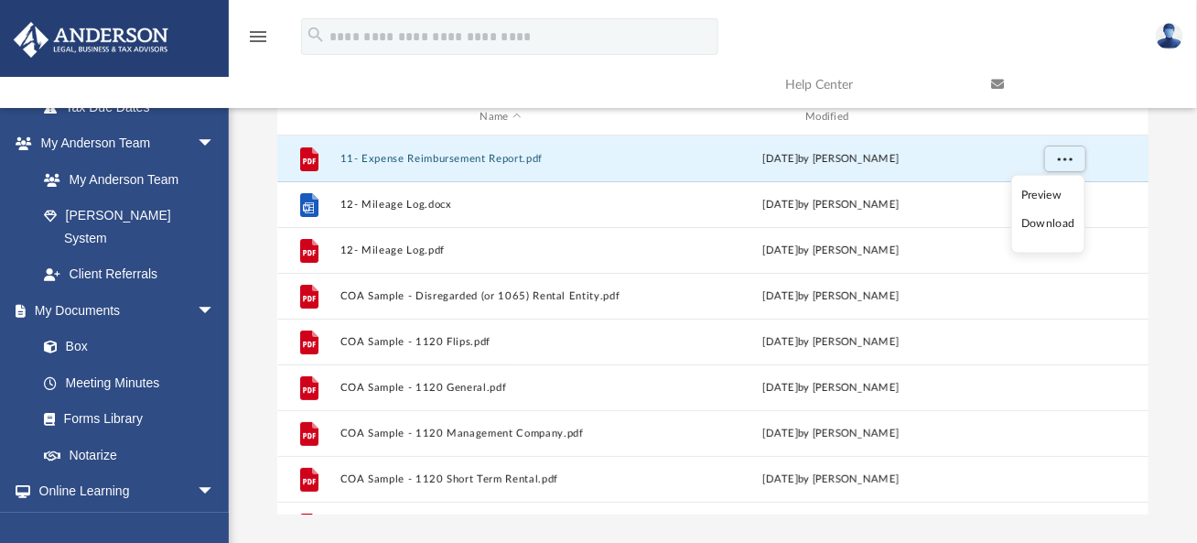
click at [1066, 225] on li "Download" at bounding box center [1047, 223] width 53 height 19
click at [1166, 209] on div "Forms Library Bookkeeping Templates Name Modified File 11- Expense Reimbursemen…" at bounding box center [713, 254] width 968 height 521
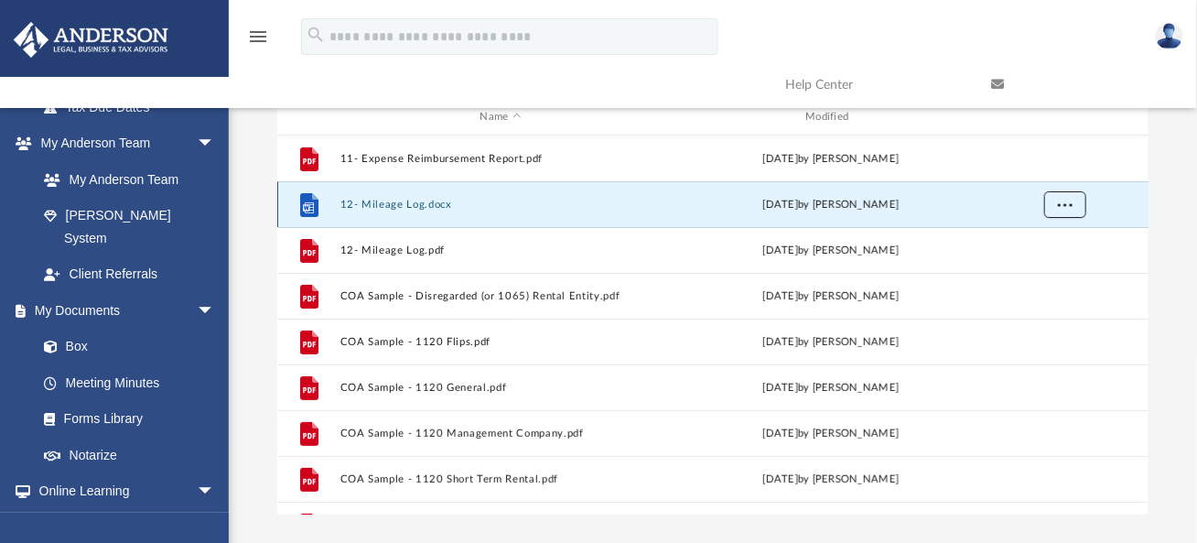
click at [1073, 205] on button "More options" at bounding box center [1064, 204] width 42 height 27
click at [1059, 269] on li "Download" at bounding box center [1047, 269] width 53 height 19
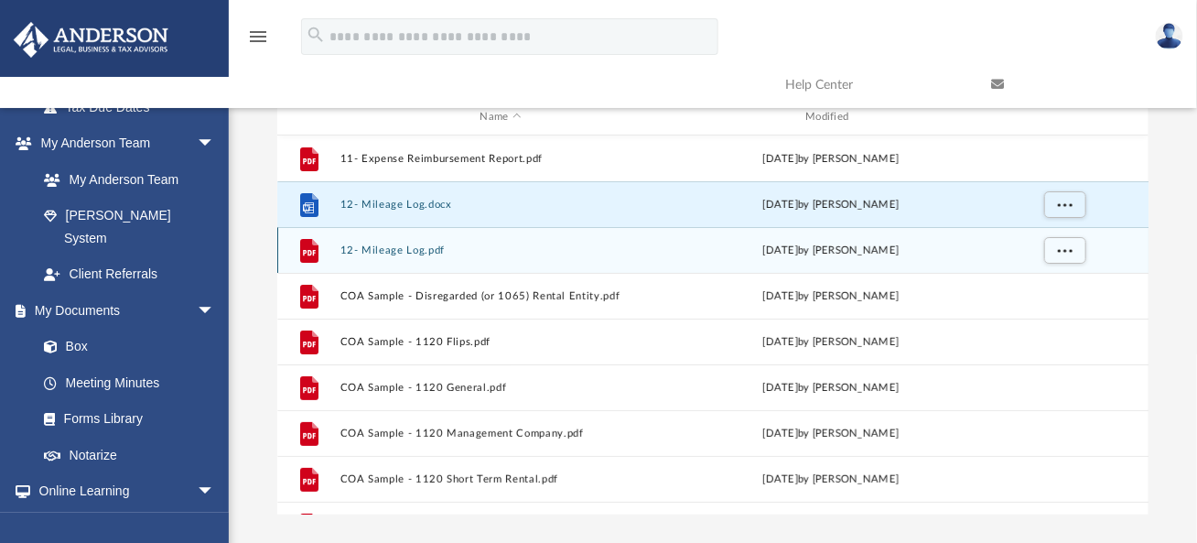
click at [1086, 256] on div "grid" at bounding box center [1063, 249] width 128 height 35
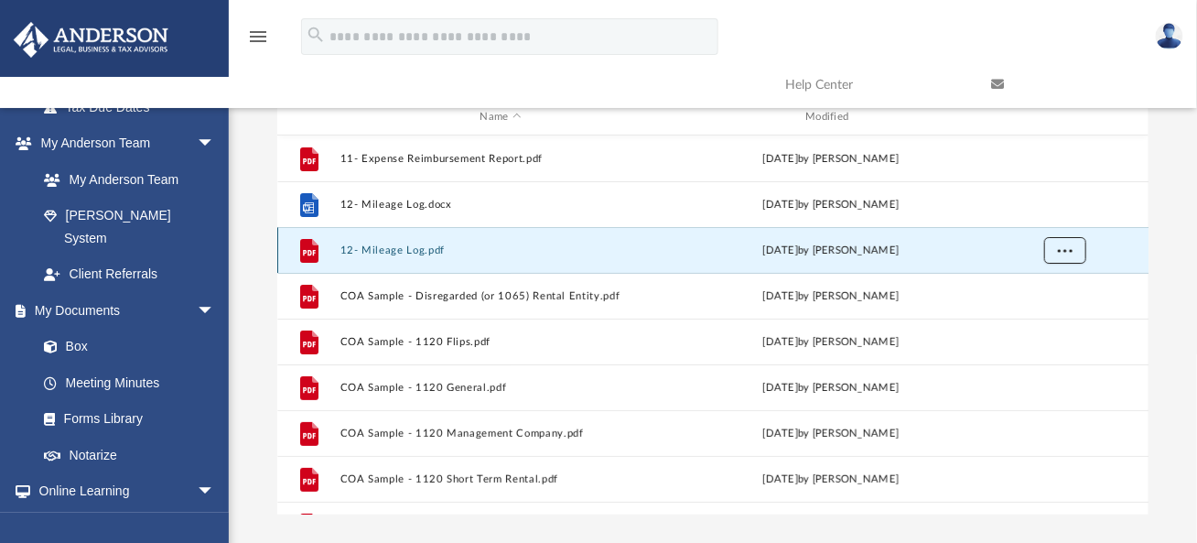
click at [1070, 253] on span "More options" at bounding box center [1064, 249] width 15 height 10
click at [1058, 314] on li "Download" at bounding box center [1047, 315] width 53 height 19
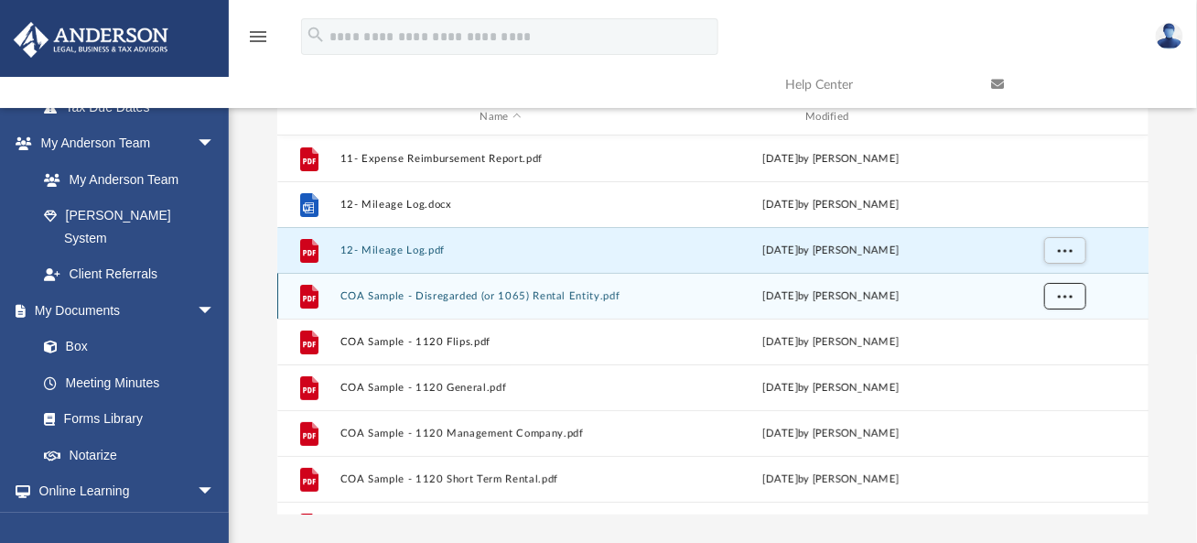
click at [1065, 296] on span "More options" at bounding box center [1064, 295] width 15 height 10
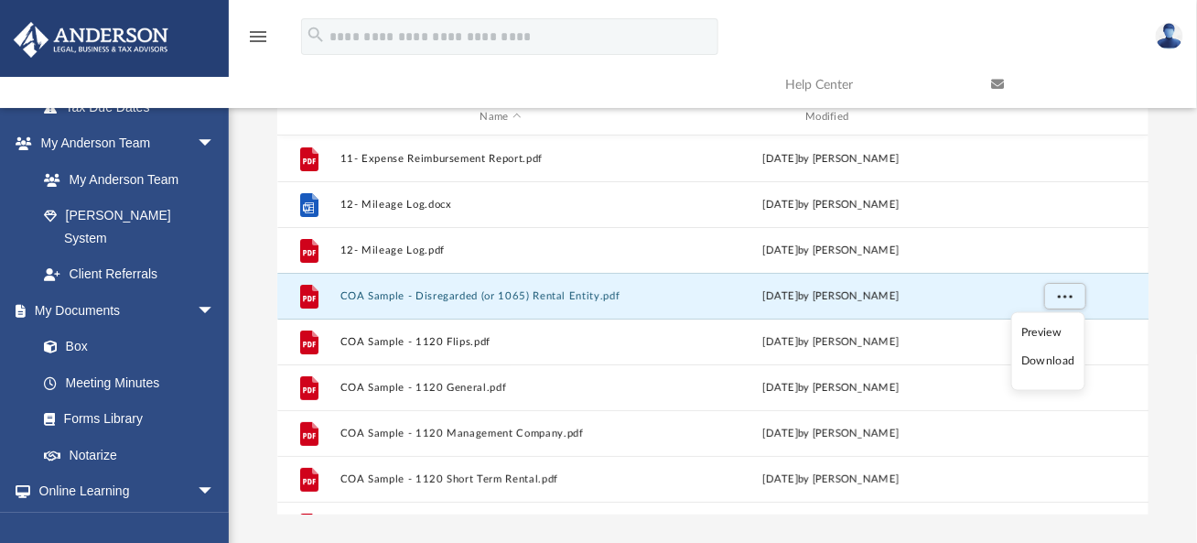
click at [1059, 362] on li "Download" at bounding box center [1047, 360] width 53 height 19
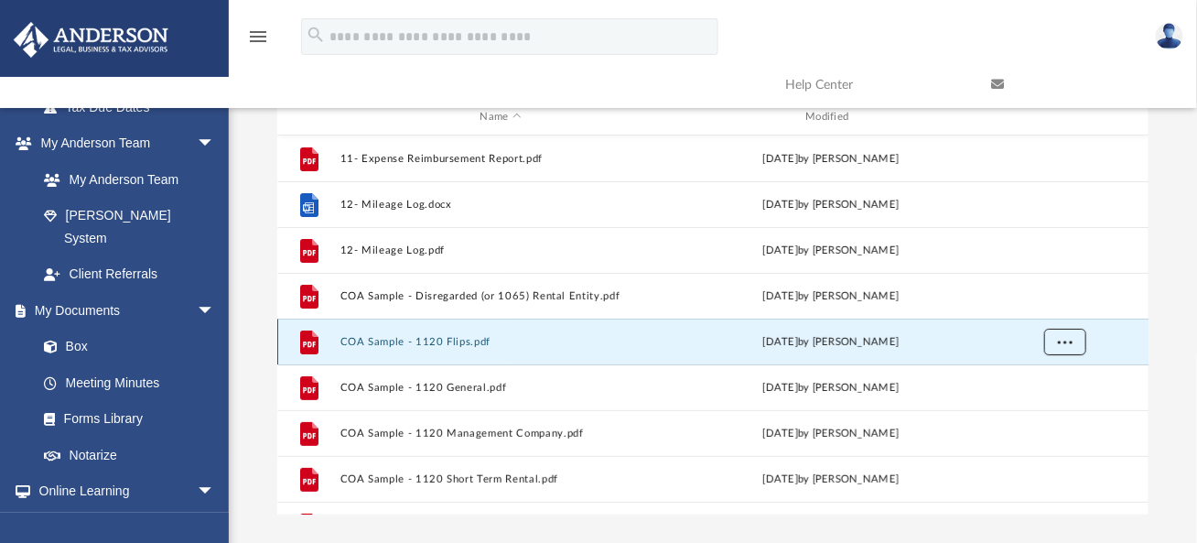
click at [1075, 345] on button "More options" at bounding box center [1064, 342] width 42 height 27
click at [1053, 407] on li "Download" at bounding box center [1047, 406] width 53 height 19
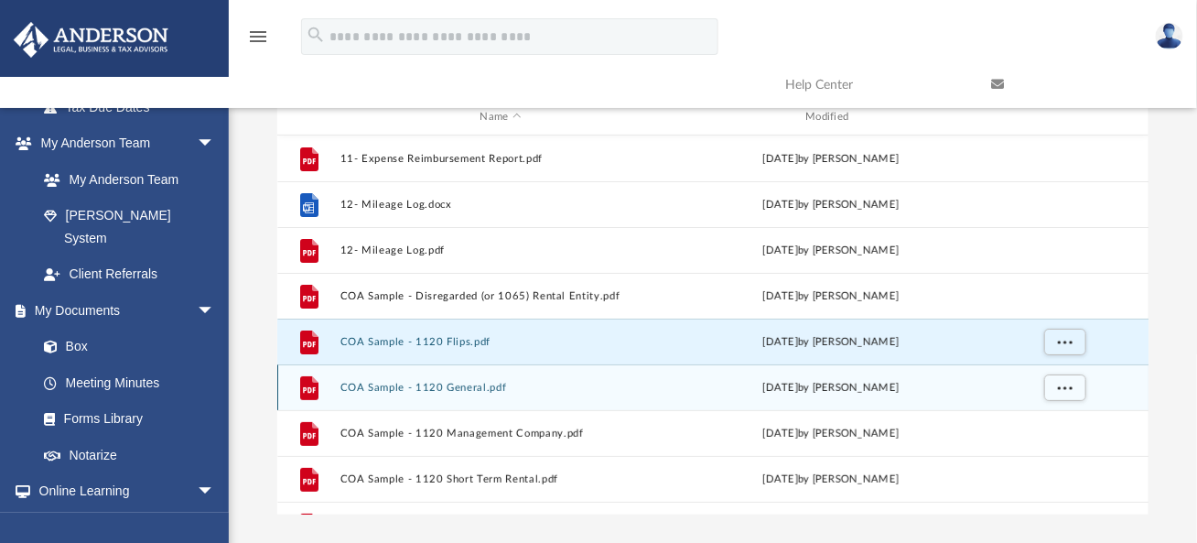
click at [1117, 389] on div "grid" at bounding box center [1063, 387] width 128 height 35
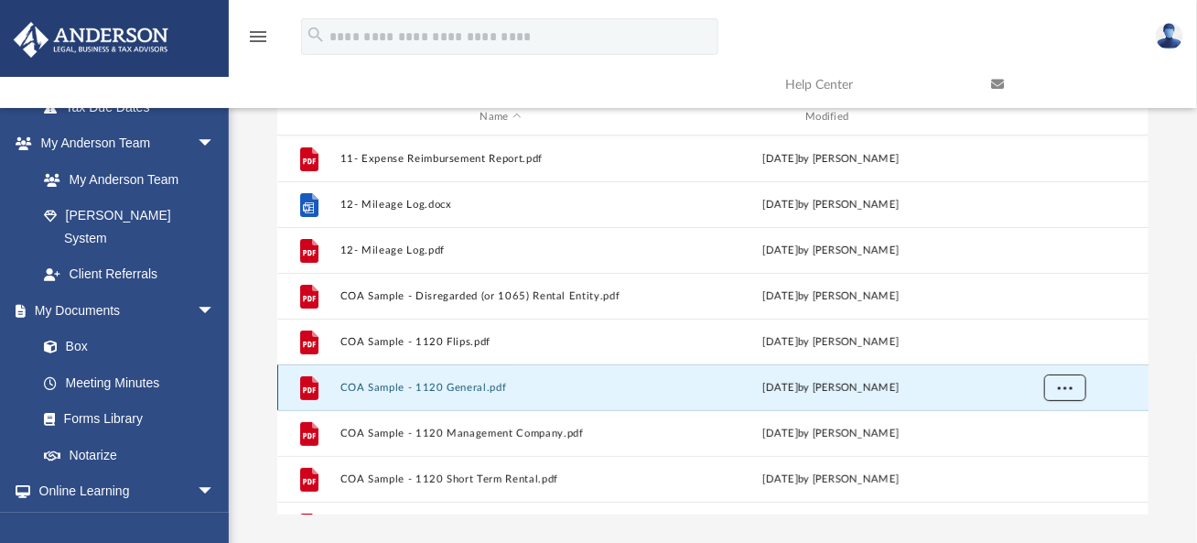
click at [1071, 394] on button "More options" at bounding box center [1064, 387] width 42 height 27
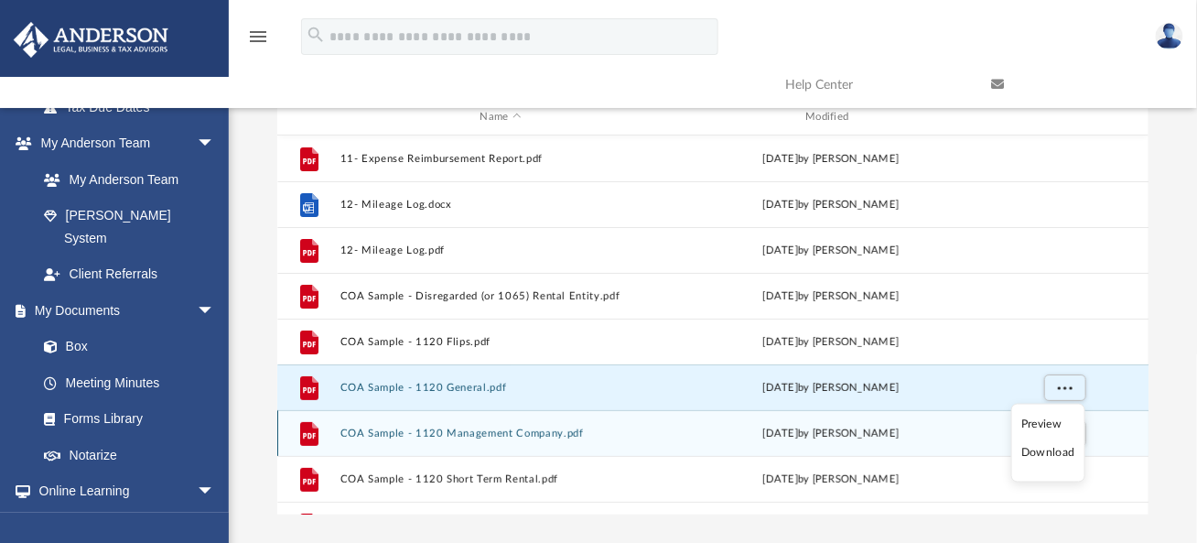
click at [1063, 447] on body "X Get a chance to win 6 months of Platinum for free just by filling out this su…" at bounding box center [598, 388] width 1197 height 1001
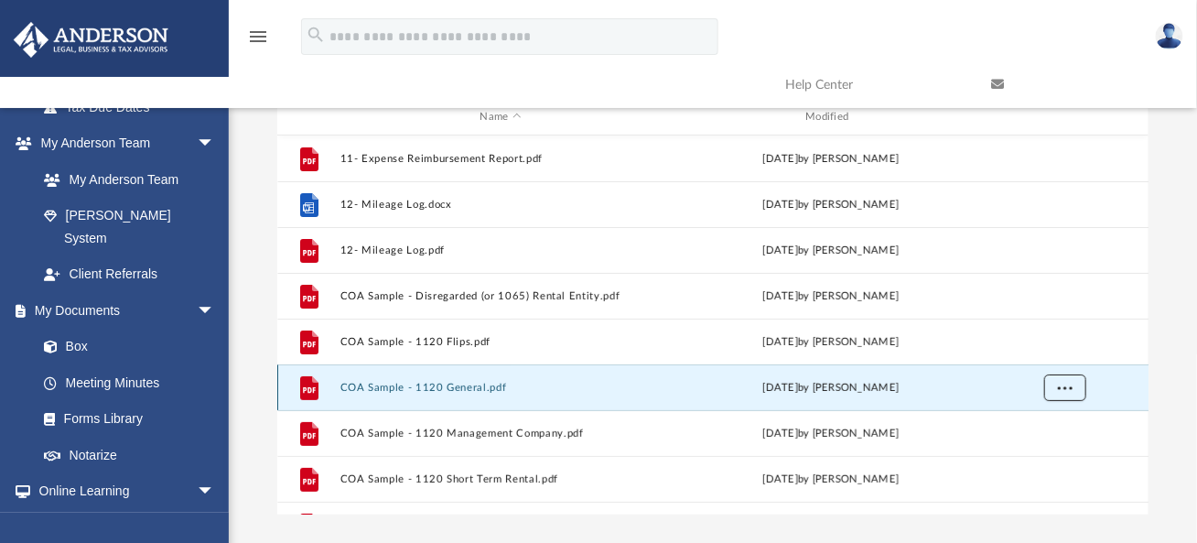
click at [1073, 390] on button "More options" at bounding box center [1064, 387] width 42 height 27
click at [1070, 446] on li "Download" at bounding box center [1047, 452] width 53 height 19
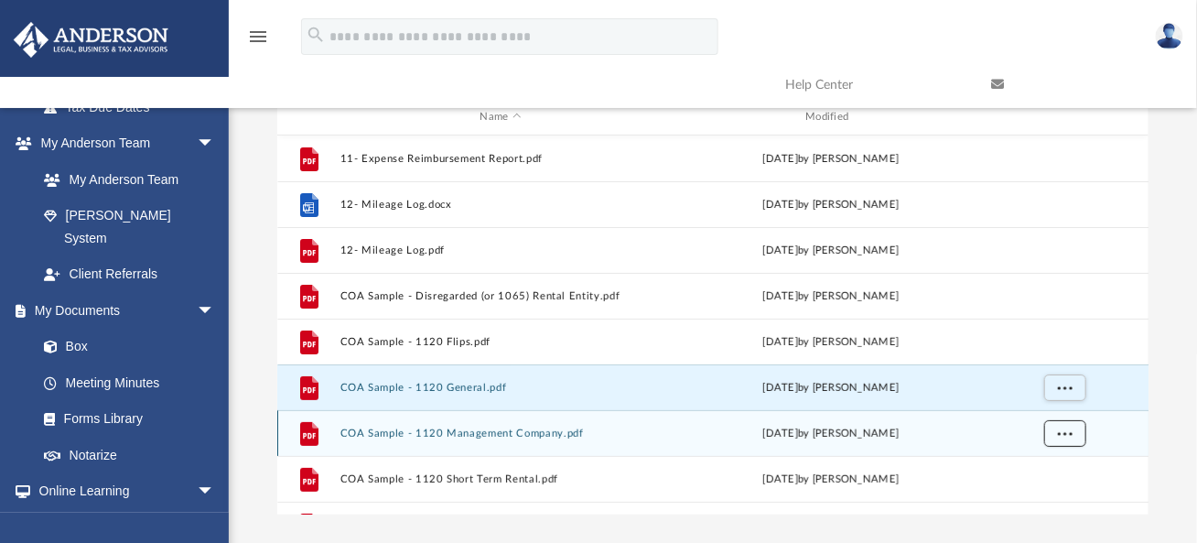
click at [1080, 437] on button "More options" at bounding box center [1064, 433] width 42 height 27
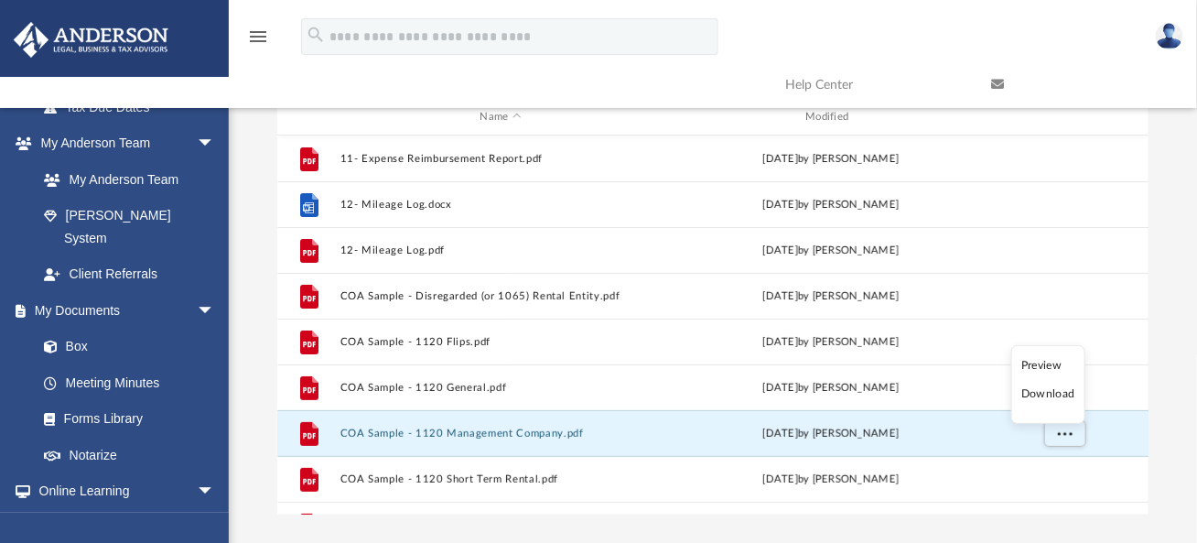
click at [1064, 396] on li "Download" at bounding box center [1047, 393] width 53 height 19
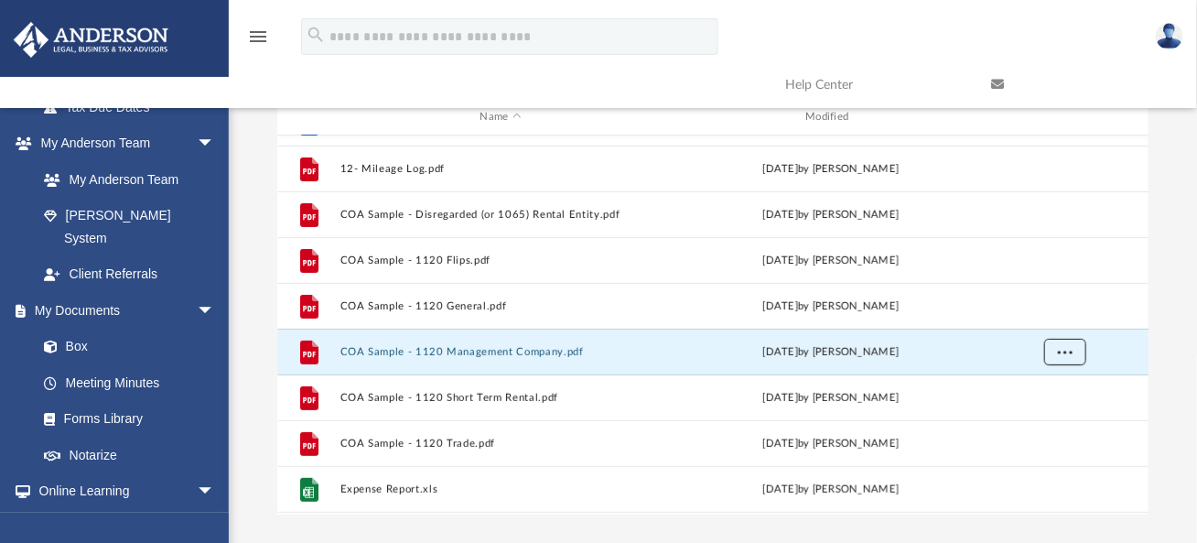
scroll to position [92, 0]
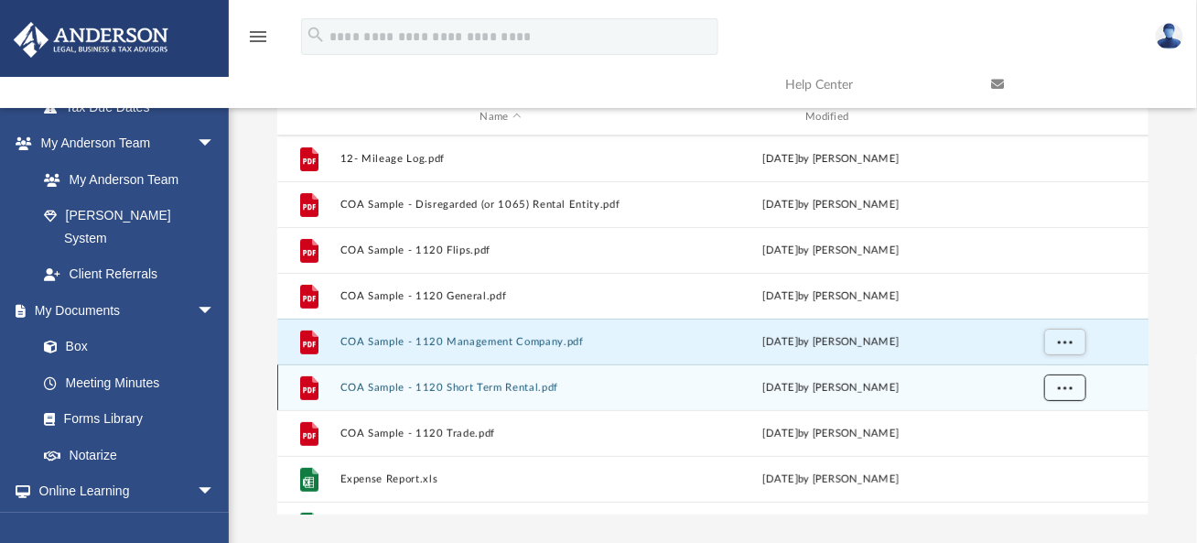
click at [1075, 394] on button "More options" at bounding box center [1064, 387] width 42 height 27
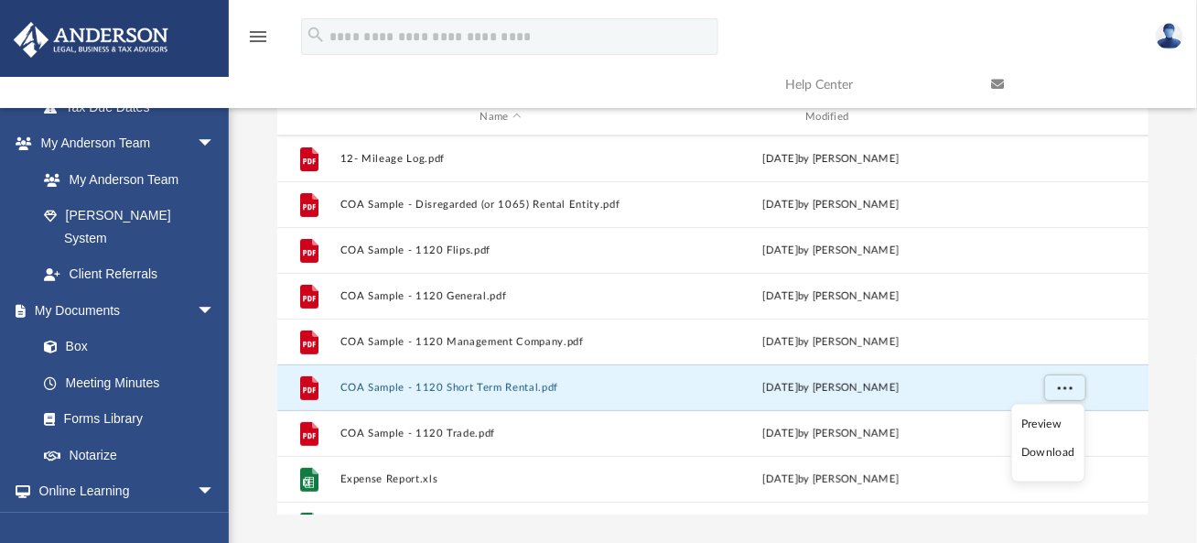
click at [1069, 444] on li "Download" at bounding box center [1047, 452] width 53 height 19
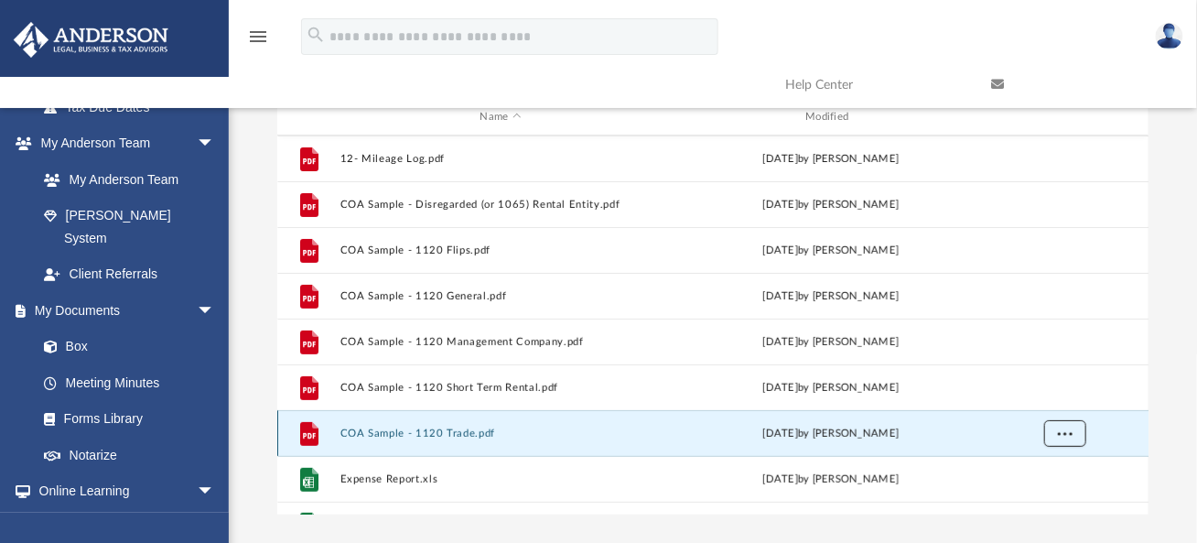
click at [1079, 436] on button "More options" at bounding box center [1064, 433] width 42 height 27
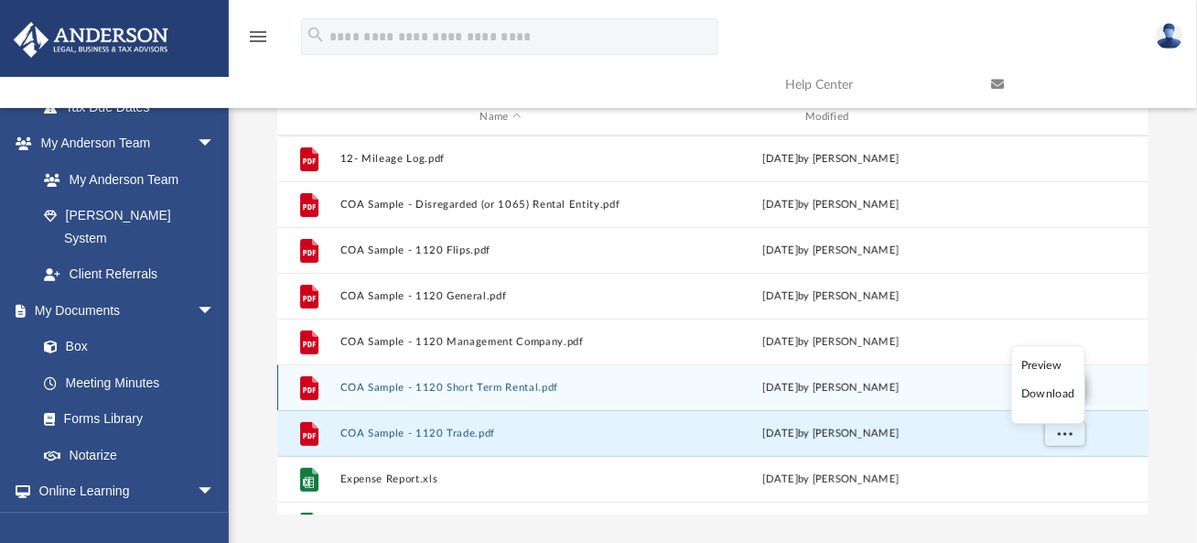
click at [1067, 395] on li "Download" at bounding box center [1047, 393] width 53 height 19
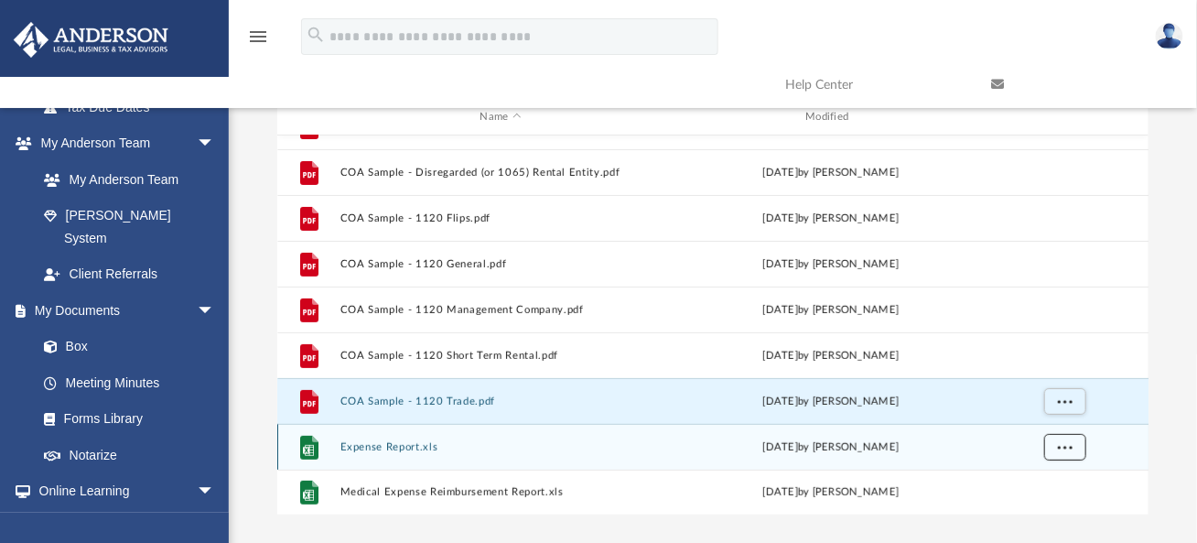
scroll to position [123, 0]
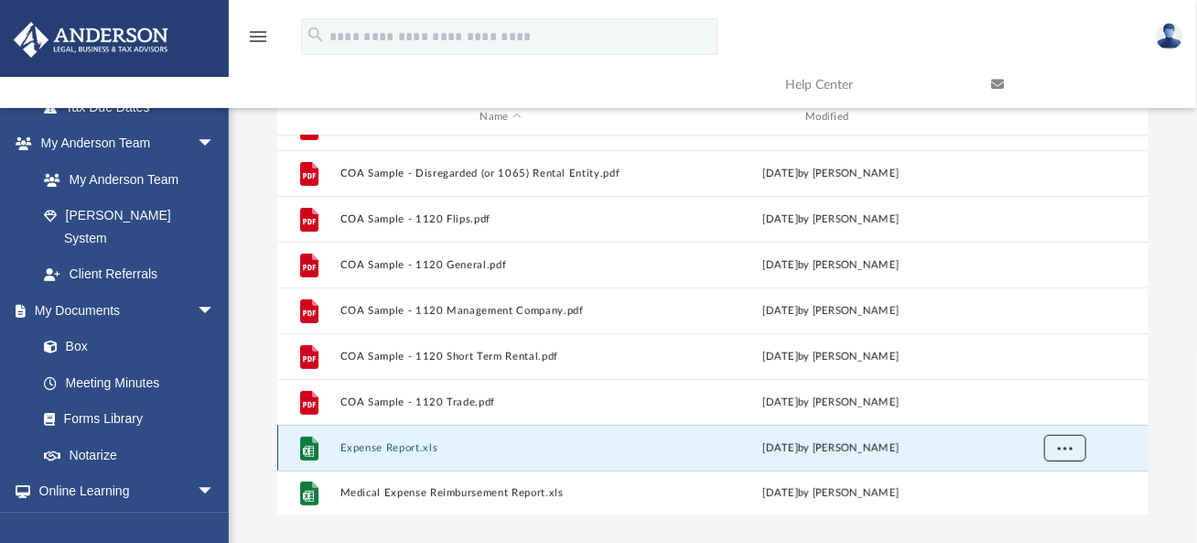
click at [1065, 445] on div "File 11- Expense Reimbursement Report.pdf [DATE] by [PERSON_NAME] File 12- Mile…" at bounding box center [713, 325] width 872 height 380
click at [1072, 442] on button "More options" at bounding box center [1064, 447] width 42 height 27
click at [1063, 409] on li "Download" at bounding box center [1047, 407] width 53 height 19
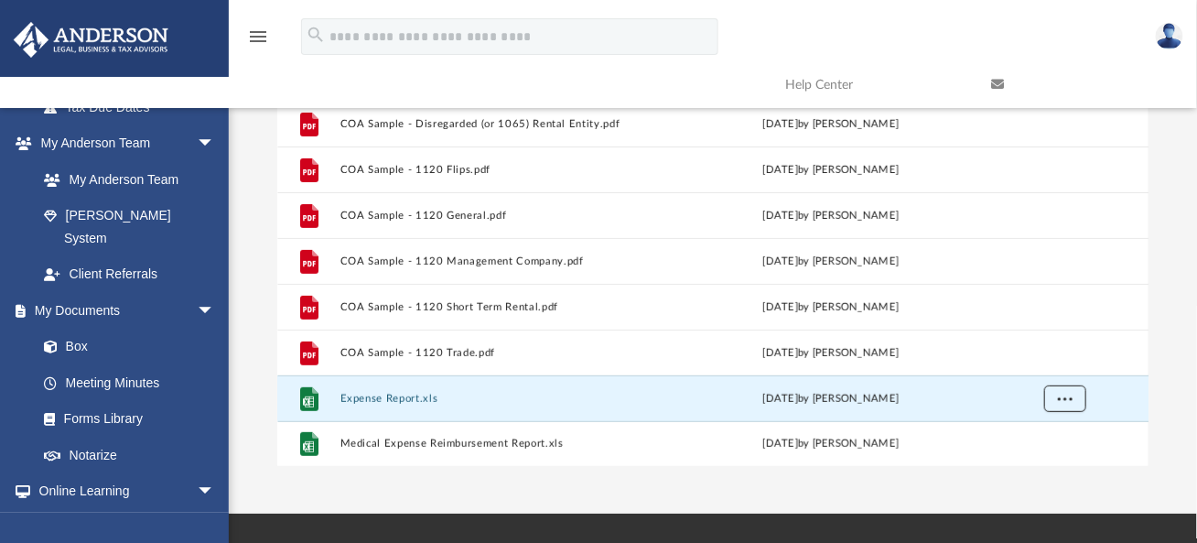
scroll to position [386, 0]
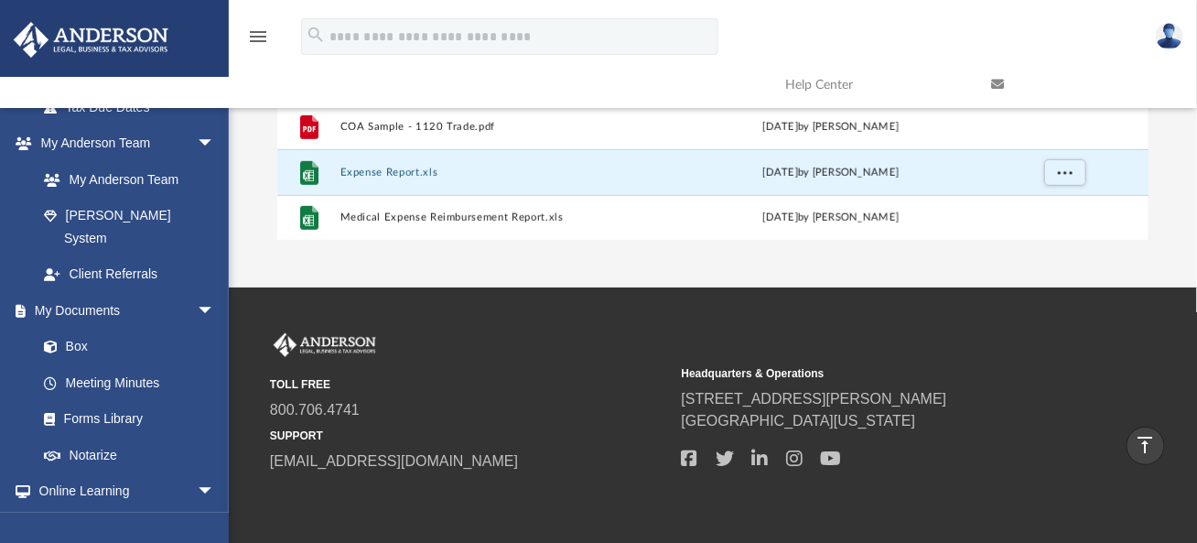
click at [1066, 221] on div "File 12- Mileage Log.docx [DATE] by [PERSON_NAME] File 12- Mileage Log.pdf [DAT…" at bounding box center [713, 51] width 872 height 380
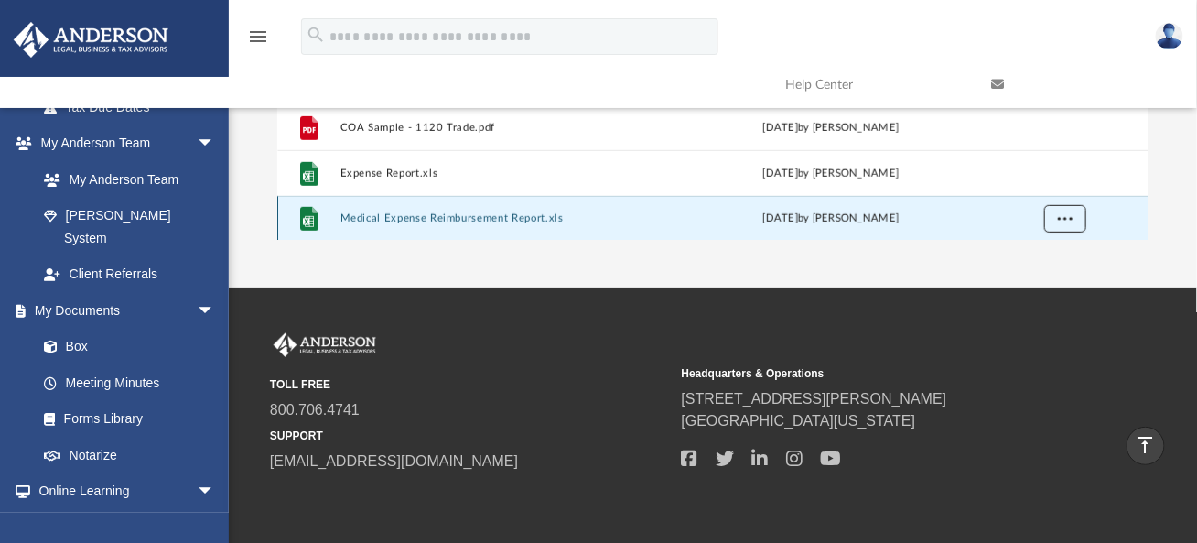
click at [1075, 215] on button "More options" at bounding box center [1064, 218] width 42 height 27
click at [1061, 179] on li "Download" at bounding box center [1047, 178] width 53 height 19
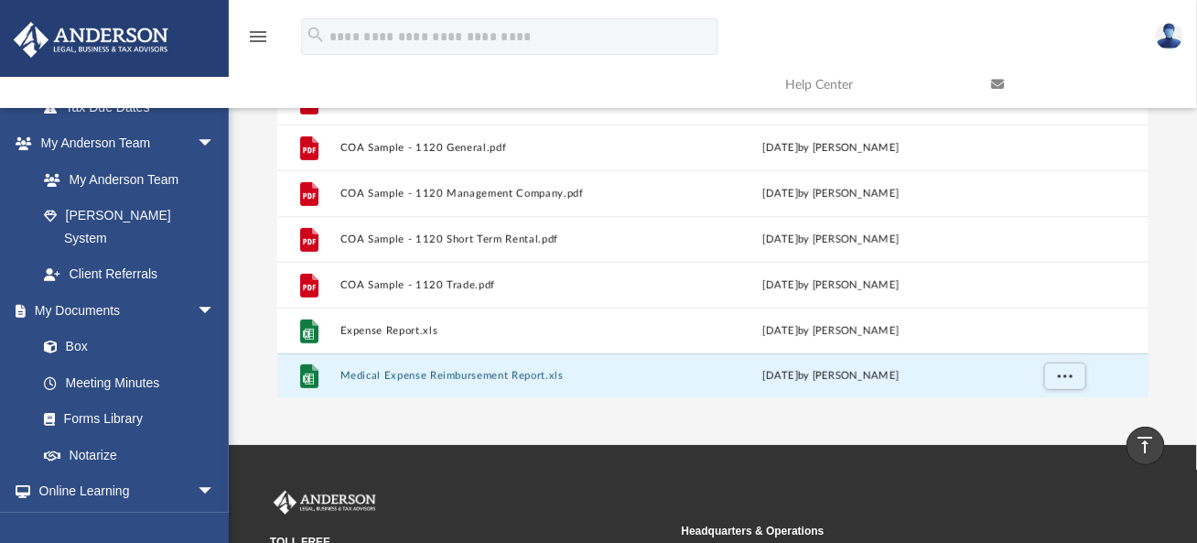
scroll to position [0, 0]
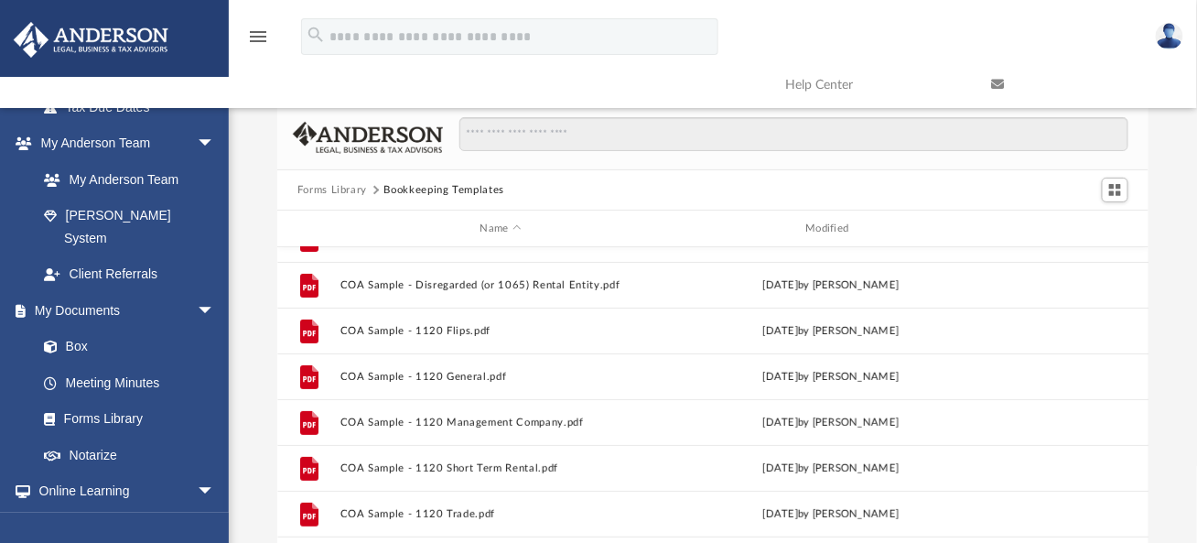
click at [350, 189] on button "Forms Library" at bounding box center [332, 190] width 70 height 16
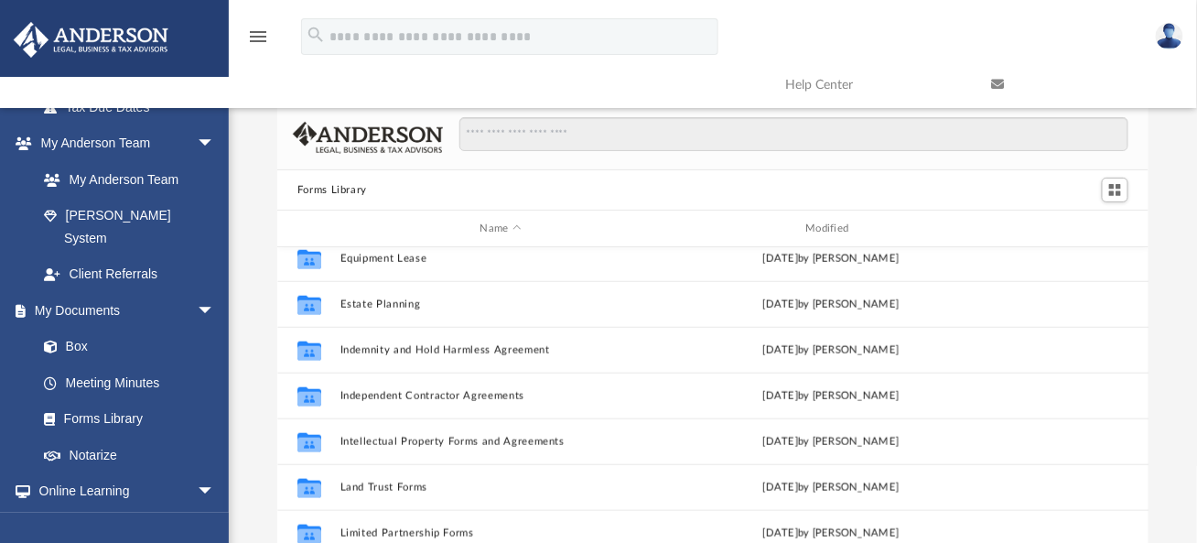
scroll to position [549, 0]
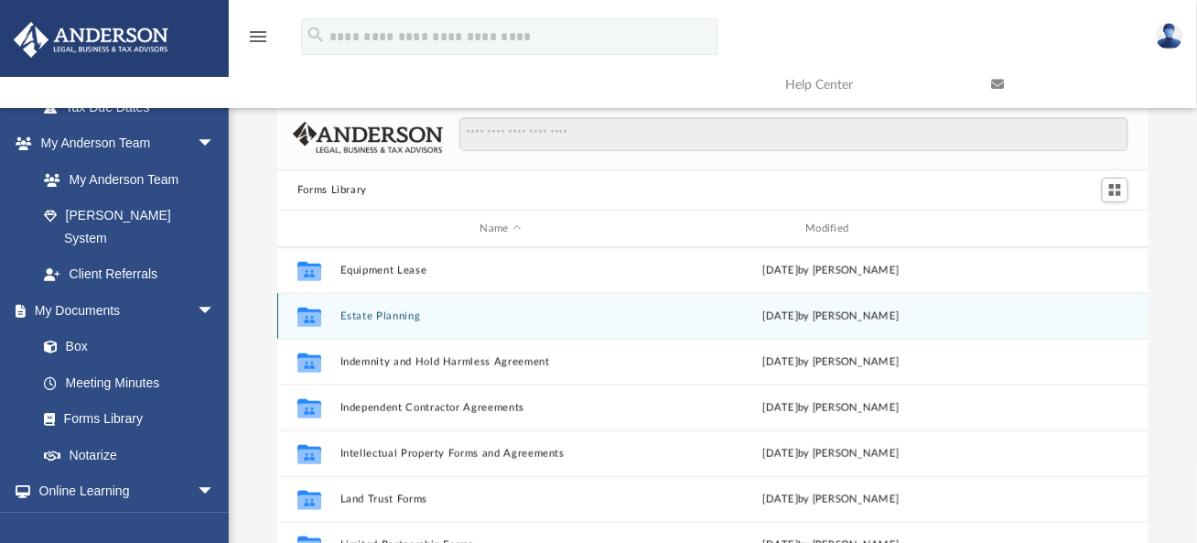
click at [411, 311] on button "Estate Planning" at bounding box center [501, 316] width 322 height 12
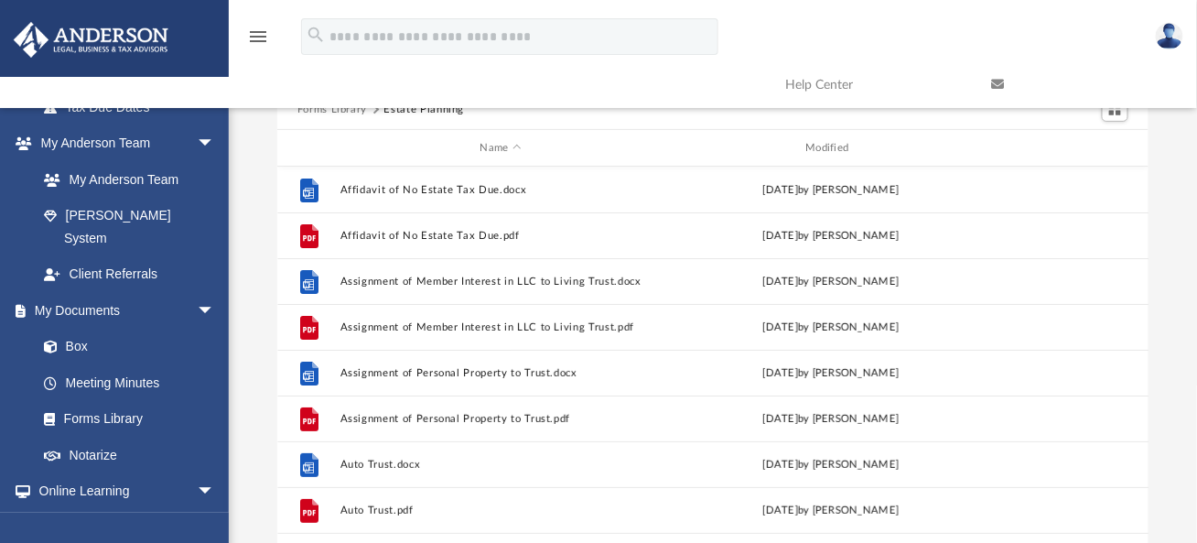
scroll to position [92, 0]
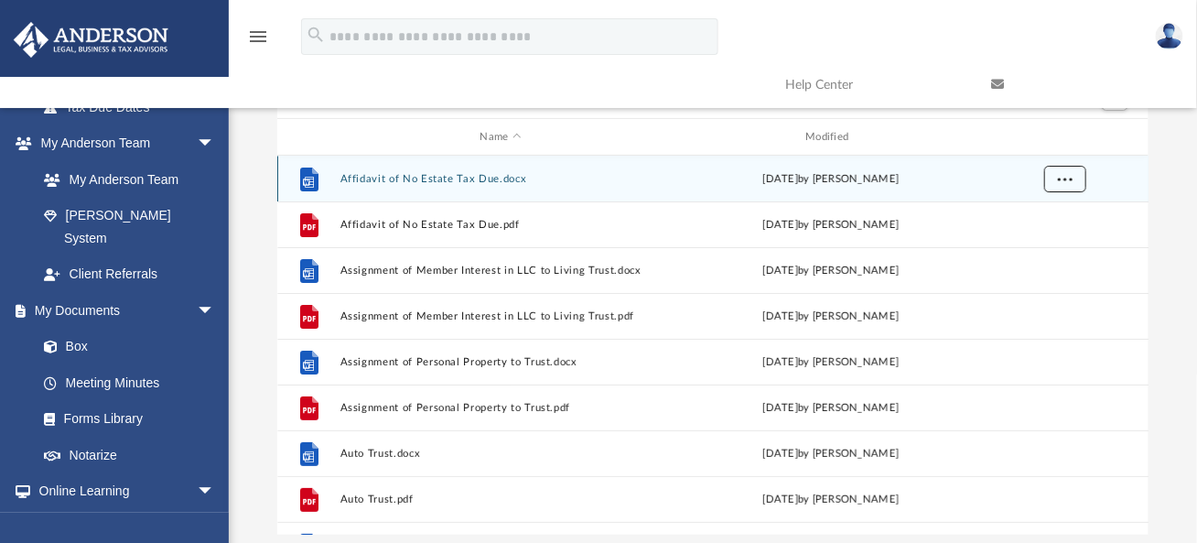
click at [1077, 178] on button "More options" at bounding box center [1064, 179] width 42 height 27
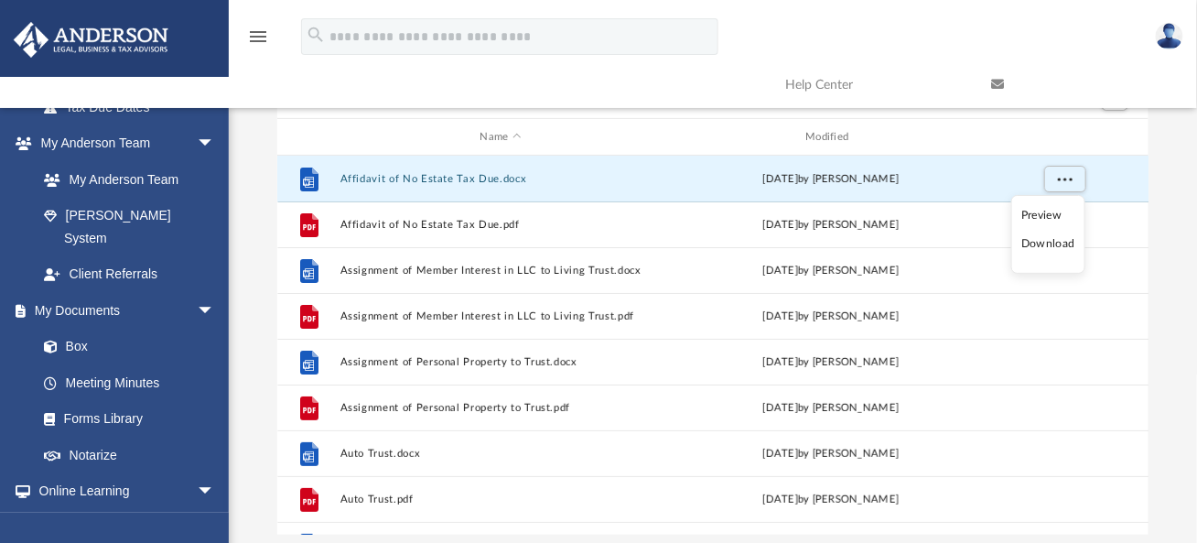
click at [1061, 242] on li "Download" at bounding box center [1047, 243] width 53 height 19
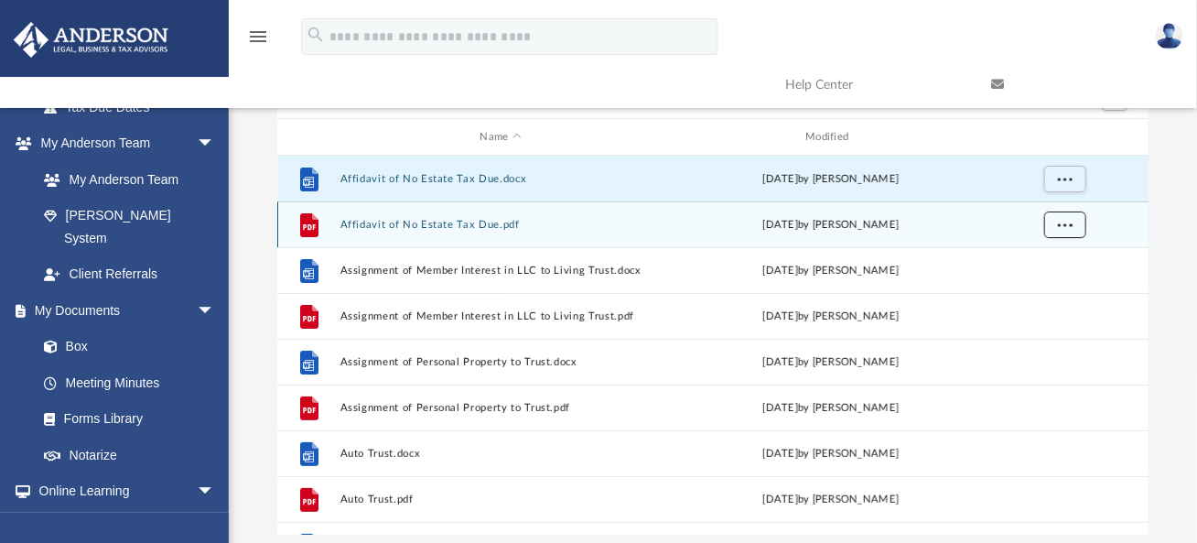
click at [1077, 225] on button "More options" at bounding box center [1064, 224] width 42 height 27
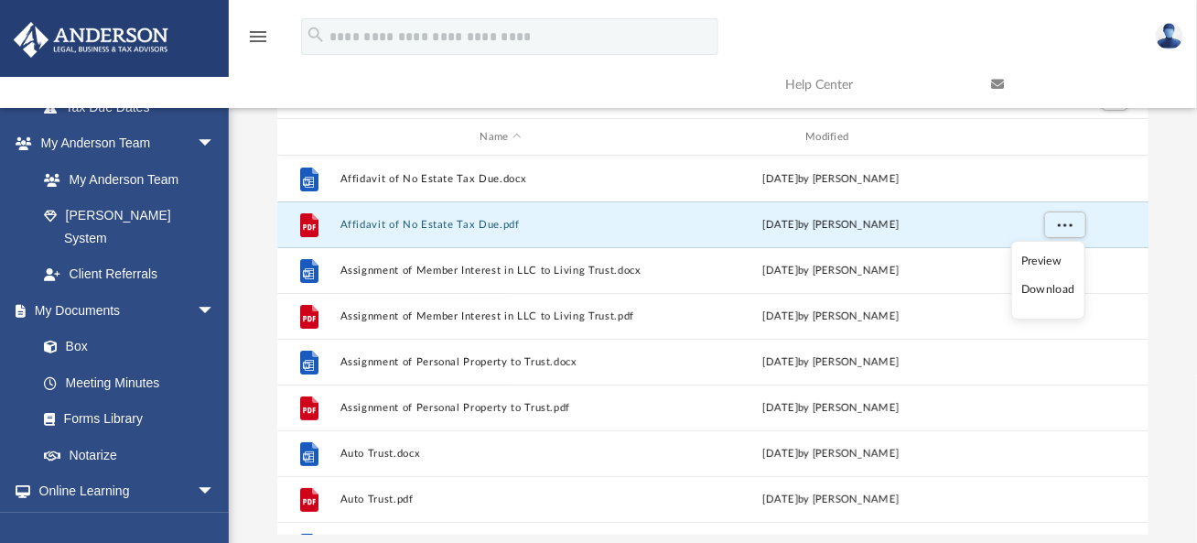
click at [1176, 299] on div "Forms Library Estate Planning Name Modified File Affidavit of No Estate Tax Due…" at bounding box center [713, 274] width 968 height 521
click at [1071, 225] on span "More options" at bounding box center [1064, 224] width 15 height 10
click at [1062, 287] on li "Download" at bounding box center [1047, 289] width 53 height 19
drag, startPoint x: 1175, startPoint y: 274, endPoint x: 1165, endPoint y: 272, distance: 10.2
click at [1175, 274] on div "Forms Library Estate Planning Name Modified File Affidavit of No Estate Tax Due…" at bounding box center [713, 274] width 968 height 521
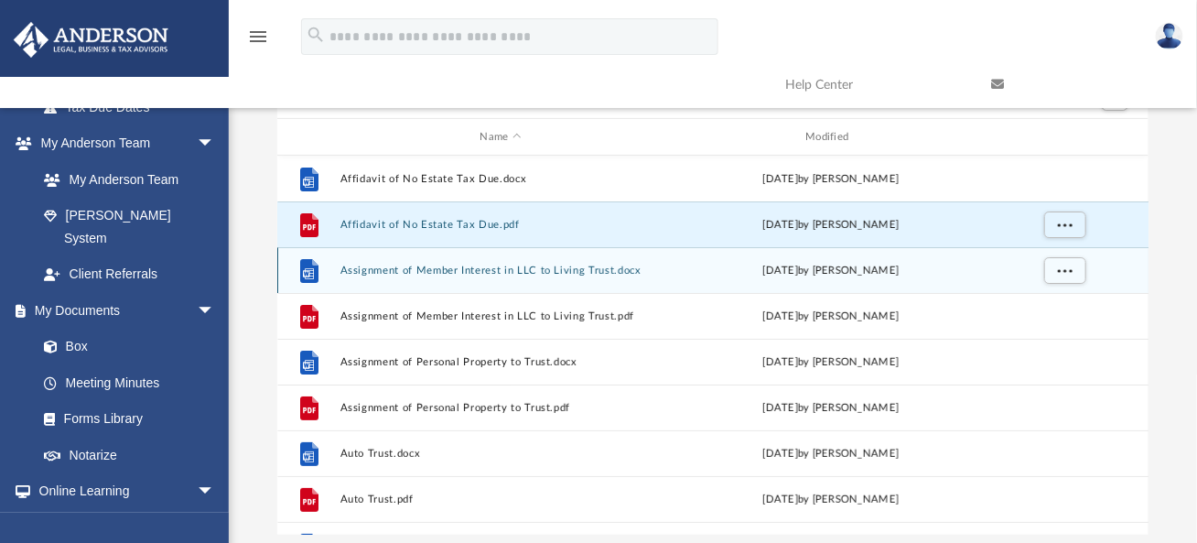
click at [1087, 271] on div "grid" at bounding box center [1063, 270] width 128 height 35
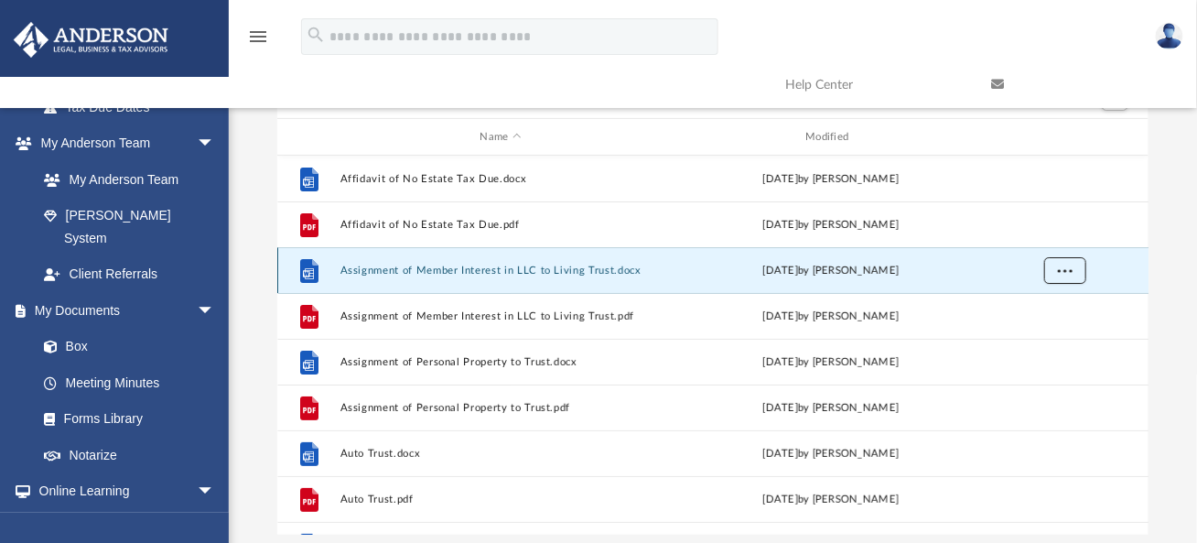
click at [1075, 272] on button "More options" at bounding box center [1064, 270] width 42 height 27
click at [1054, 337] on li "Download" at bounding box center [1047, 335] width 53 height 19
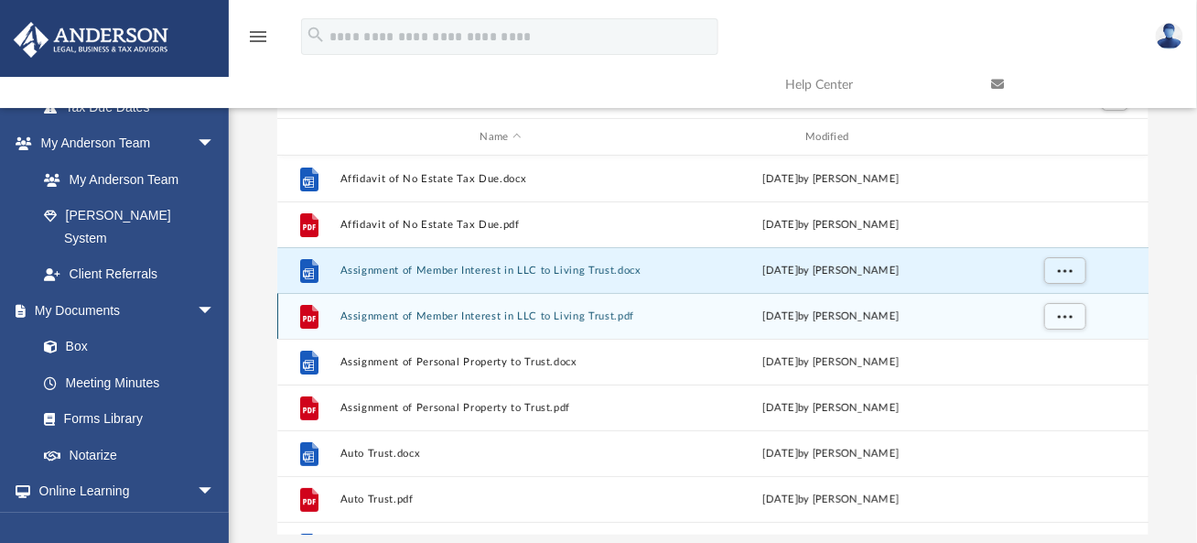
click at [1096, 319] on div "grid" at bounding box center [1063, 315] width 128 height 35
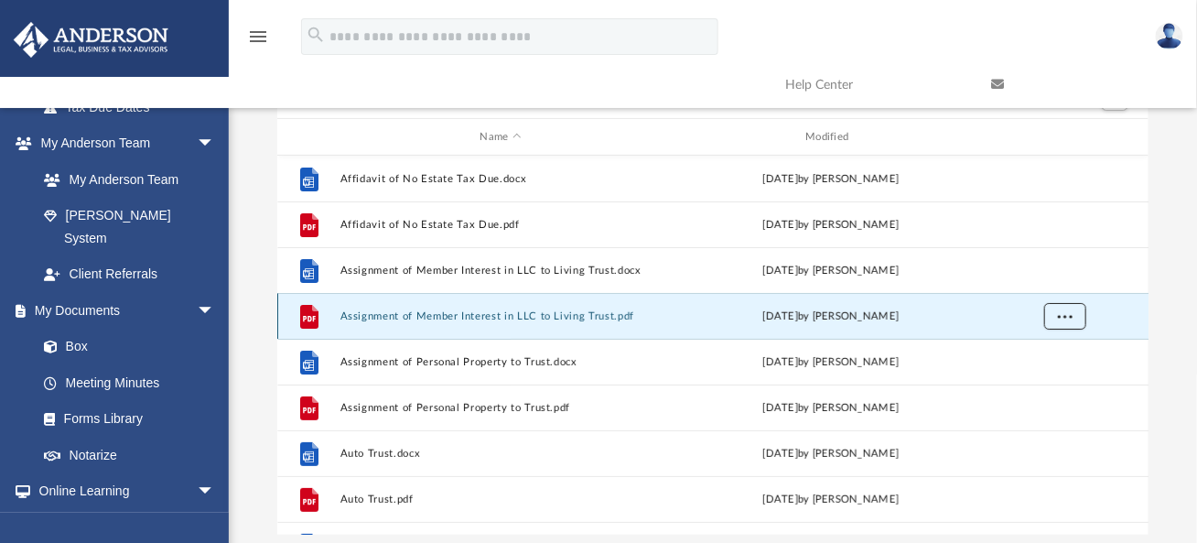
click at [1072, 315] on button "More options" at bounding box center [1064, 316] width 42 height 27
click at [1059, 383] on li "Download" at bounding box center [1047, 381] width 53 height 19
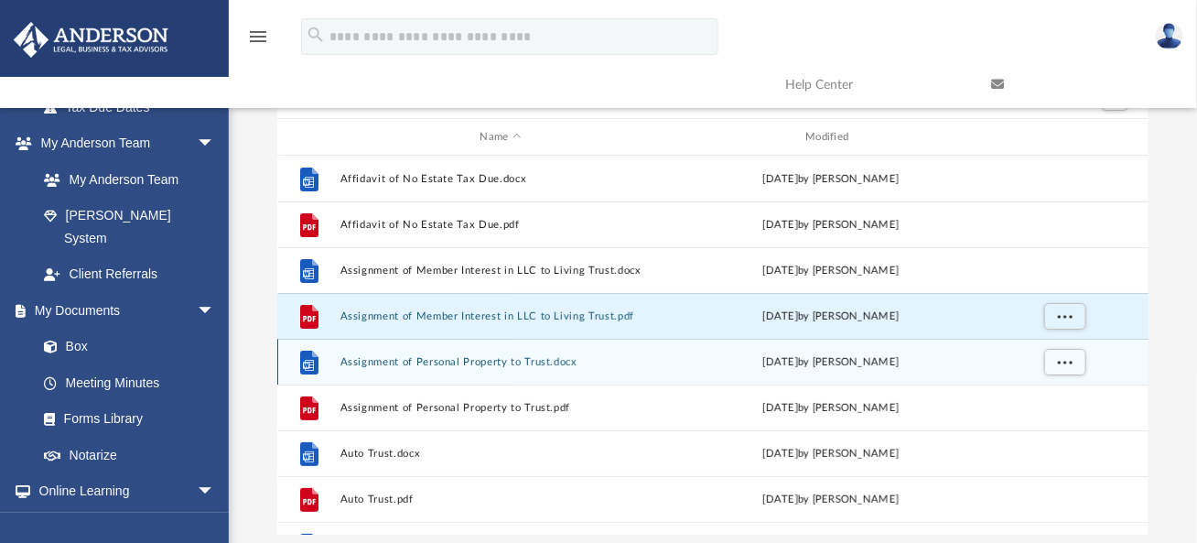
click at [1104, 360] on div "grid" at bounding box center [1063, 361] width 128 height 35
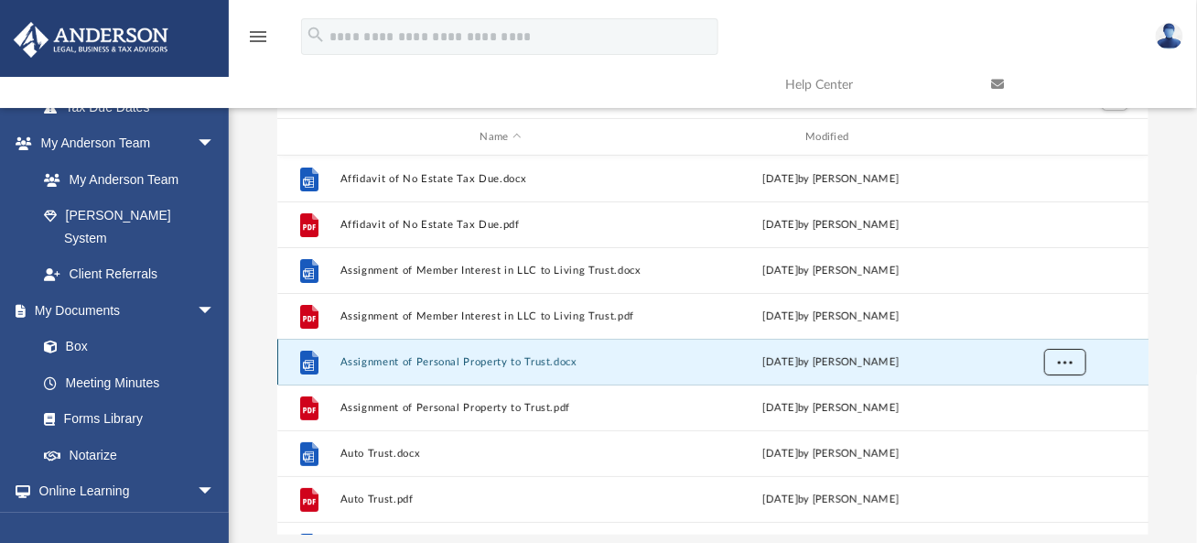
click at [1069, 363] on span "More options" at bounding box center [1064, 361] width 15 height 10
click at [1055, 427] on li "Download" at bounding box center [1047, 426] width 53 height 19
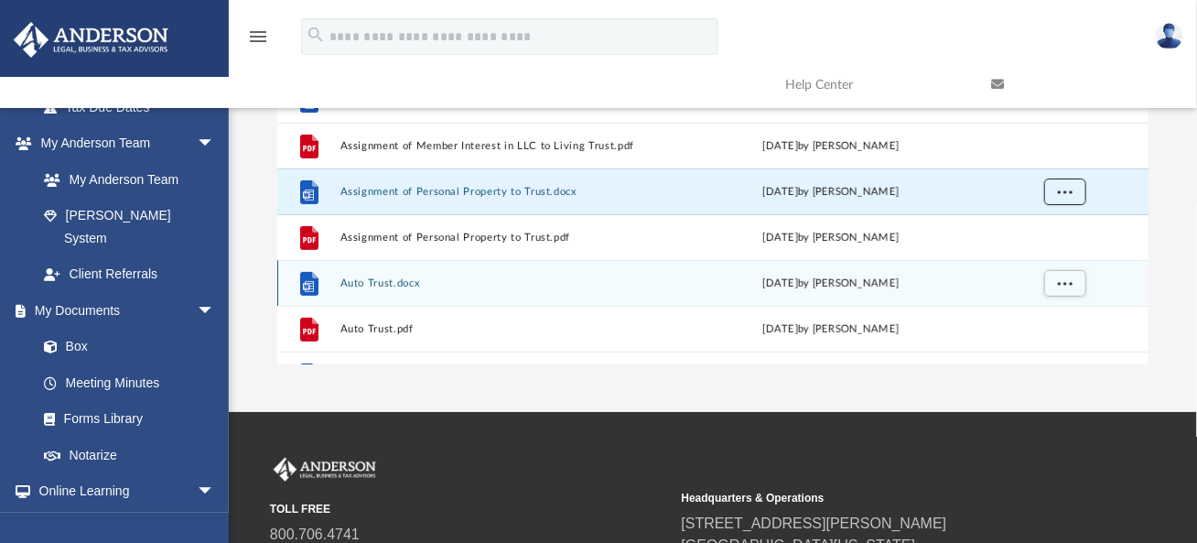
scroll to position [275, 0]
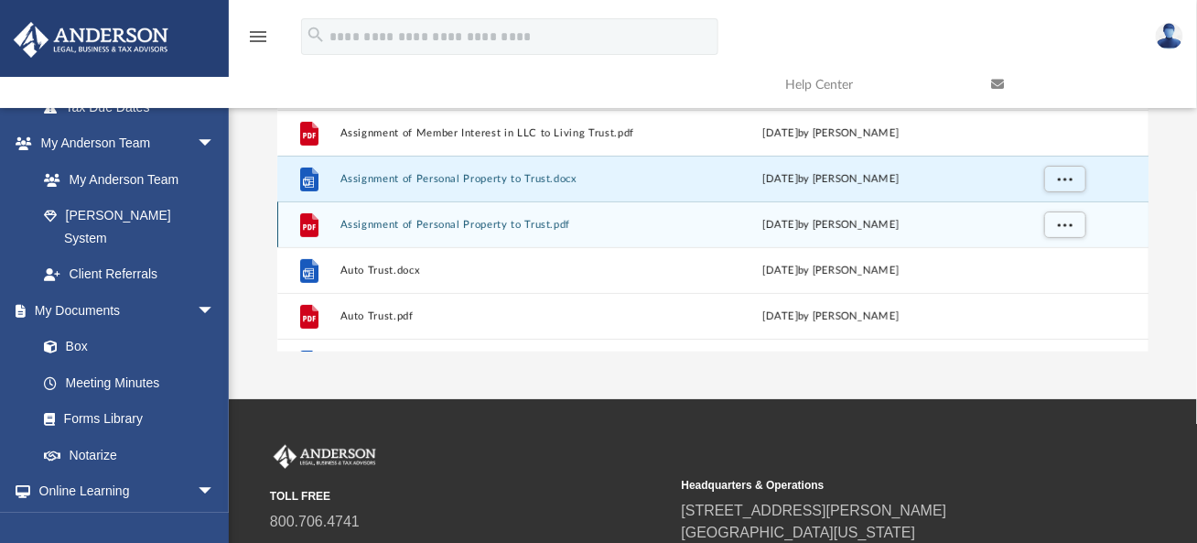
click at [1107, 222] on div "grid" at bounding box center [1063, 224] width 128 height 35
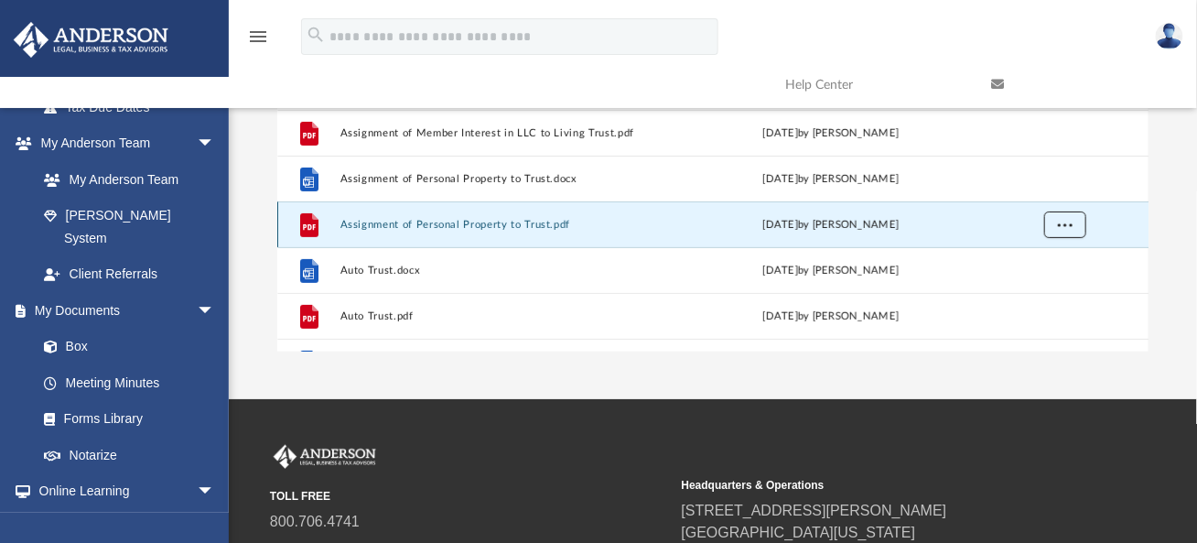
click at [1073, 225] on button "More options" at bounding box center [1064, 224] width 42 height 27
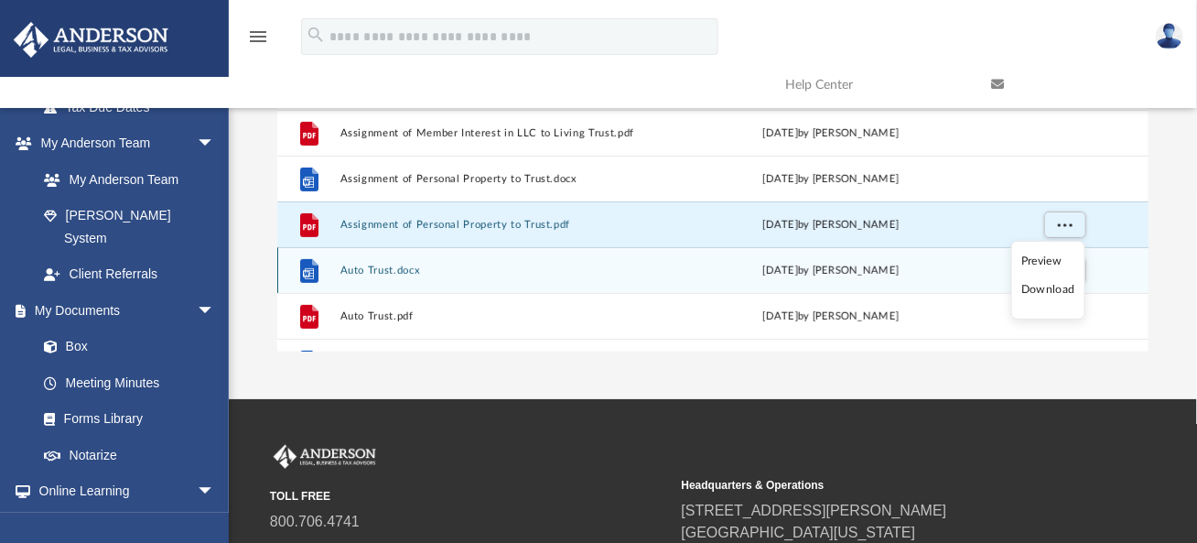
click at [1065, 290] on li "Download" at bounding box center [1047, 289] width 53 height 19
click at [1106, 275] on div "grid" at bounding box center [1063, 270] width 128 height 35
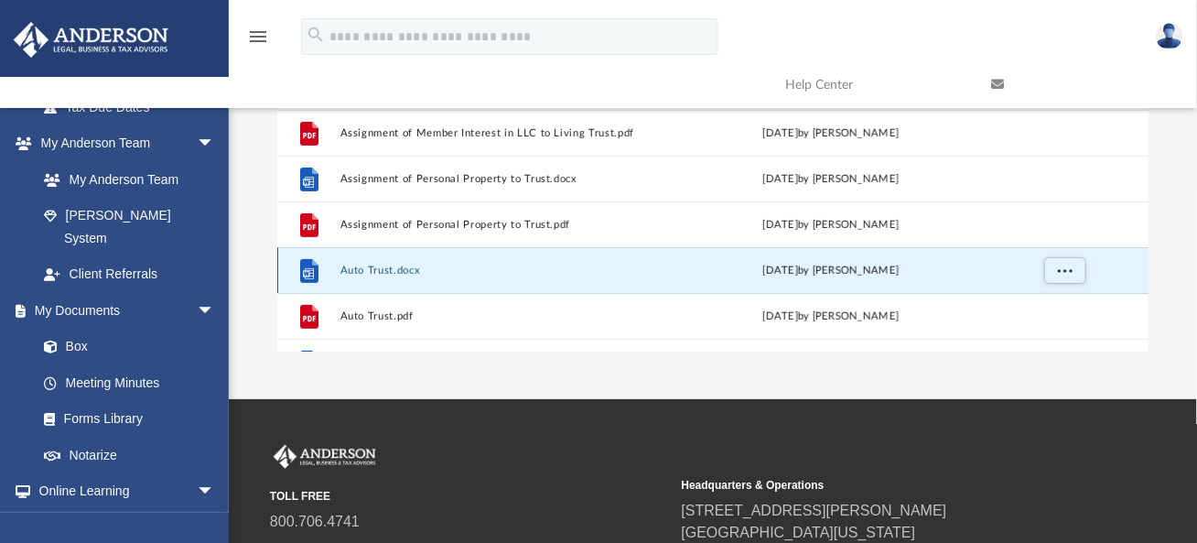
click at [1119, 272] on div "grid" at bounding box center [1063, 270] width 128 height 35
click at [1070, 270] on span "More options" at bounding box center [1064, 270] width 15 height 10
click at [1059, 232] on li "Download" at bounding box center [1047, 231] width 53 height 19
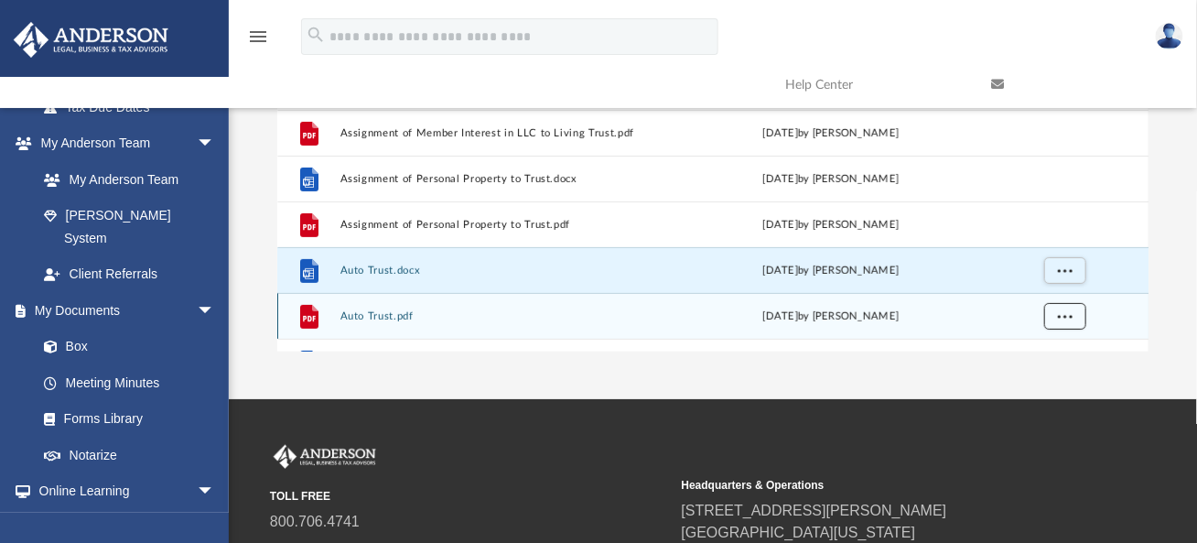
click at [1080, 318] on button "More options" at bounding box center [1064, 316] width 42 height 27
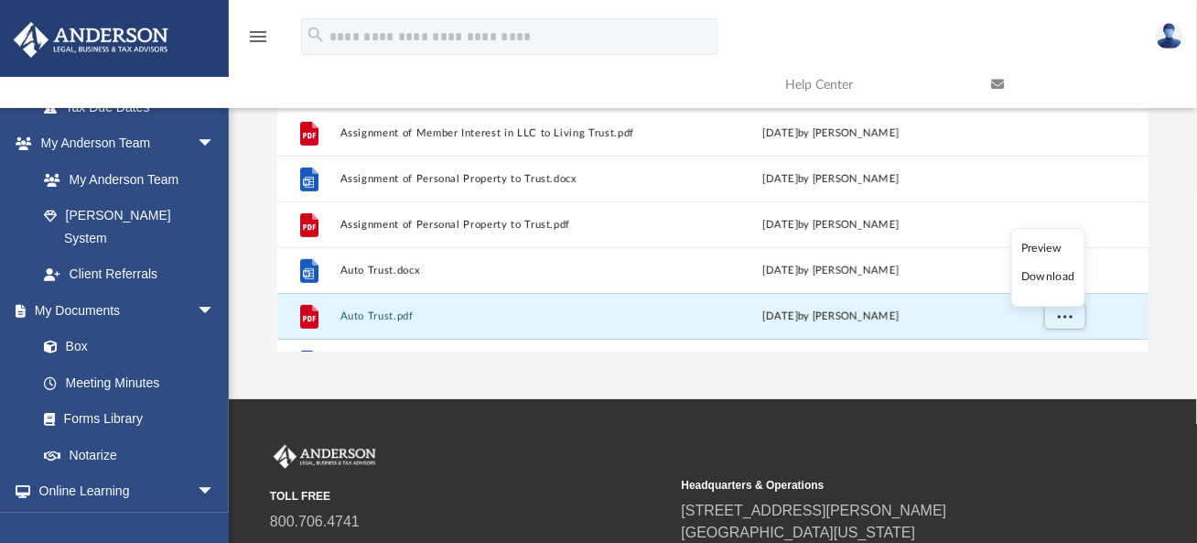
click at [1065, 276] on li "Download" at bounding box center [1047, 277] width 53 height 19
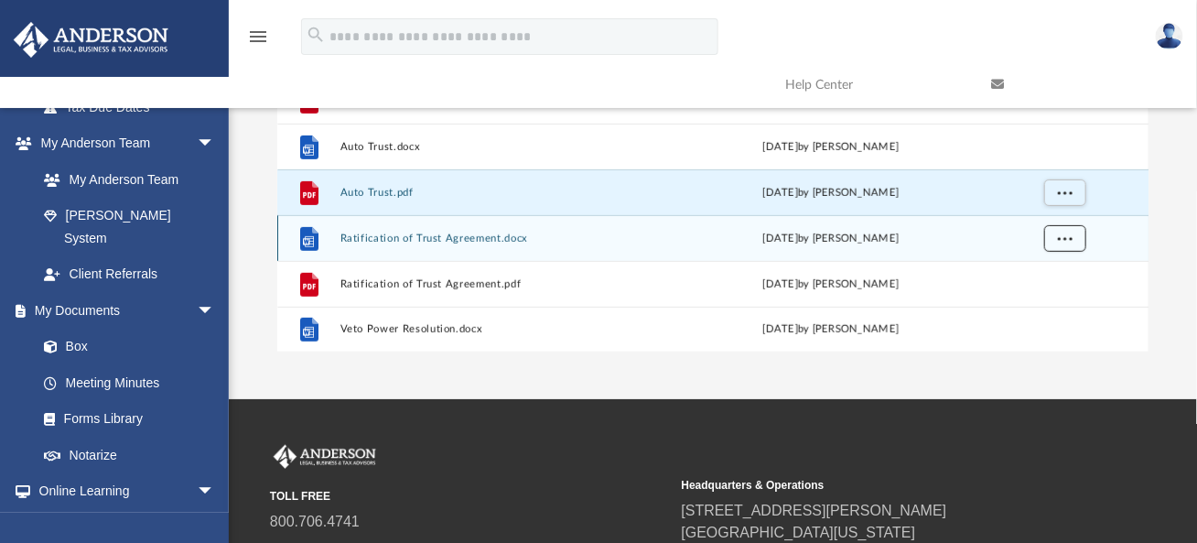
scroll to position [123, 0]
click at [1079, 242] on div "File Affidavit of No Estate Tax Due.pdf [DATE] by [PERSON_NAME] File Assignment…" at bounding box center [713, 163] width 872 height 380
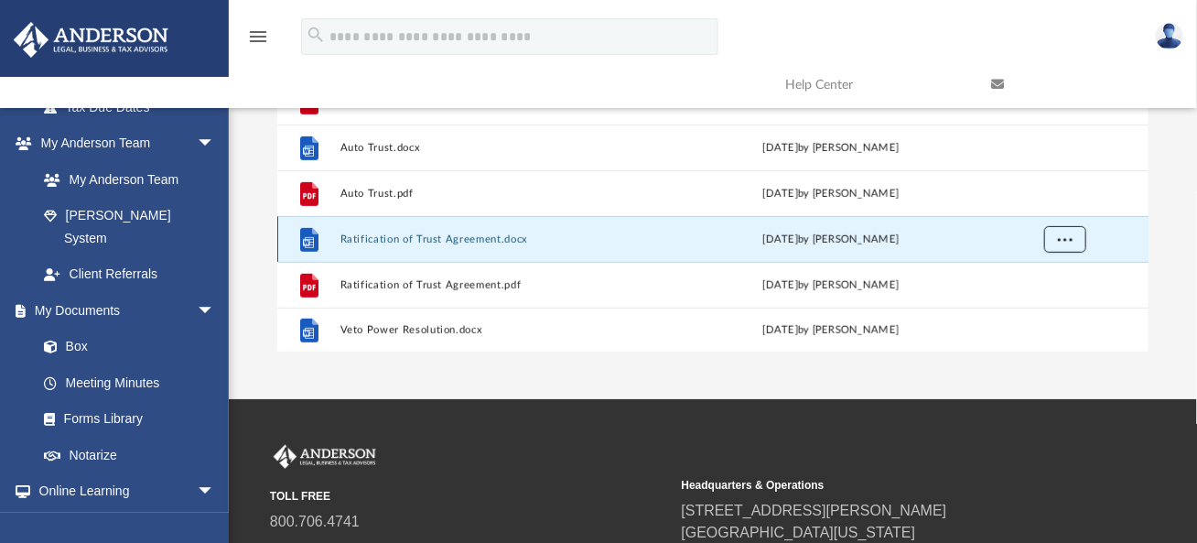
click at [1074, 242] on button "More options" at bounding box center [1064, 239] width 42 height 27
click at [1064, 304] on li "Download" at bounding box center [1047, 303] width 53 height 19
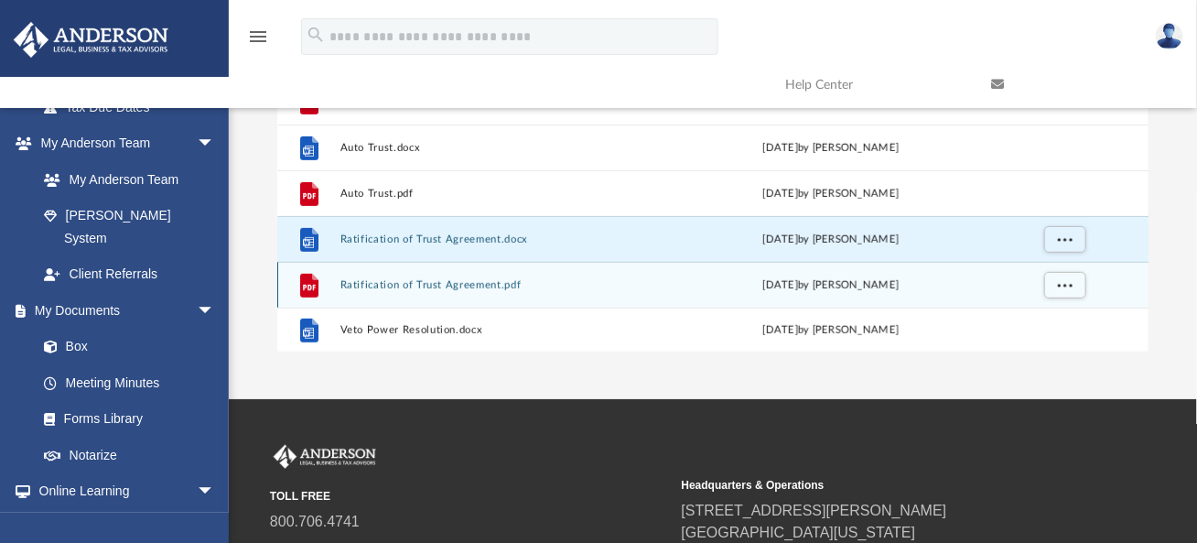
click at [1110, 285] on div "grid" at bounding box center [1063, 284] width 128 height 35
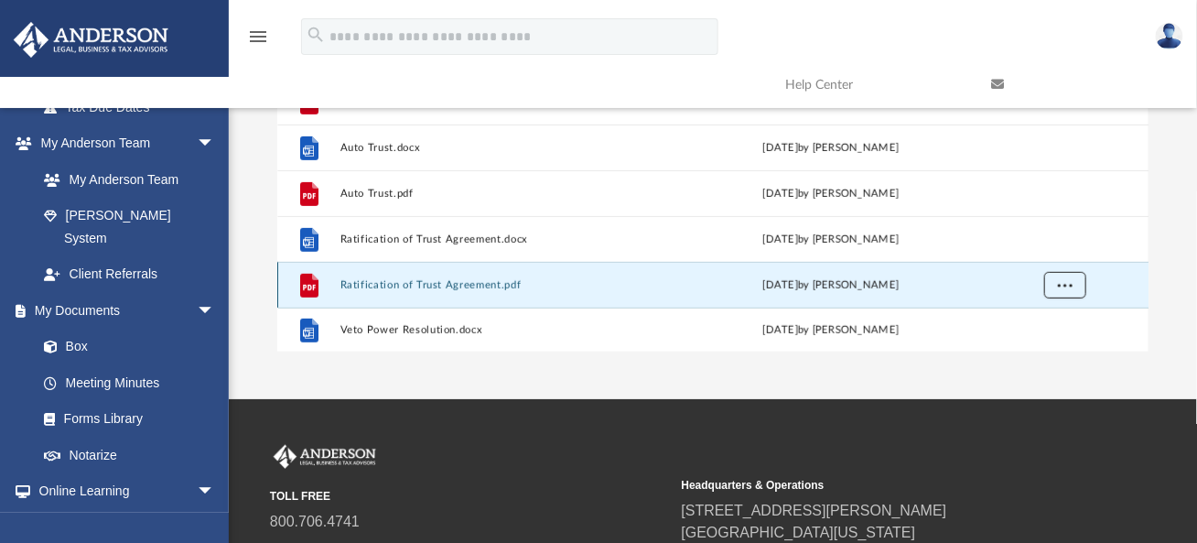
click at [1071, 283] on span "More options" at bounding box center [1064, 284] width 15 height 10
click at [1061, 245] on li "Download" at bounding box center [1047, 245] width 53 height 19
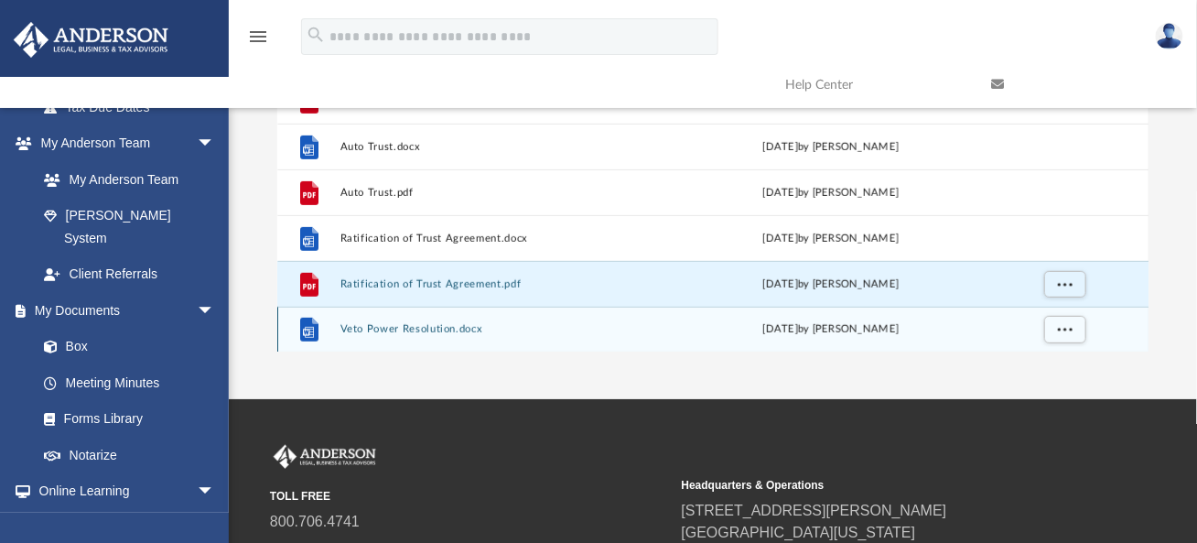
click at [1132, 322] on div "File Veto Power Resolution.docx [DATE] by [PERSON_NAME]" at bounding box center [713, 330] width 872 height 46
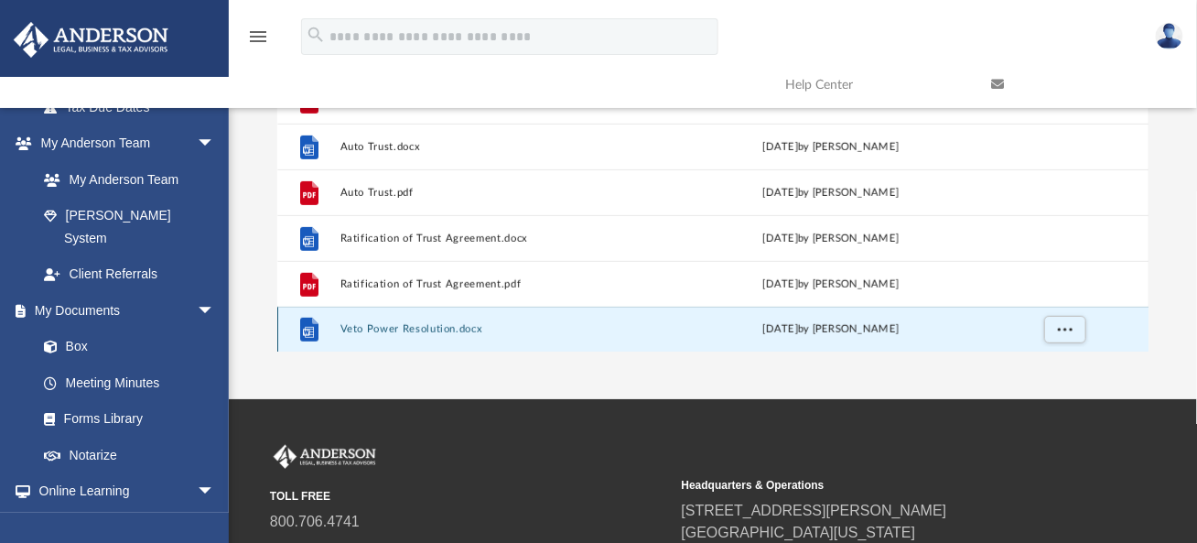
scroll to position [123, 0]
click at [1075, 329] on button "More options" at bounding box center [1064, 330] width 42 height 27
click at [1064, 292] on li "Download" at bounding box center [1047, 291] width 53 height 19
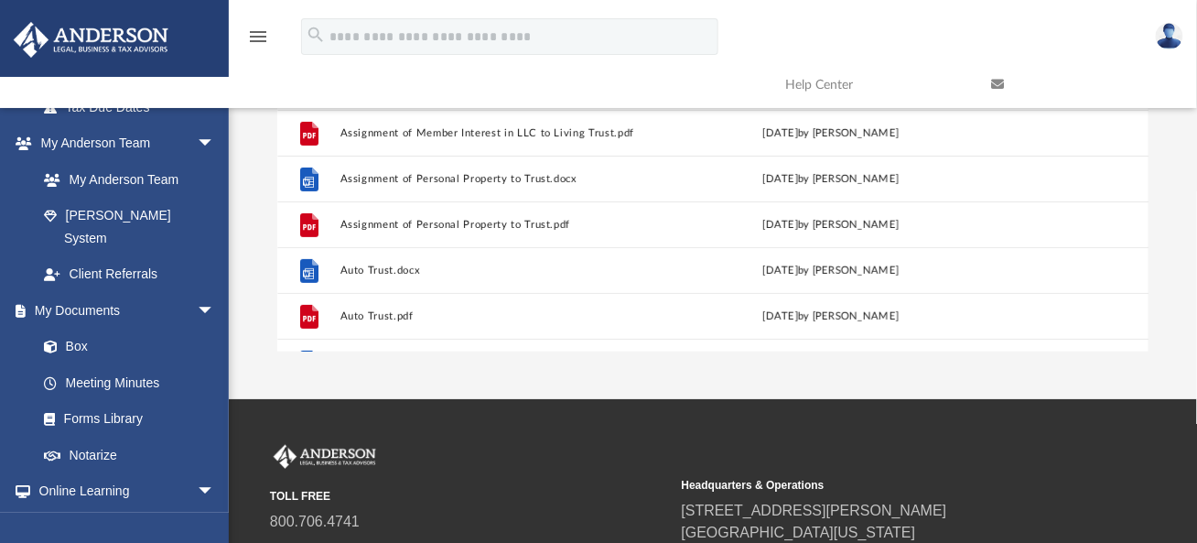
scroll to position [0, 0]
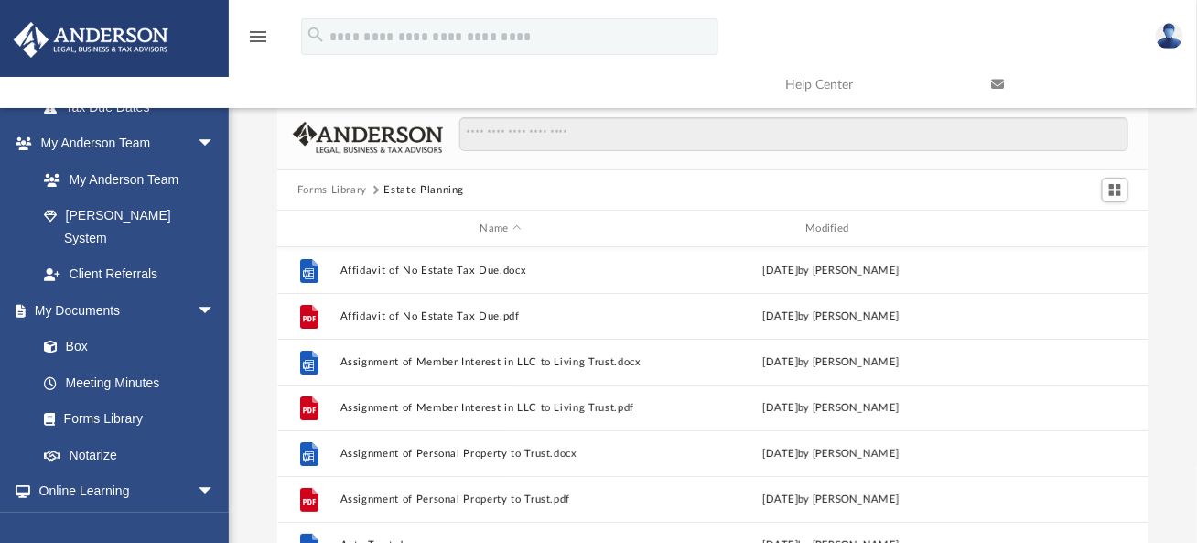
click at [351, 184] on button "Forms Library" at bounding box center [332, 190] width 70 height 16
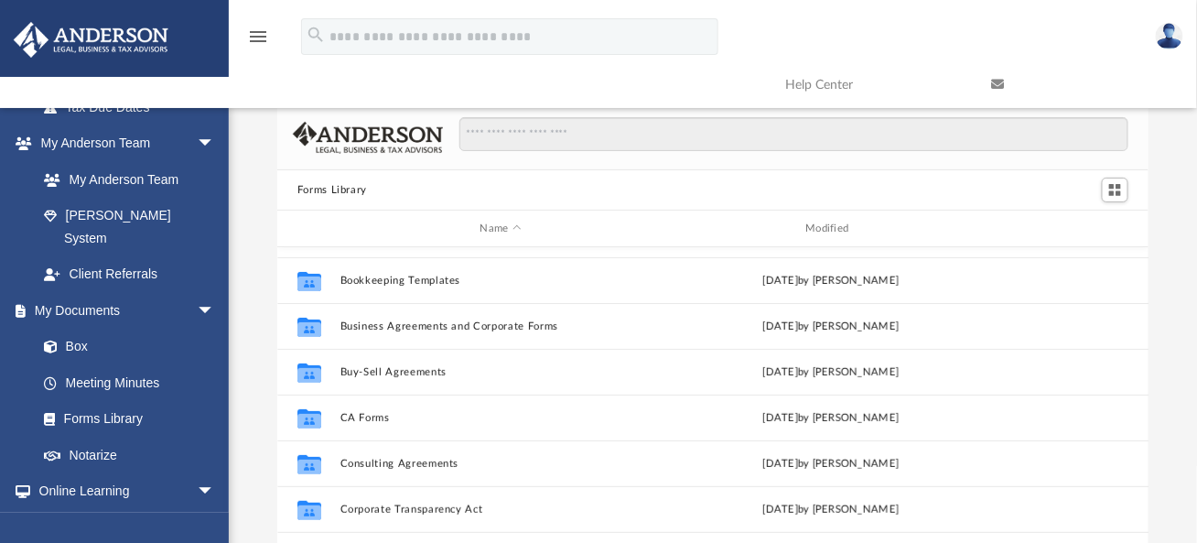
scroll to position [183, 0]
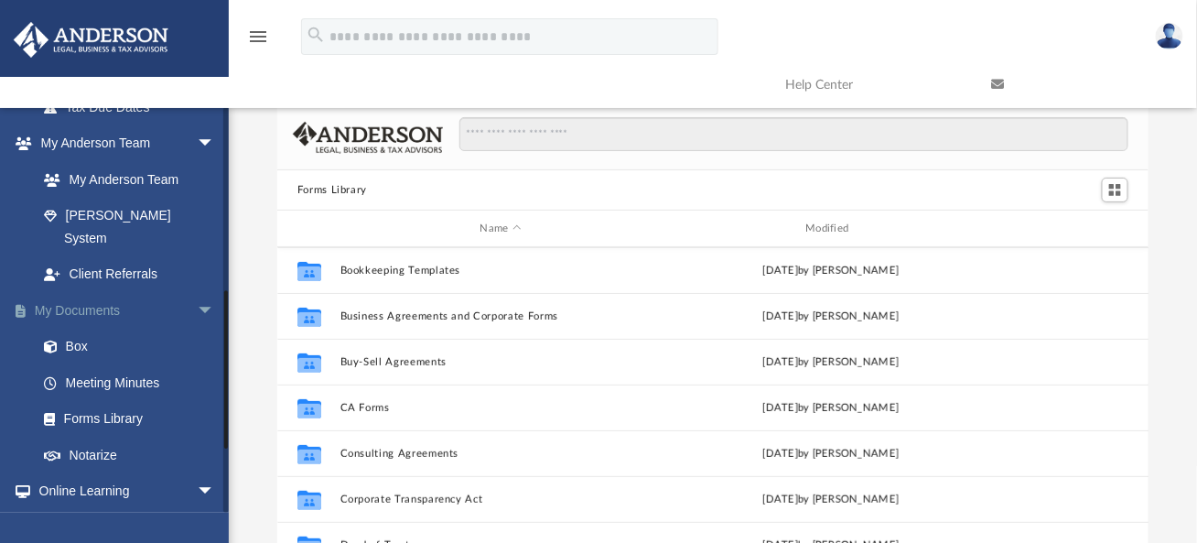
click at [74, 292] on link "My Documents arrow_drop_down" at bounding box center [128, 310] width 230 height 37
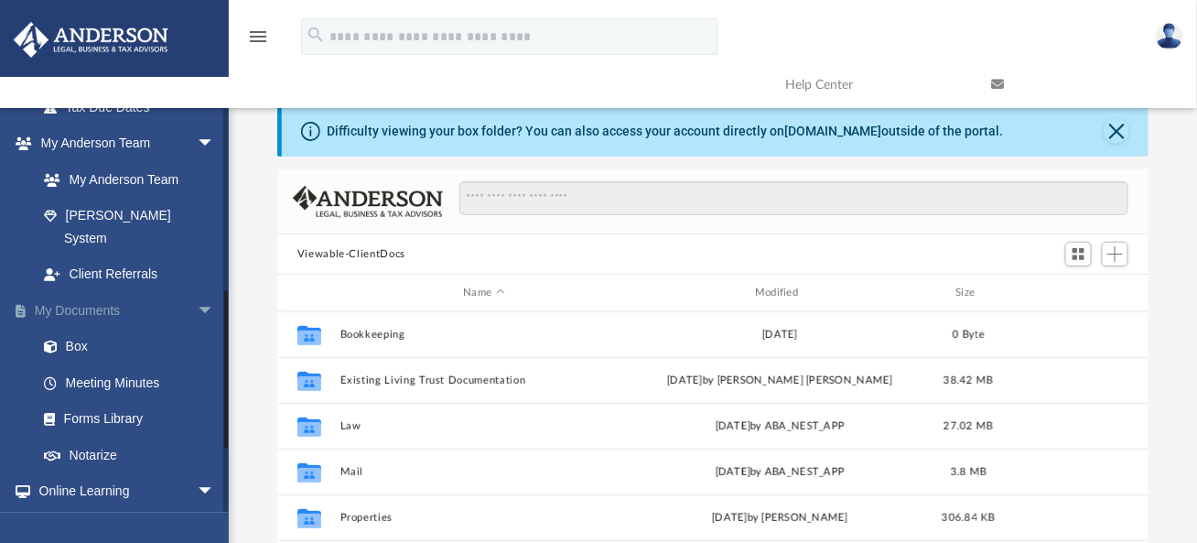
scroll to position [402, 859]
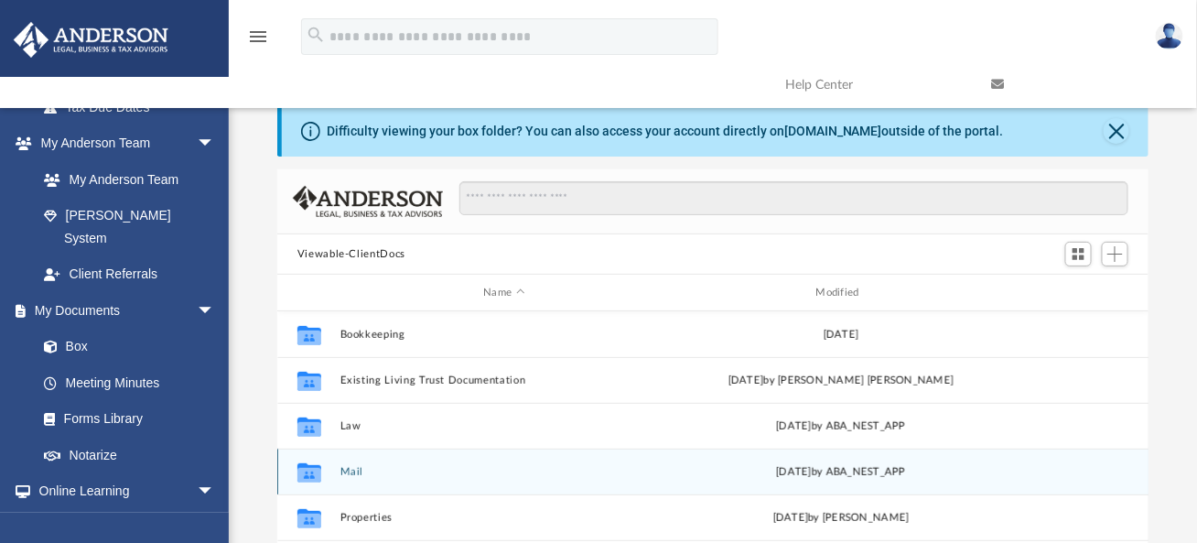
click at [356, 467] on button "Mail" at bounding box center [504, 472] width 329 height 12
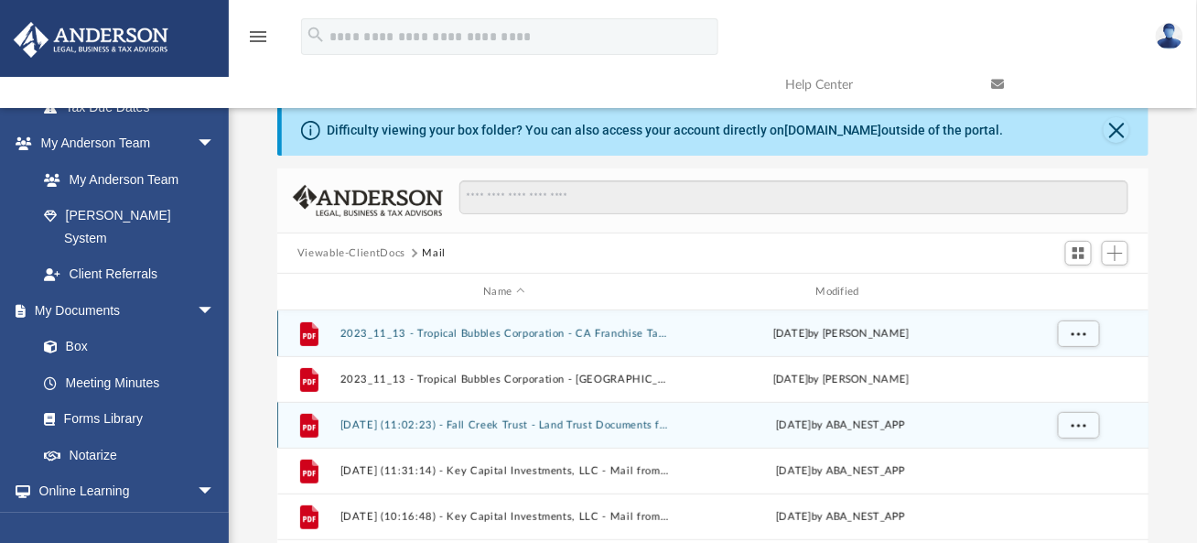
scroll to position [0, 0]
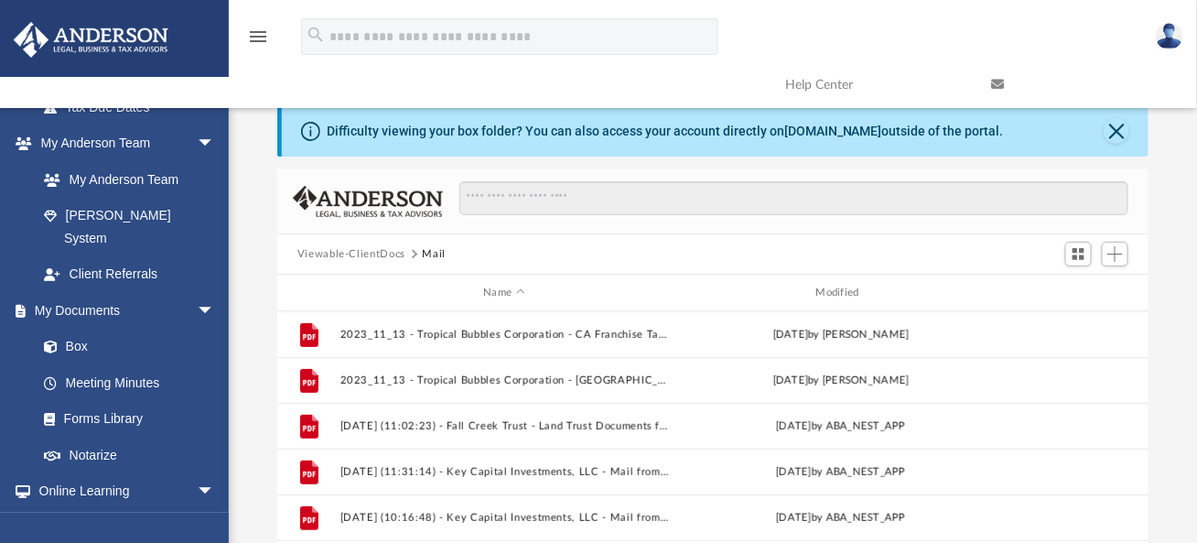
click at [382, 254] on button "Viewable-ClientDocs" at bounding box center [351, 254] width 108 height 16
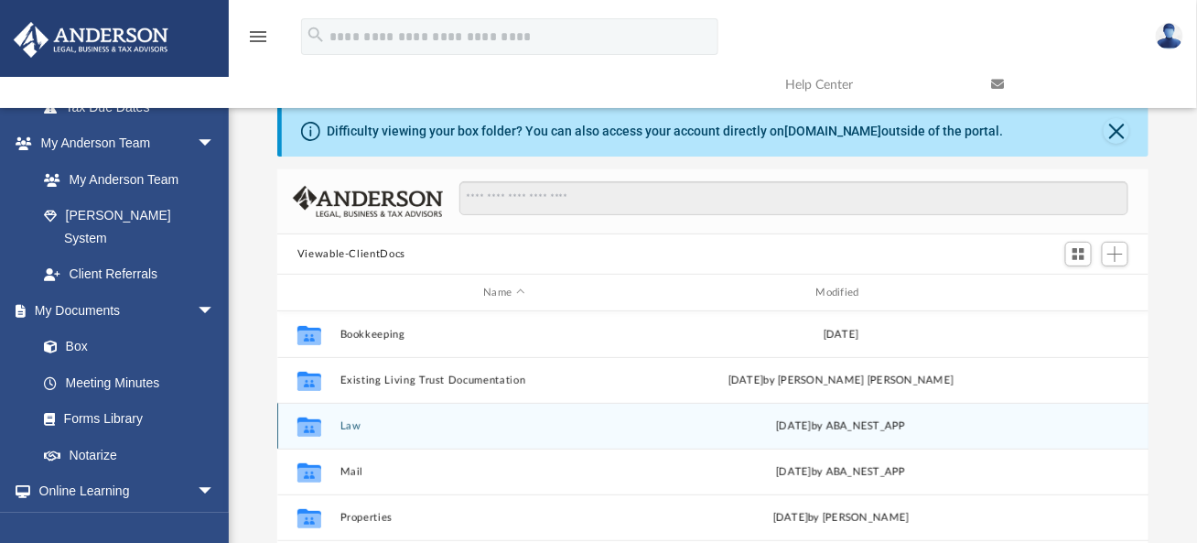
click at [353, 427] on button "Law" at bounding box center [504, 426] width 329 height 12
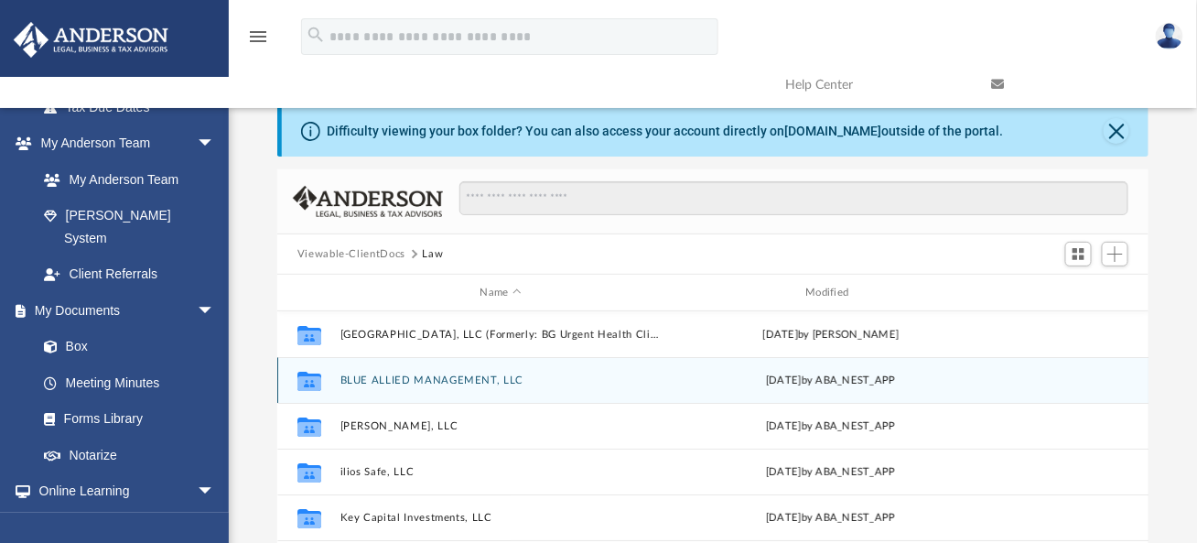
click at [412, 383] on button "BLUE ALLIED MANAGEMENT, LLC" at bounding box center [501, 380] width 322 height 12
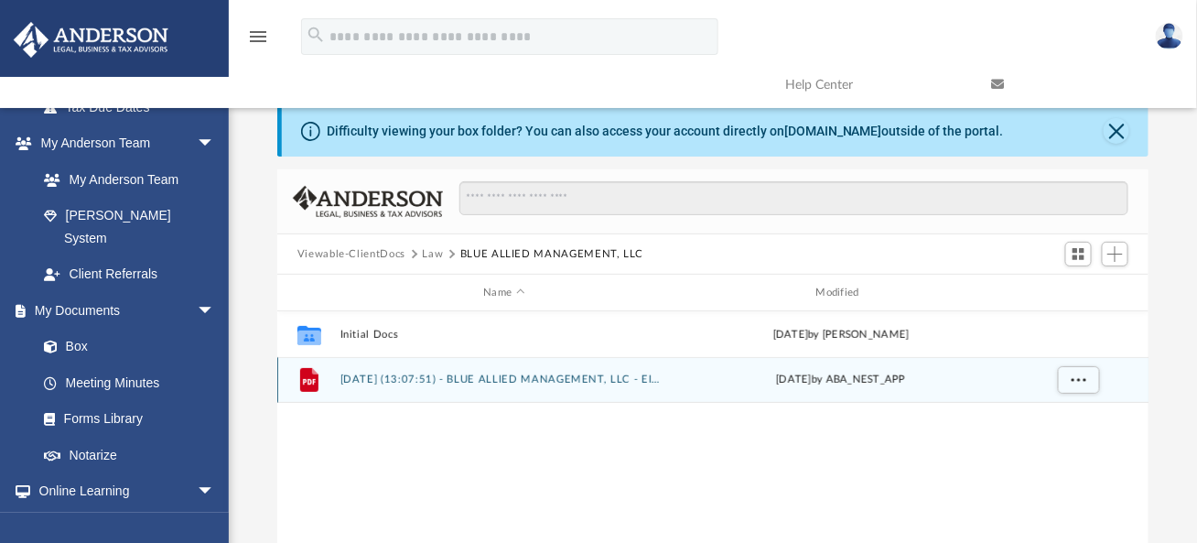
click at [491, 380] on button "[DATE] (13:07:51) - BLUE ALLIED MANAGEMENT, LLC - EIN Letter from IRS.pdf" at bounding box center [504, 379] width 329 height 12
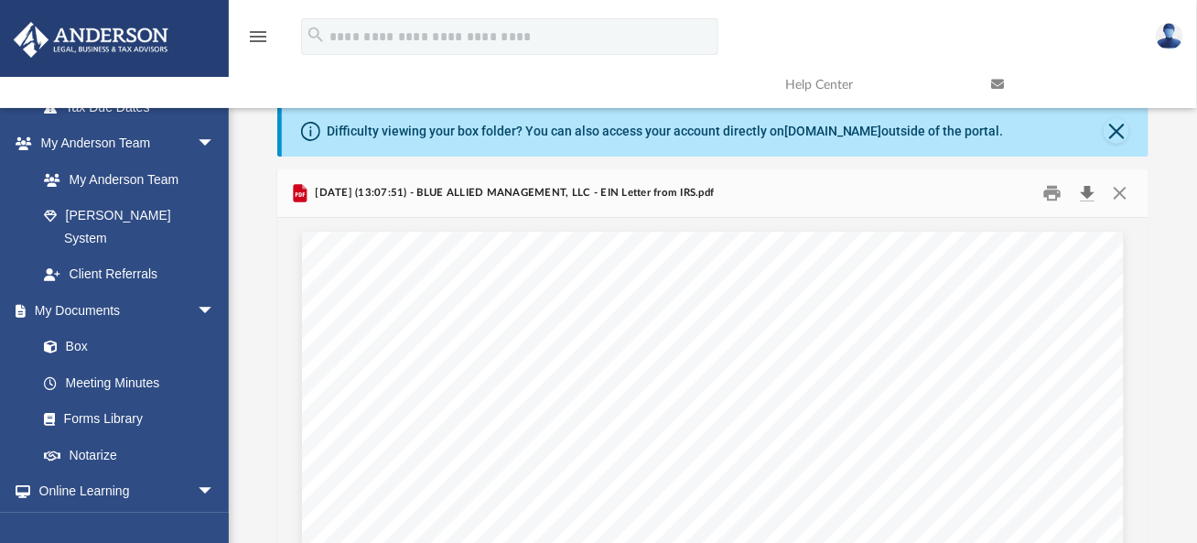
click at [1089, 193] on button "Download" at bounding box center [1087, 193] width 33 height 28
click at [1121, 192] on button "Close" at bounding box center [1120, 193] width 33 height 28
